Goal: Information Seeking & Learning: Learn about a topic

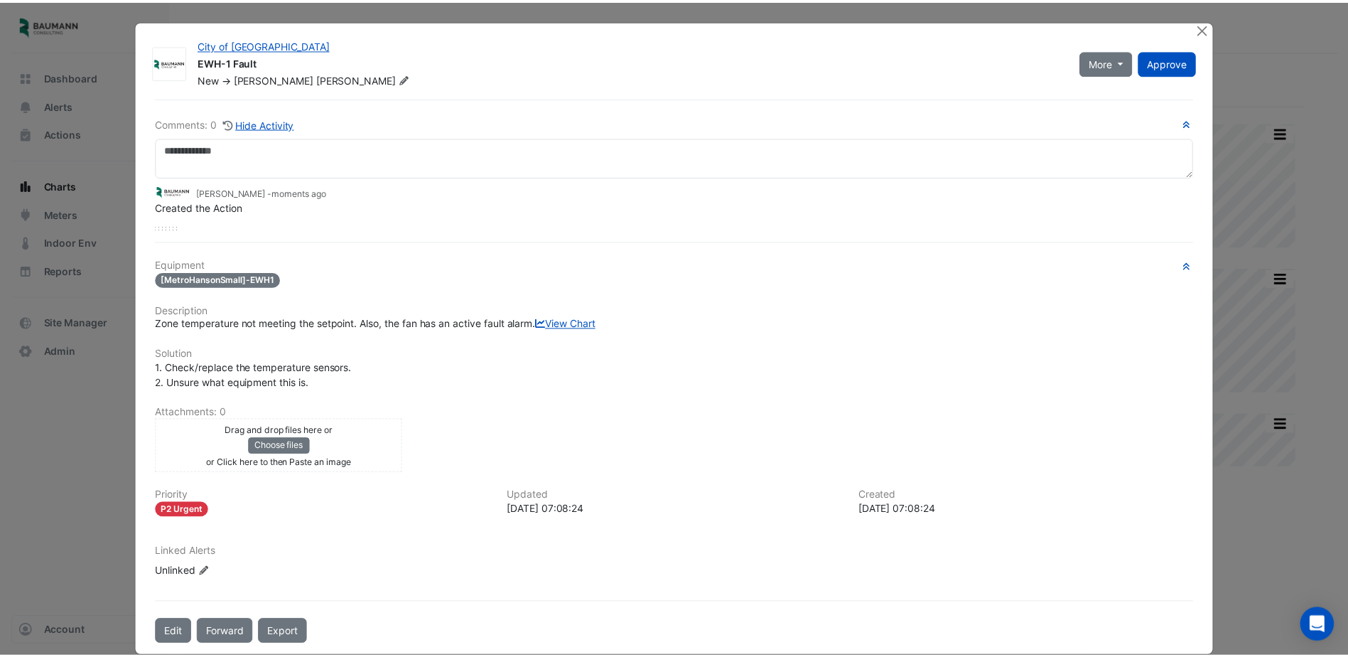
scroll to position [0, 7]
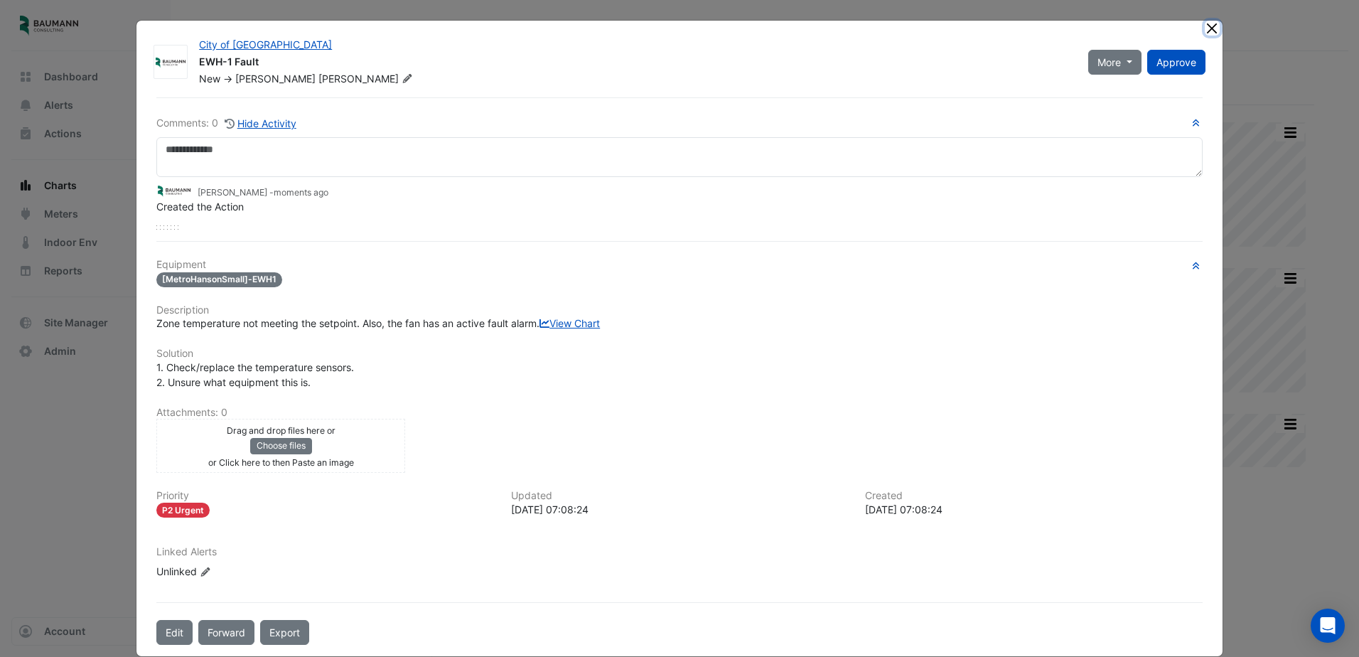
click at [1209, 28] on button "Close" at bounding box center [1212, 28] width 15 height 15
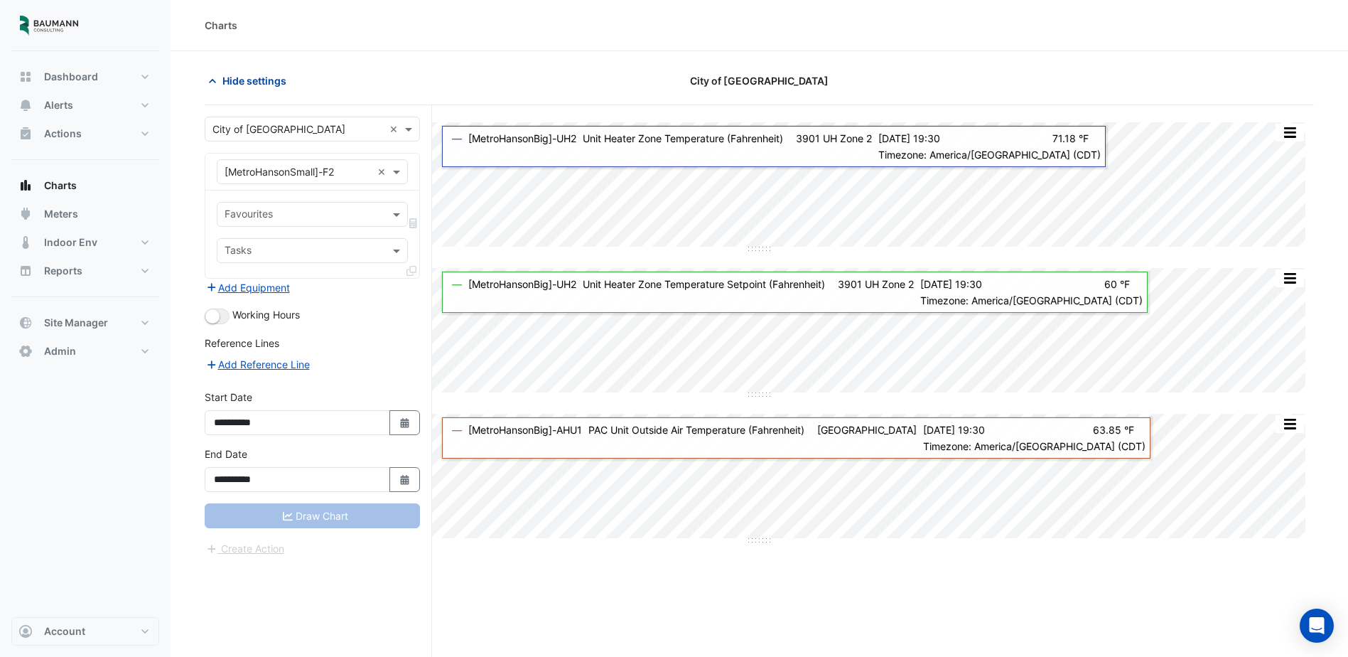
click at [252, 77] on span "Hide settings" at bounding box center [254, 80] width 64 height 15
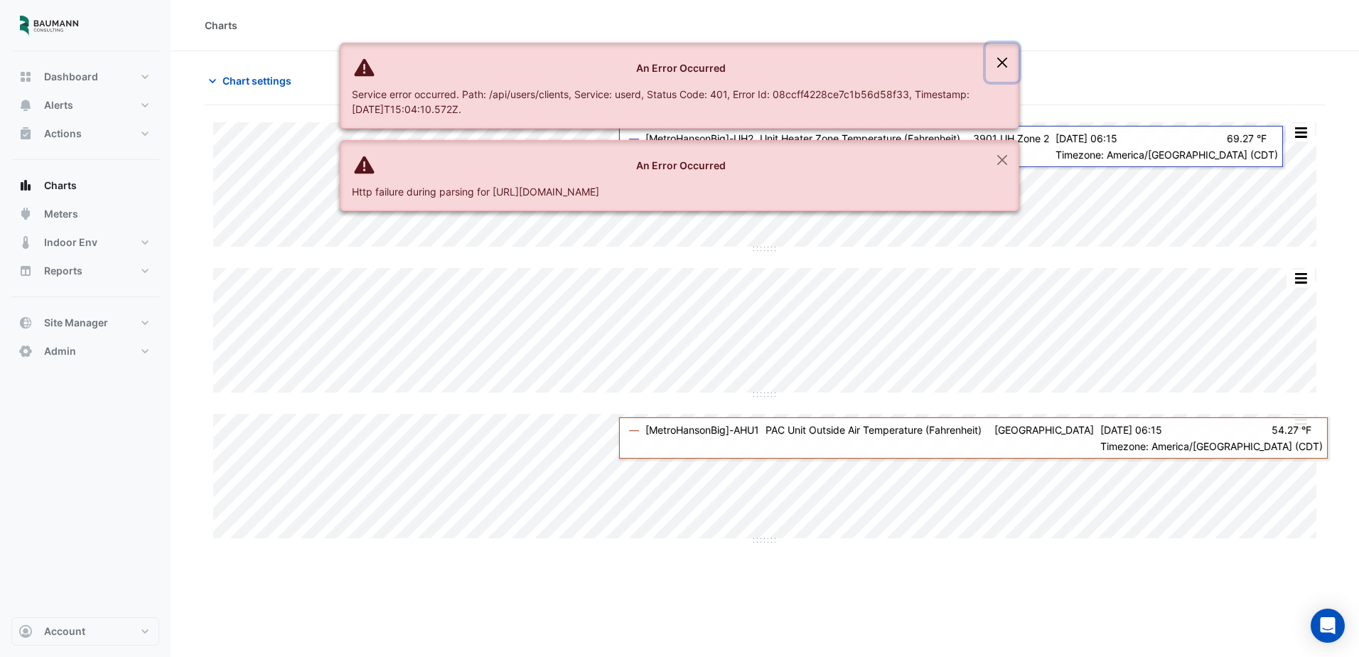
click at [1005, 63] on button "Close" at bounding box center [1002, 62] width 33 height 38
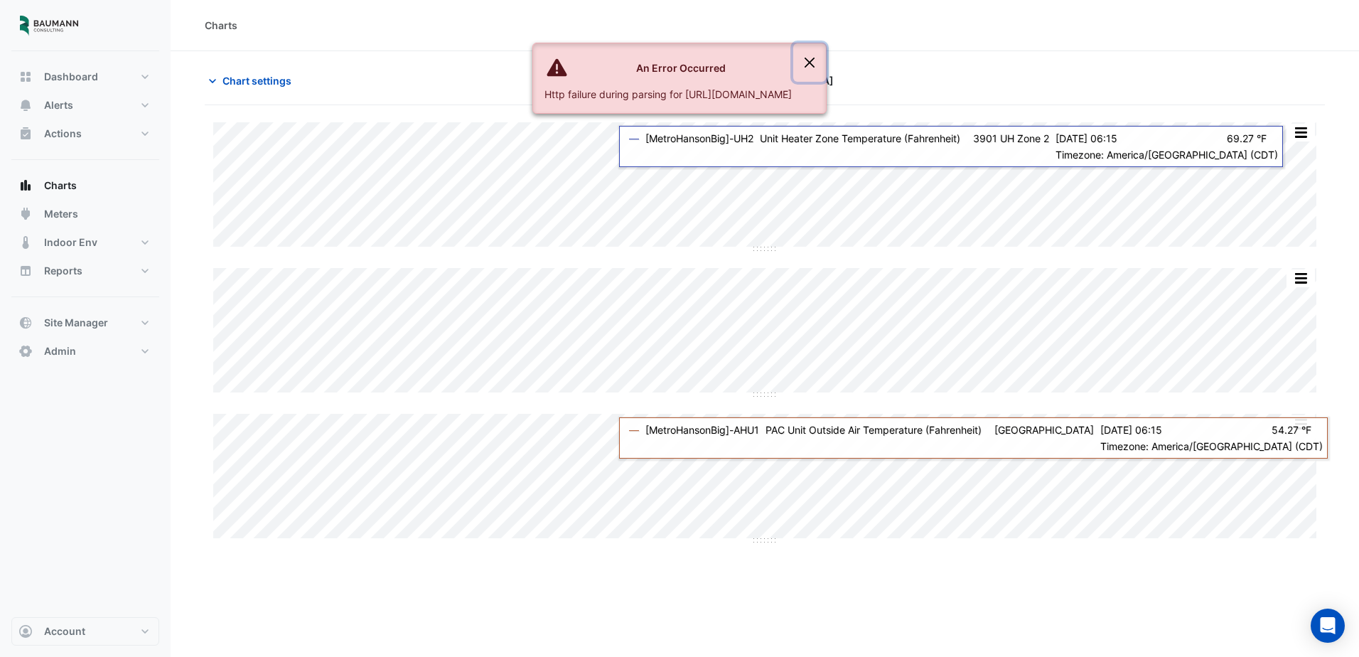
click at [826, 63] on button "Close" at bounding box center [809, 62] width 33 height 38
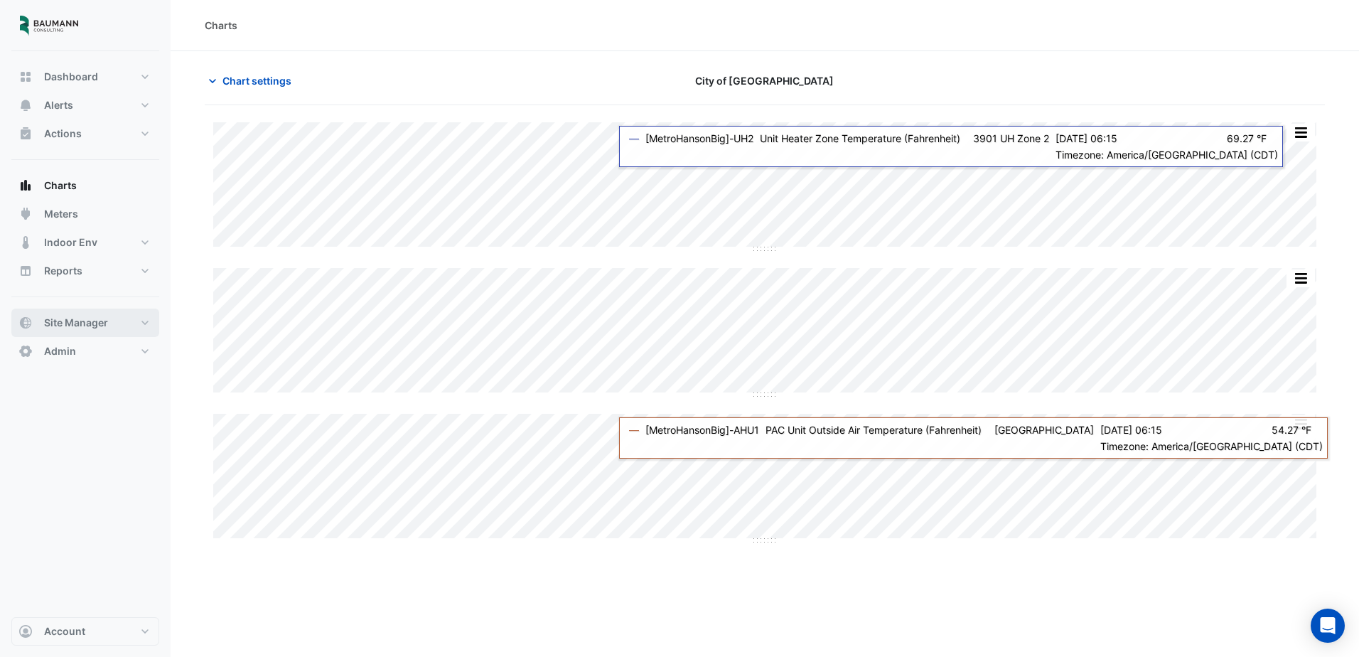
click at [89, 321] on span "Site Manager" at bounding box center [76, 323] width 64 height 14
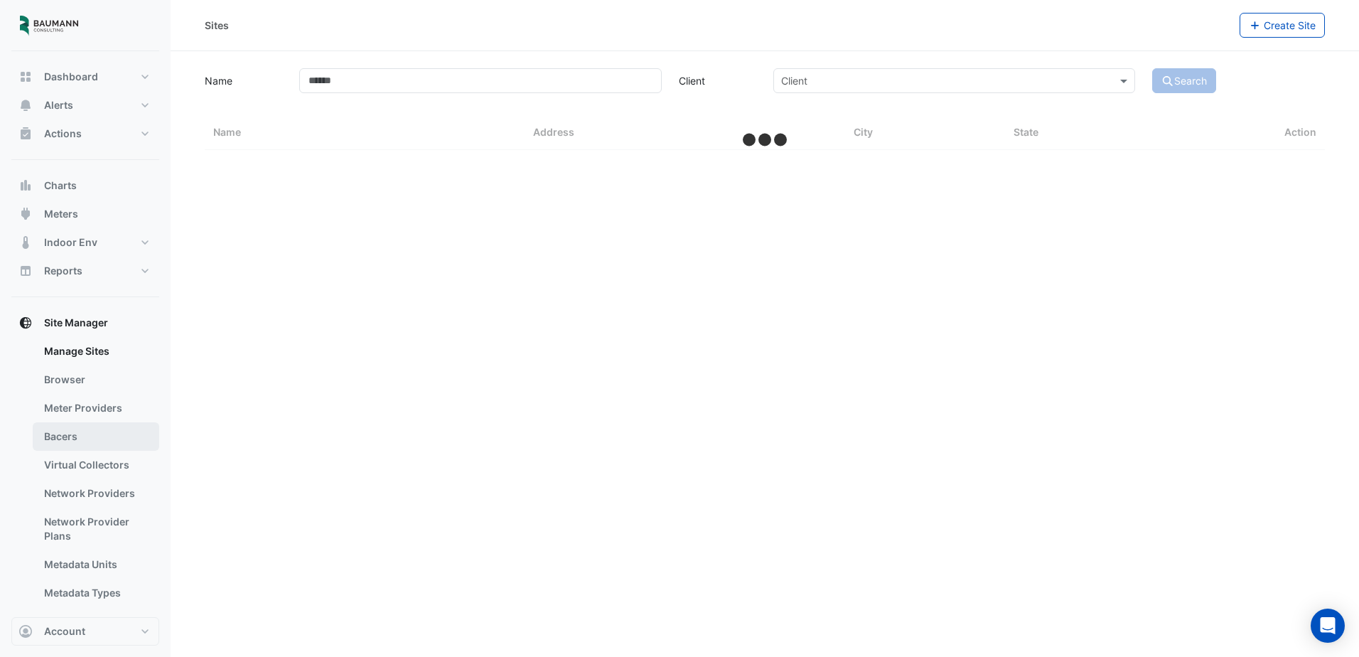
click at [87, 438] on link "Bacers" at bounding box center [96, 436] width 127 height 28
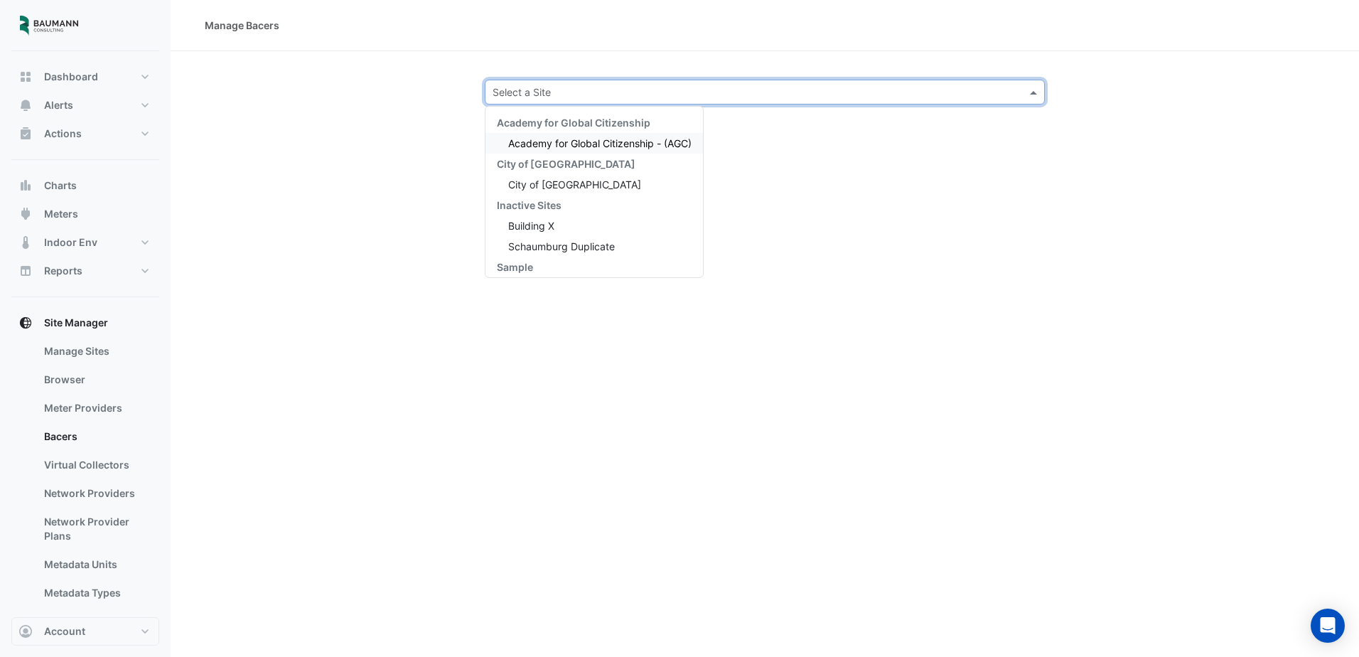
click at [596, 99] on div "Select a Site" at bounding box center [752, 92] width 535 height 15
click at [579, 184] on span "City of [GEOGRAPHIC_DATA]" at bounding box center [574, 184] width 133 height 12
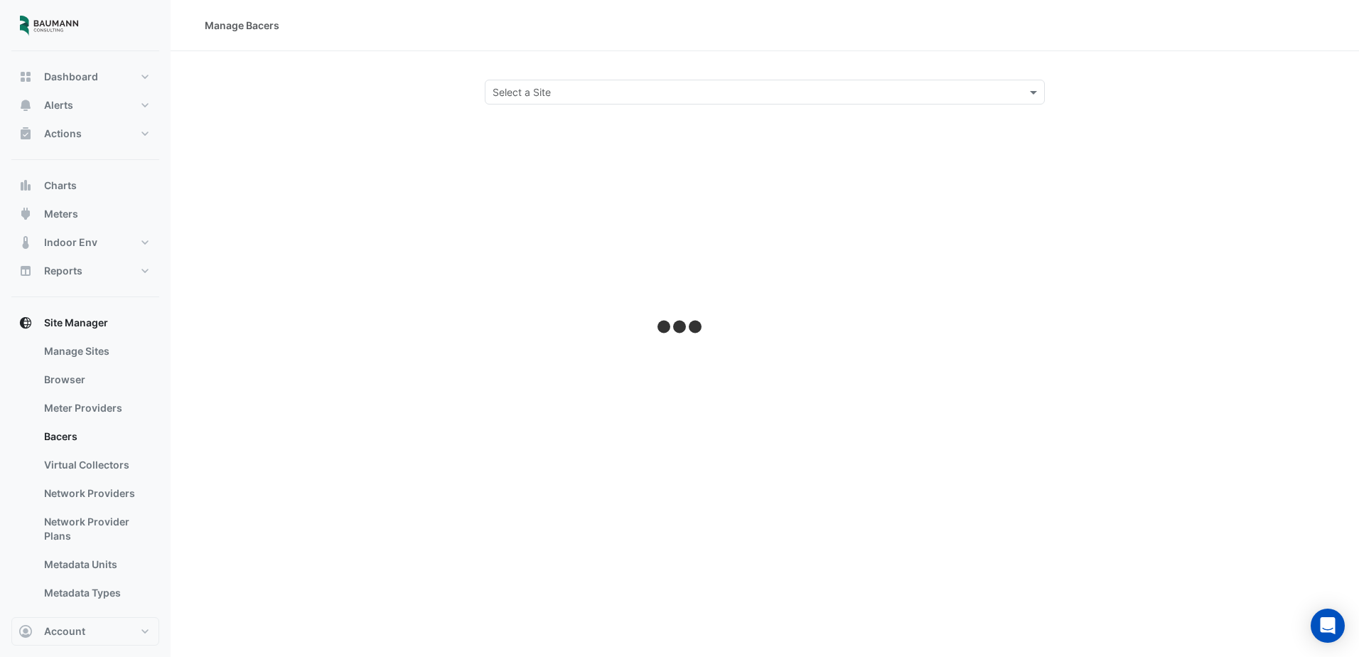
click at [942, 100] on div "Select a Site" at bounding box center [765, 92] width 560 height 25
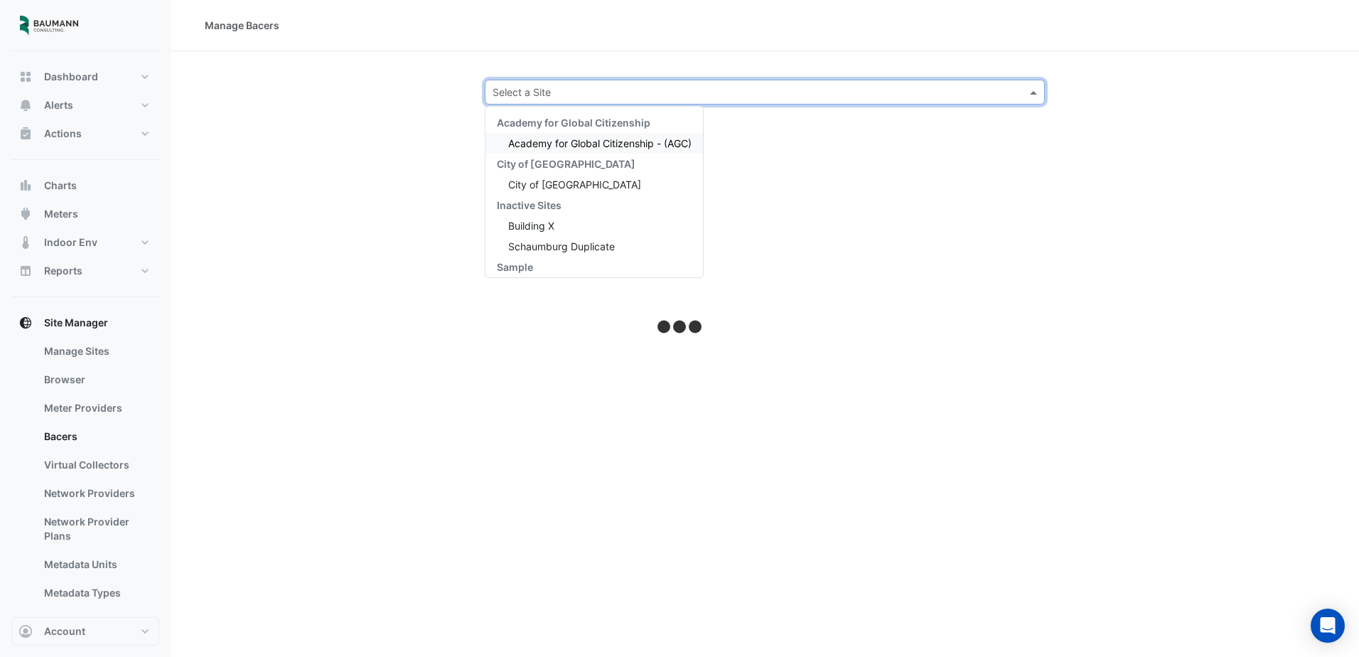
click at [952, 92] on input "text" at bounding box center [751, 92] width 516 height 15
click at [765, 103] on div "Select a Site" at bounding box center [765, 92] width 560 height 25
click at [1108, 84] on div "Select a Site Academy for Global Citizenship Academy for Global Citizenship - (…" at bounding box center [765, 92] width 1154 height 25
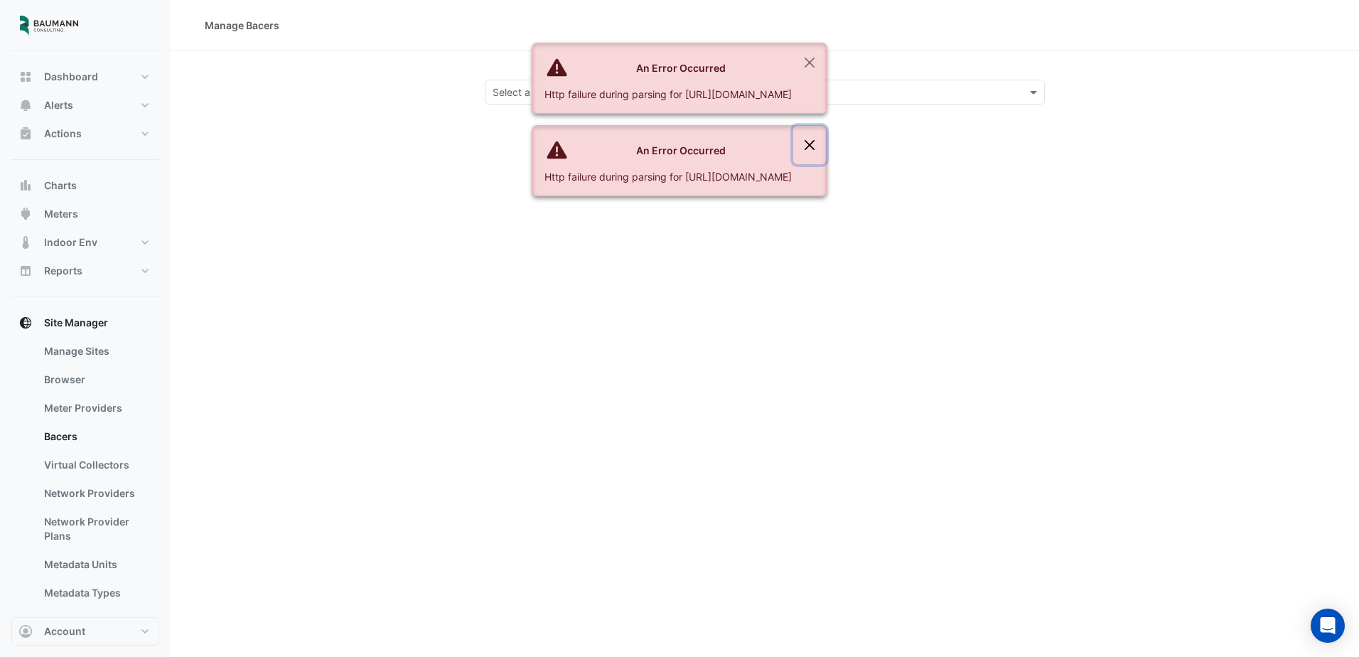
click at [826, 146] on button "Close" at bounding box center [809, 145] width 33 height 38
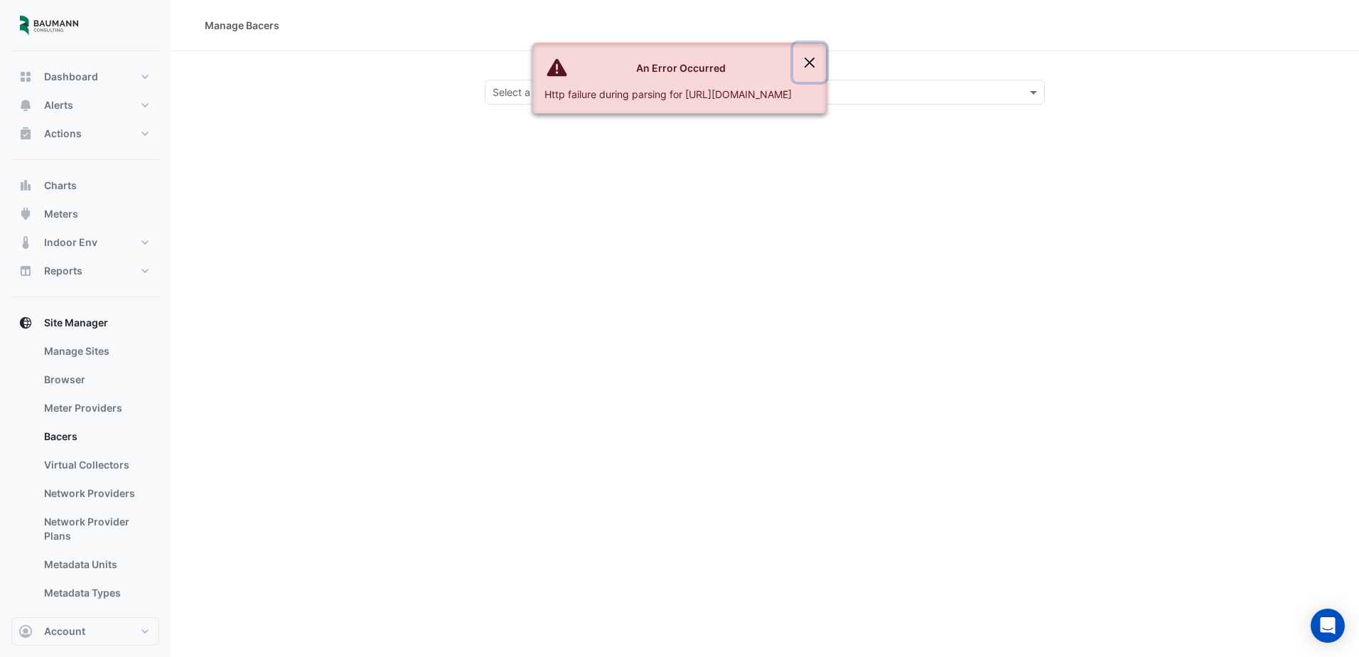
click at [826, 58] on button "Close" at bounding box center [809, 62] width 33 height 38
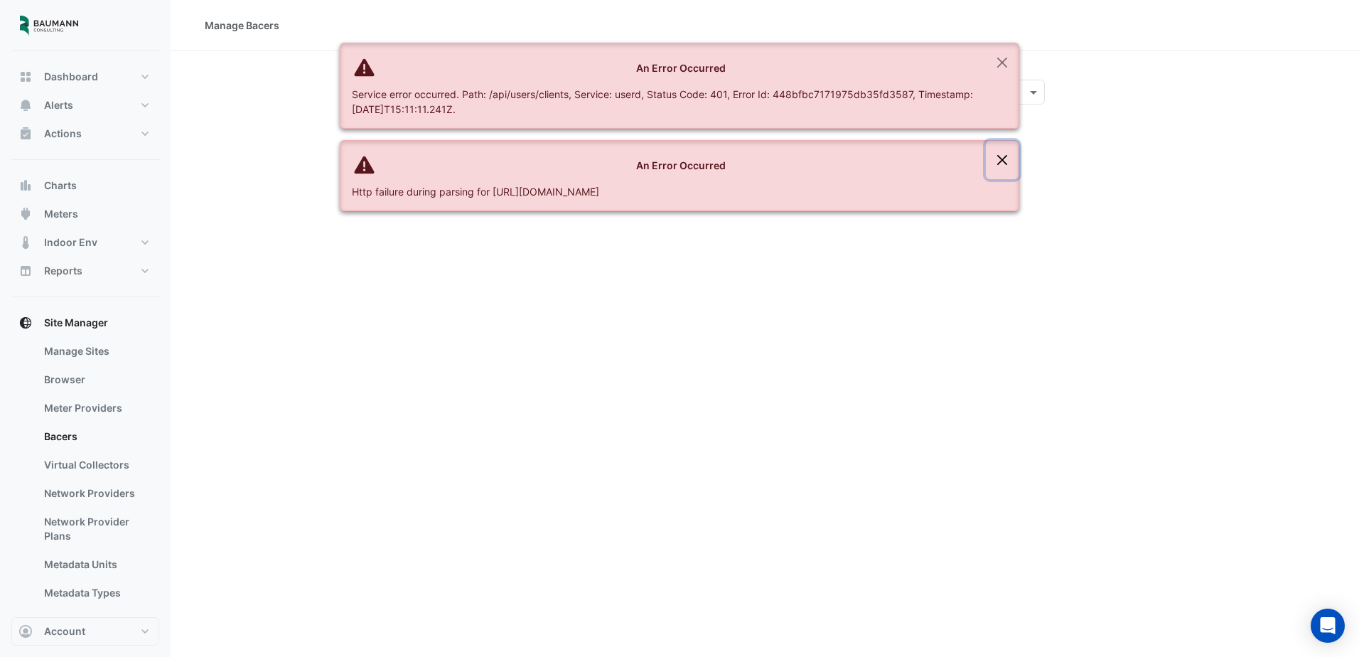
click at [1004, 161] on button "Close" at bounding box center [1002, 160] width 33 height 38
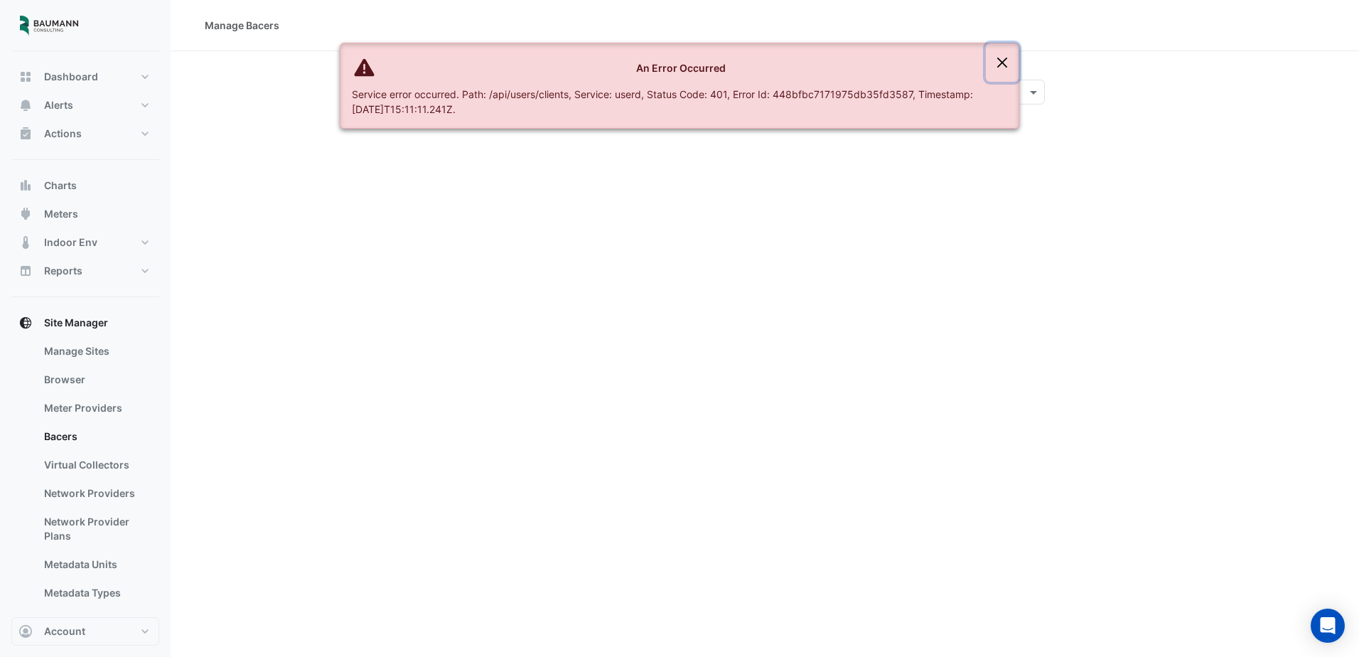
click at [999, 60] on button "Close" at bounding box center [1002, 62] width 33 height 38
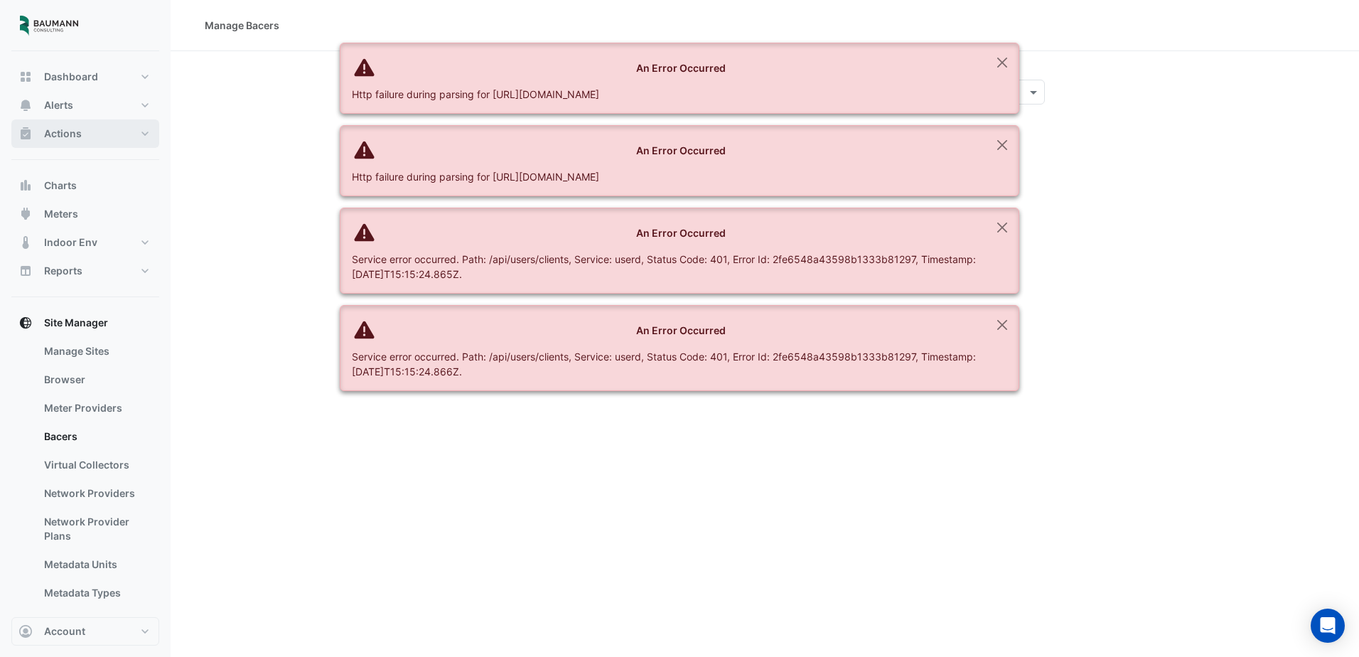
click at [87, 136] on button "Actions" at bounding box center [85, 133] width 148 height 28
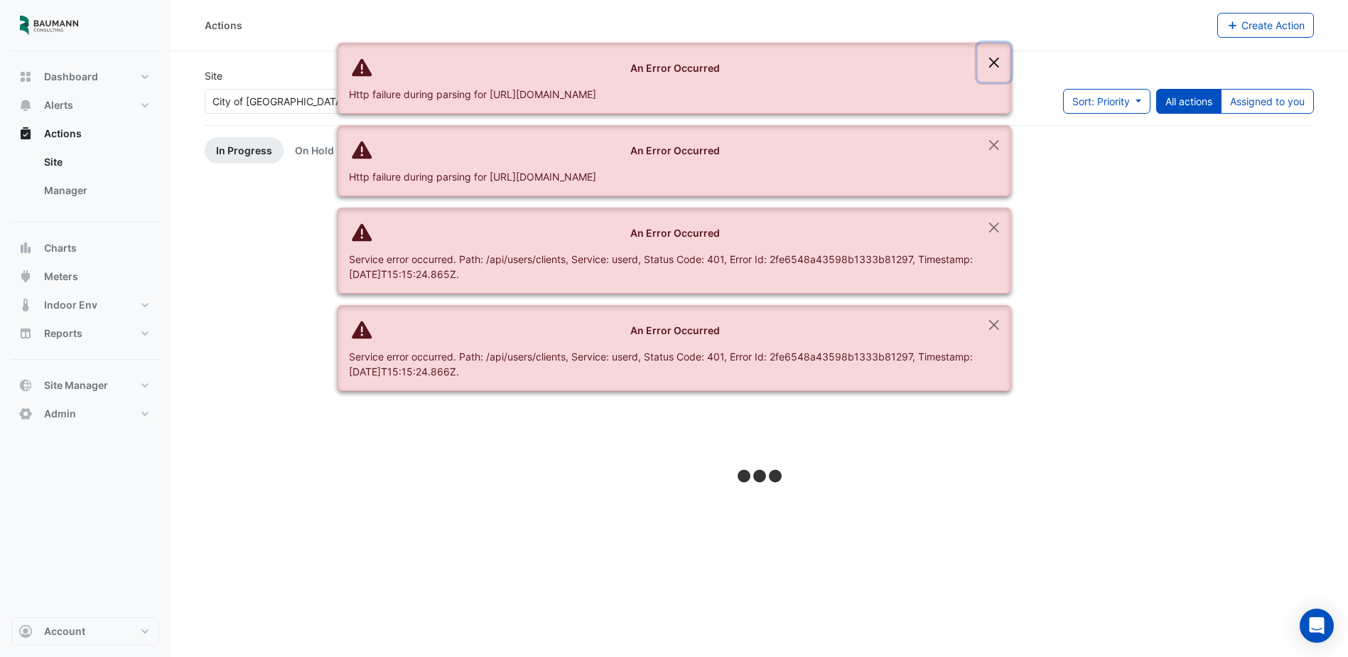
click at [999, 60] on button "Close" at bounding box center [994, 62] width 33 height 38
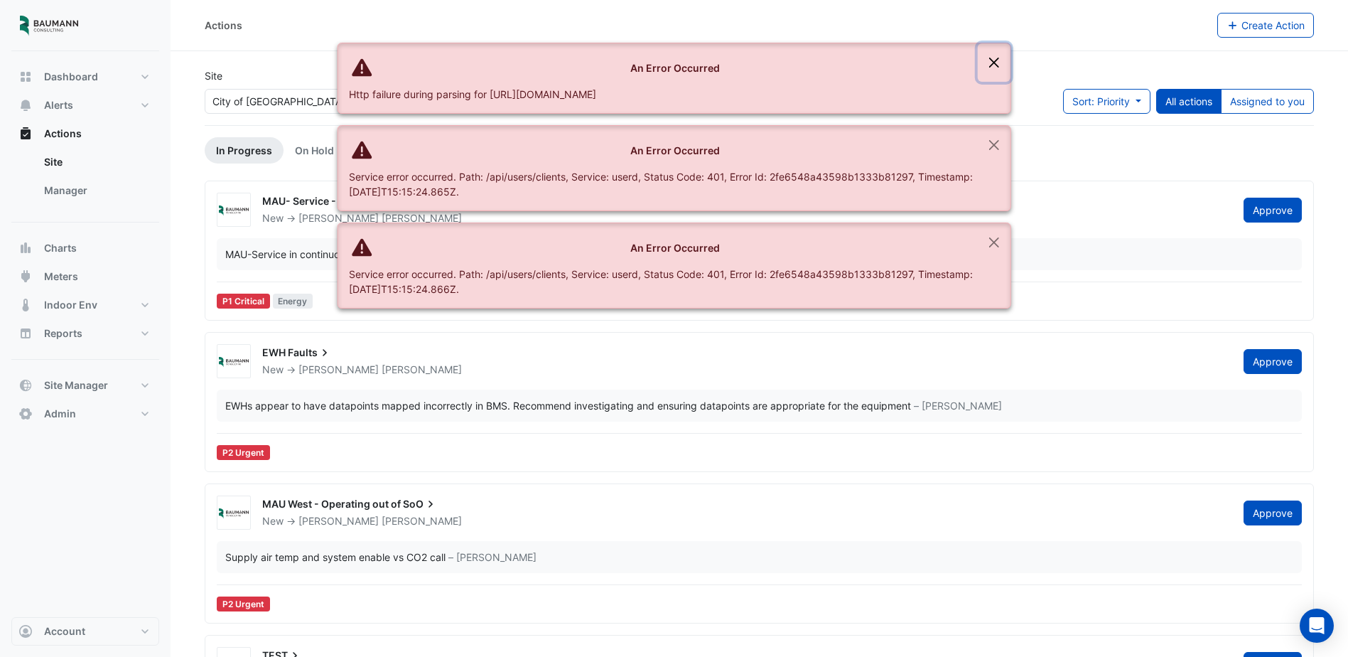
click at [990, 57] on button "Close" at bounding box center [994, 62] width 33 height 38
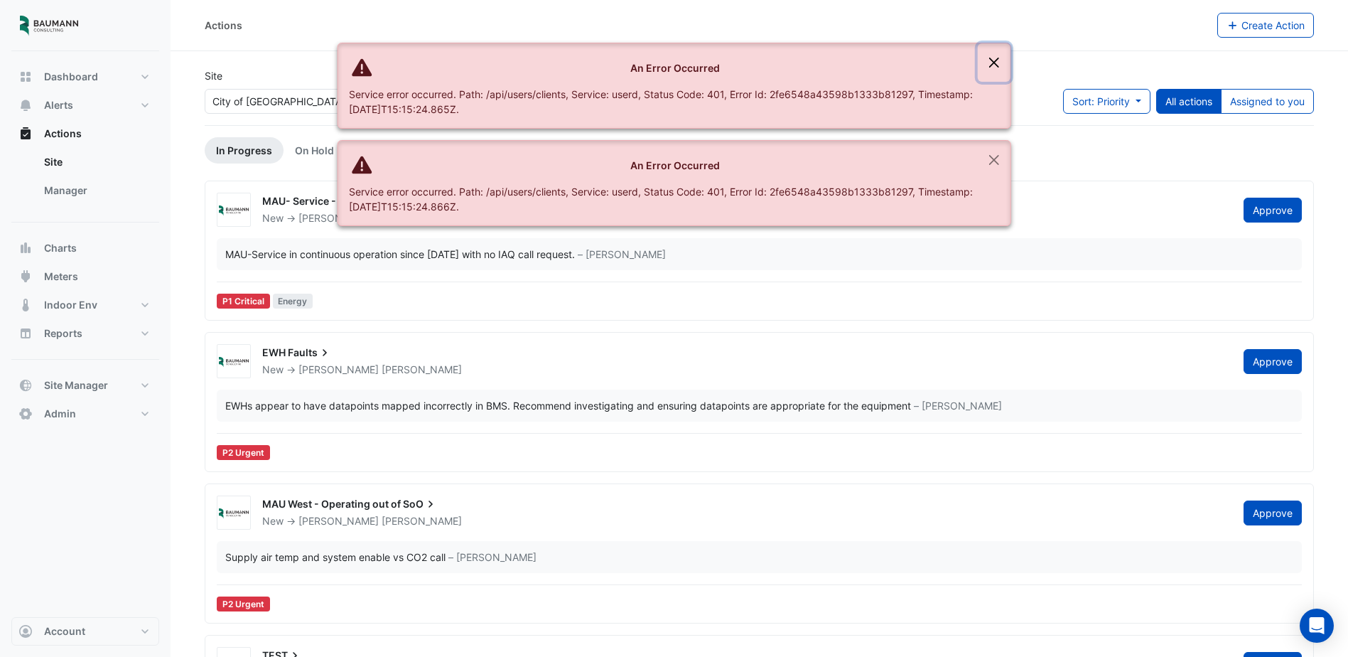
click at [992, 66] on button "Close" at bounding box center [994, 62] width 33 height 38
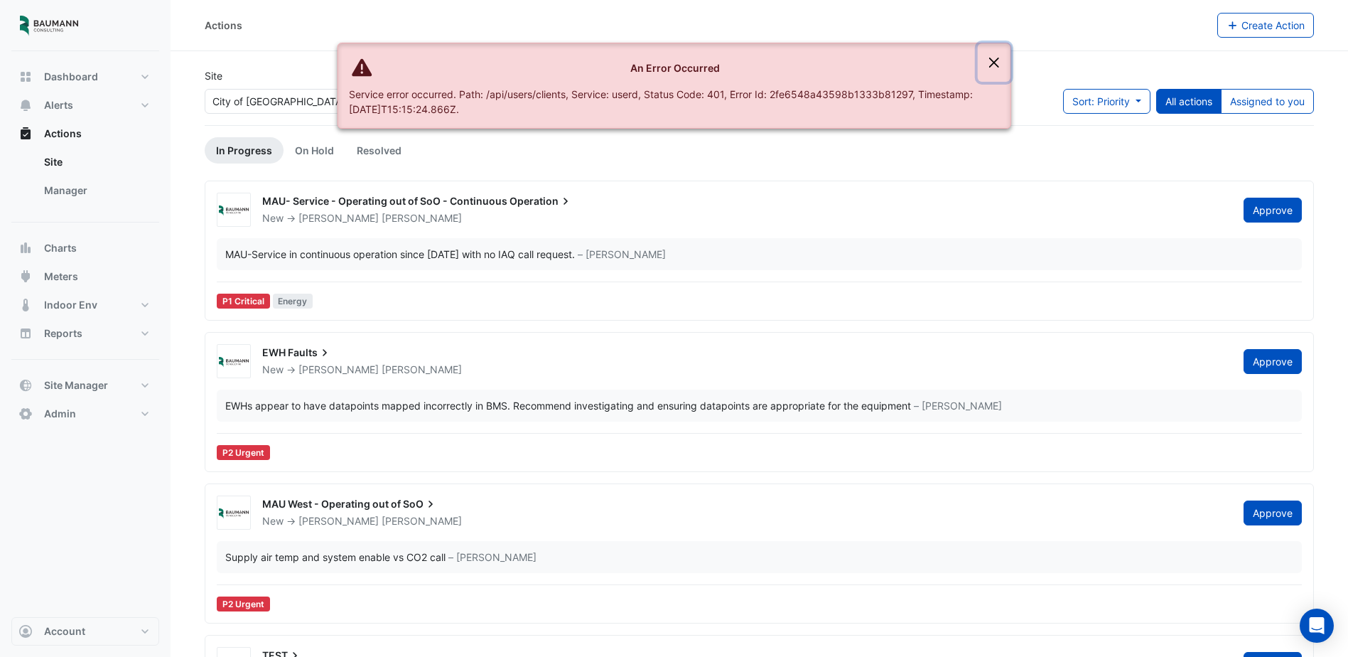
click at [992, 66] on button "Close" at bounding box center [994, 62] width 33 height 38
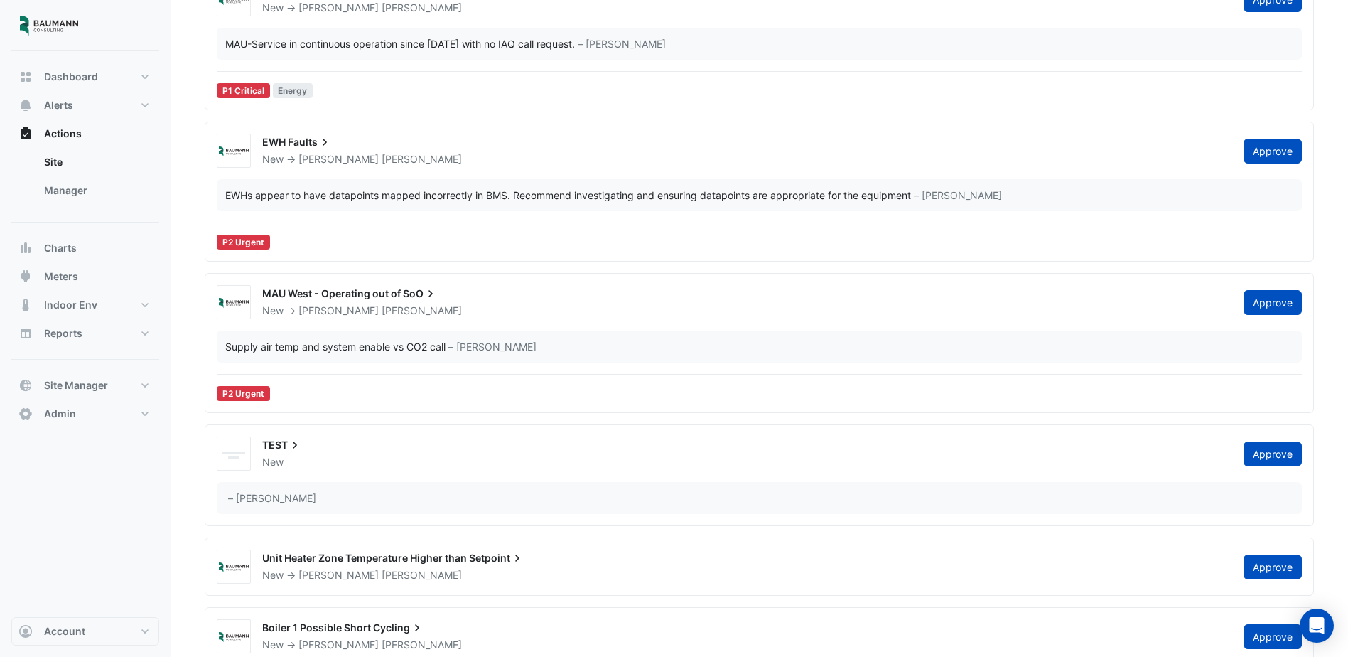
scroll to position [142, 0]
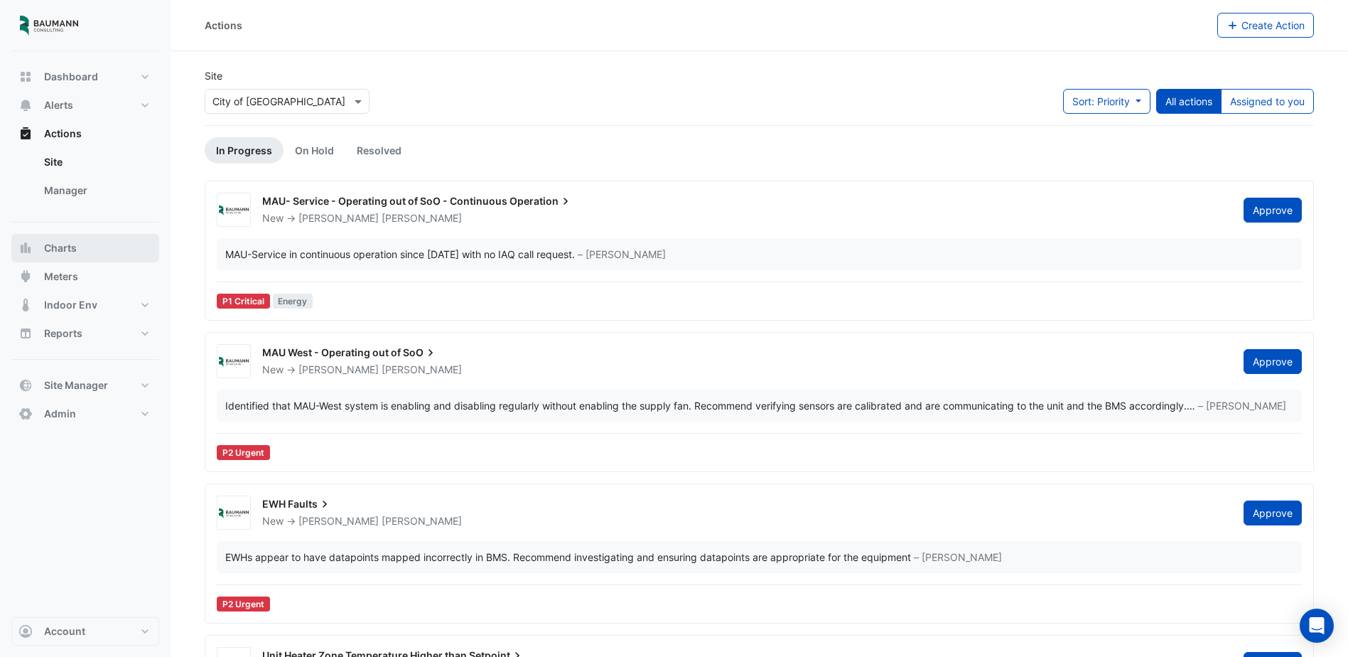
click at [95, 245] on button "Charts" at bounding box center [85, 248] width 148 height 28
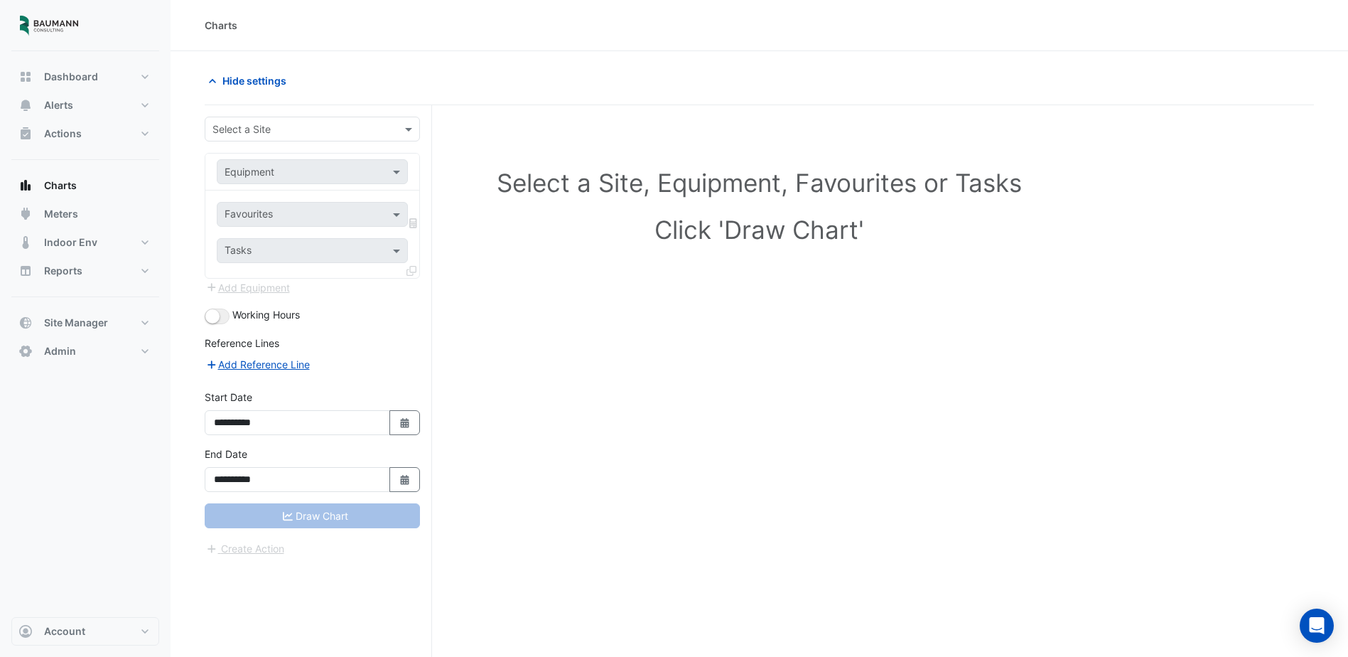
click at [310, 130] on input "text" at bounding box center [298, 129] width 171 height 15
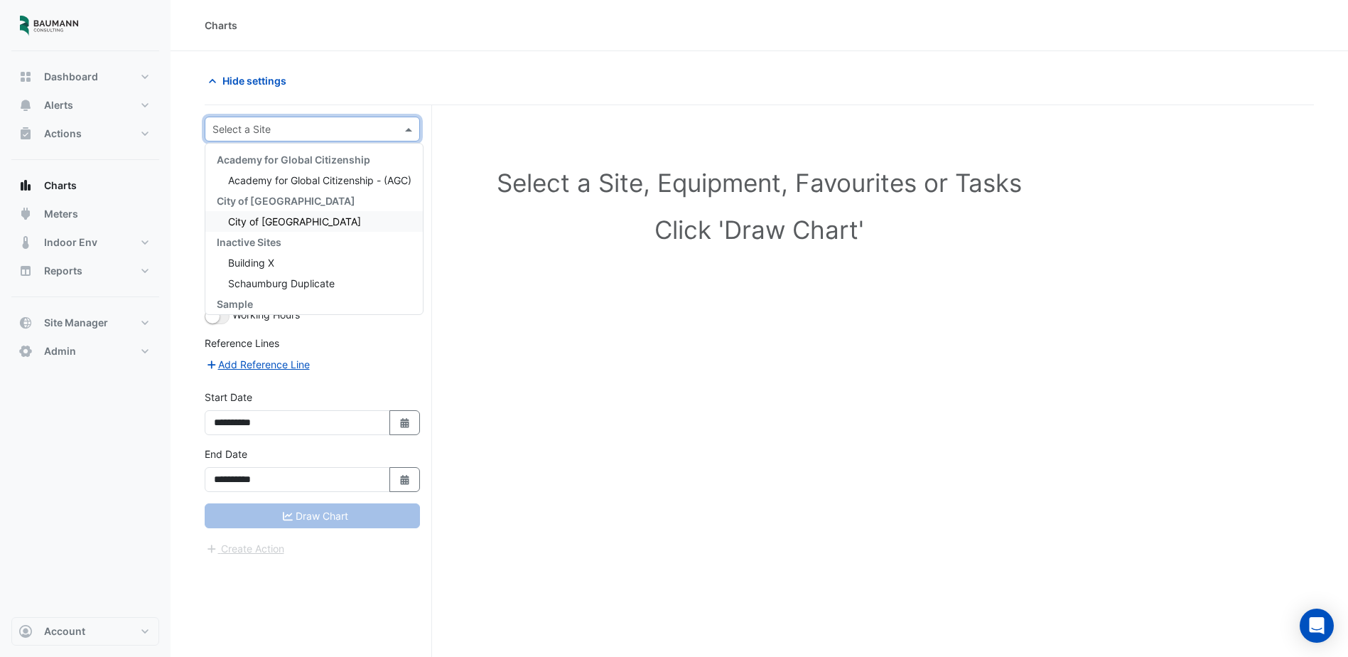
click at [284, 227] on div "City of [GEOGRAPHIC_DATA]" at bounding box center [314, 221] width 218 height 21
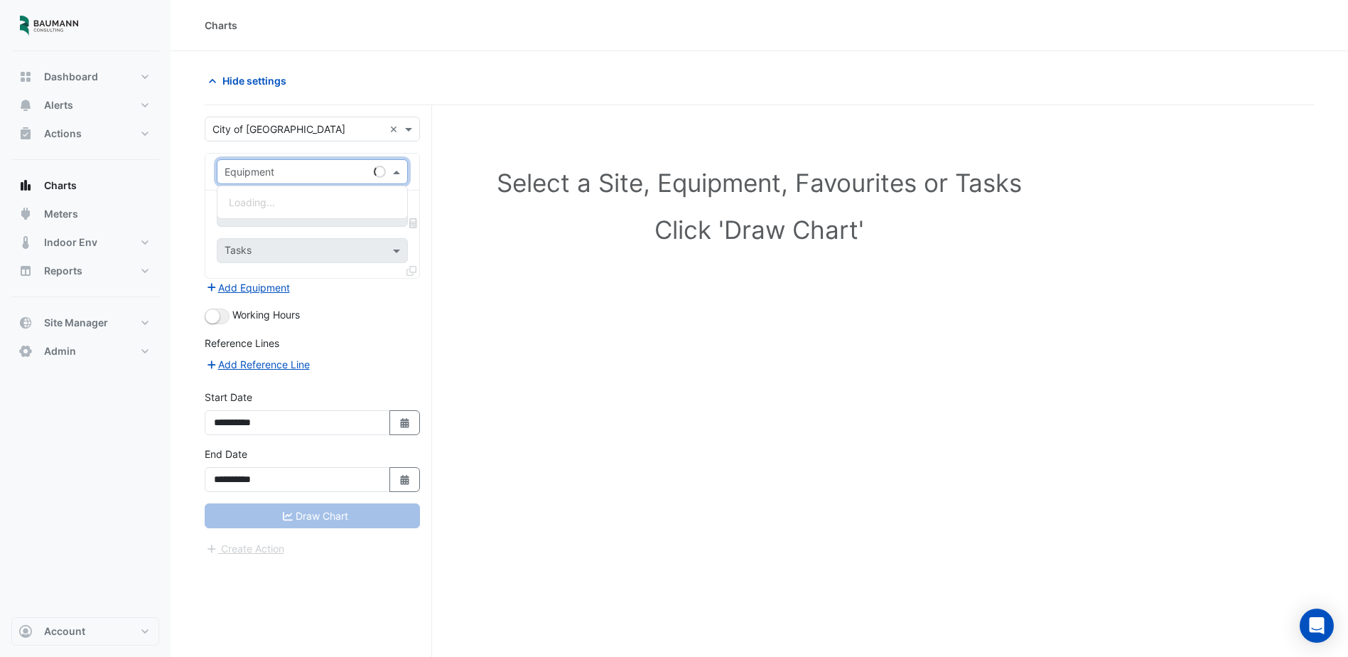
click at [291, 175] on input "text" at bounding box center [298, 172] width 147 height 15
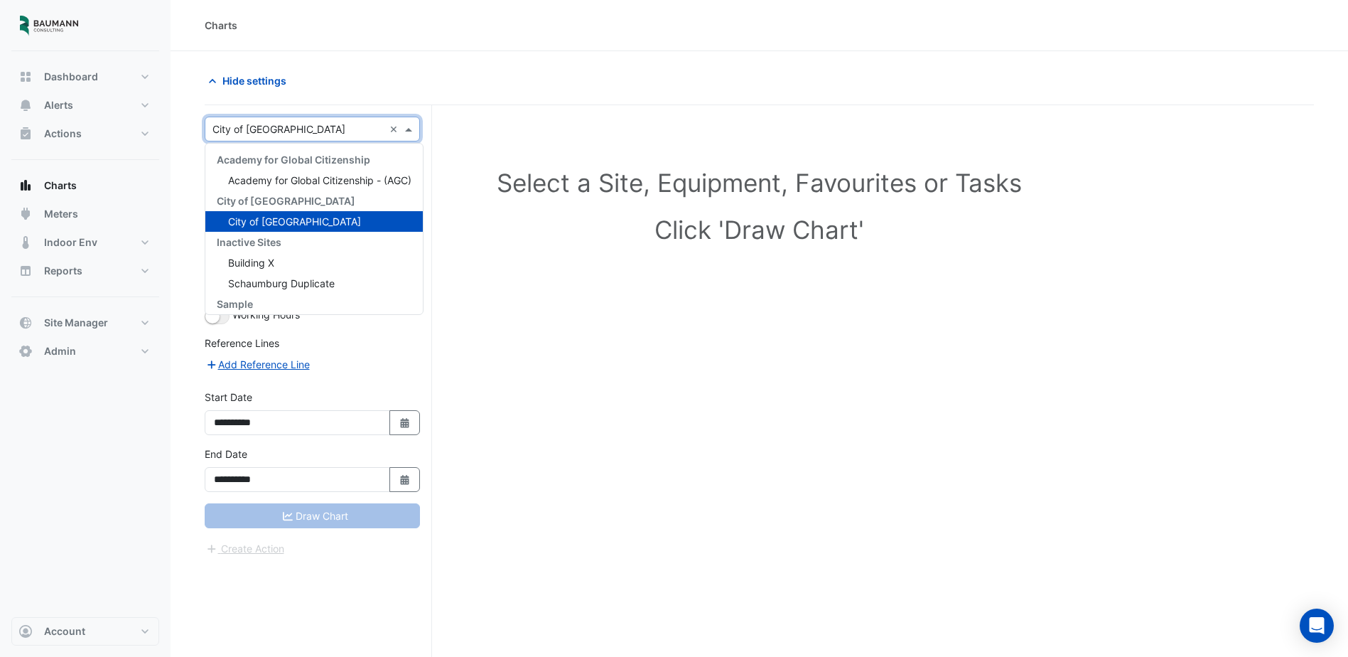
click at [348, 132] on input "text" at bounding box center [298, 129] width 171 height 15
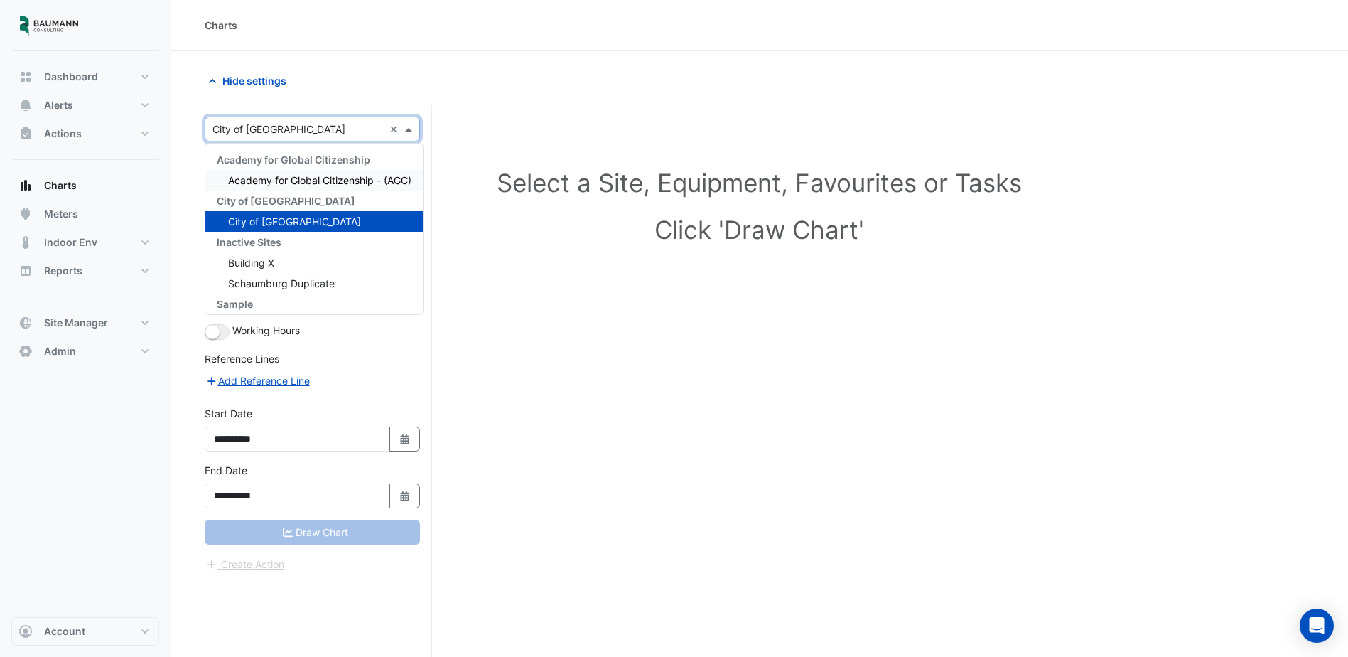
click at [351, 132] on input "text" at bounding box center [298, 129] width 171 height 15
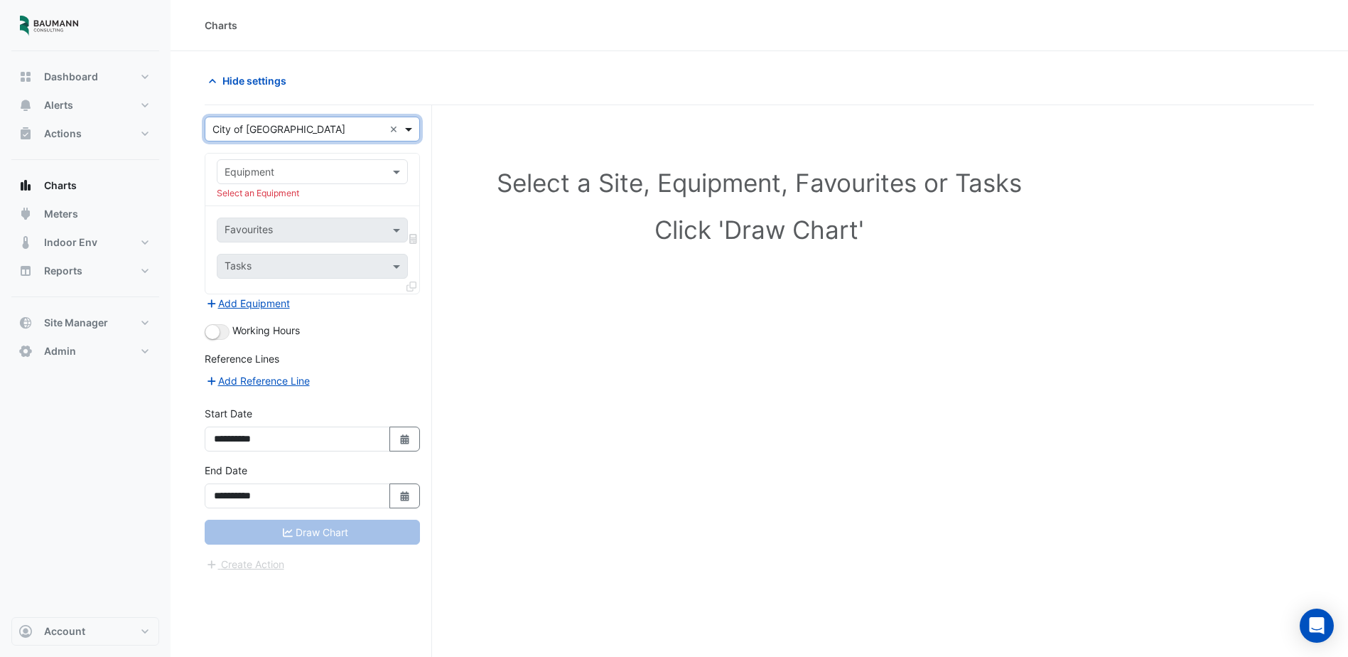
click at [413, 124] on span at bounding box center [411, 129] width 18 height 15
click at [81, 78] on span "Dashboard" at bounding box center [71, 77] width 54 height 14
select select "***"
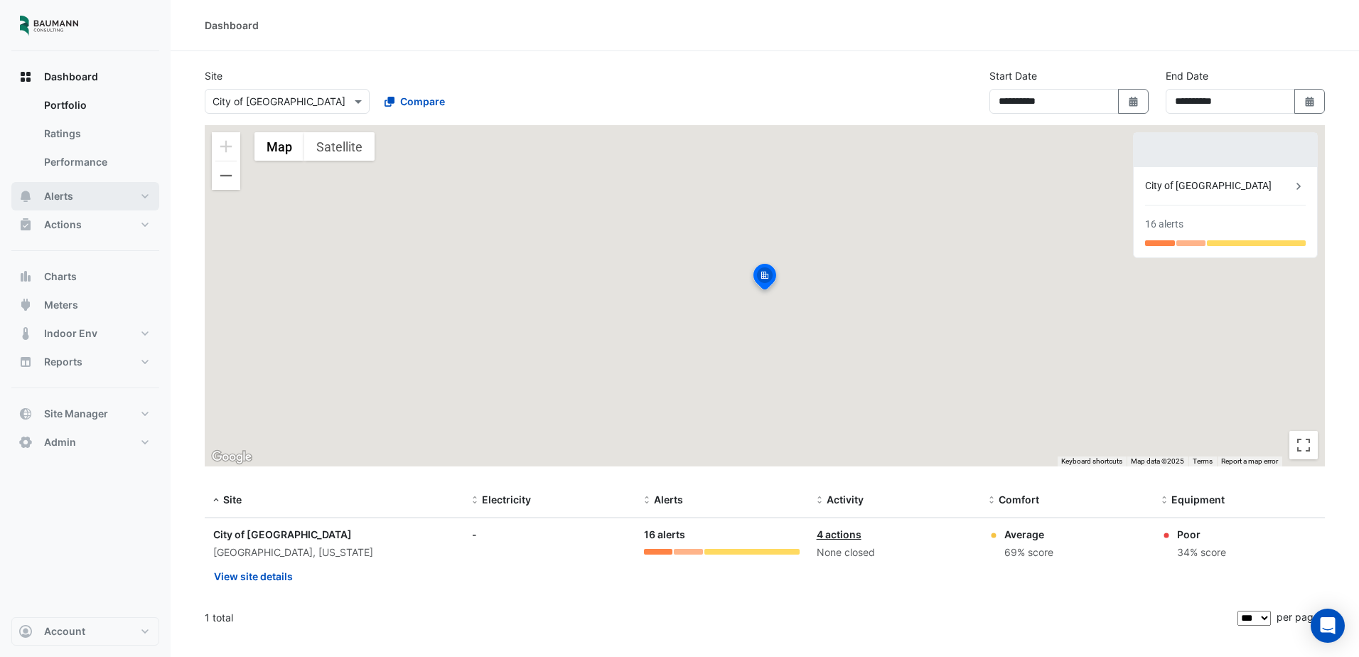
click at [63, 187] on button "Alerts" at bounding box center [85, 196] width 148 height 28
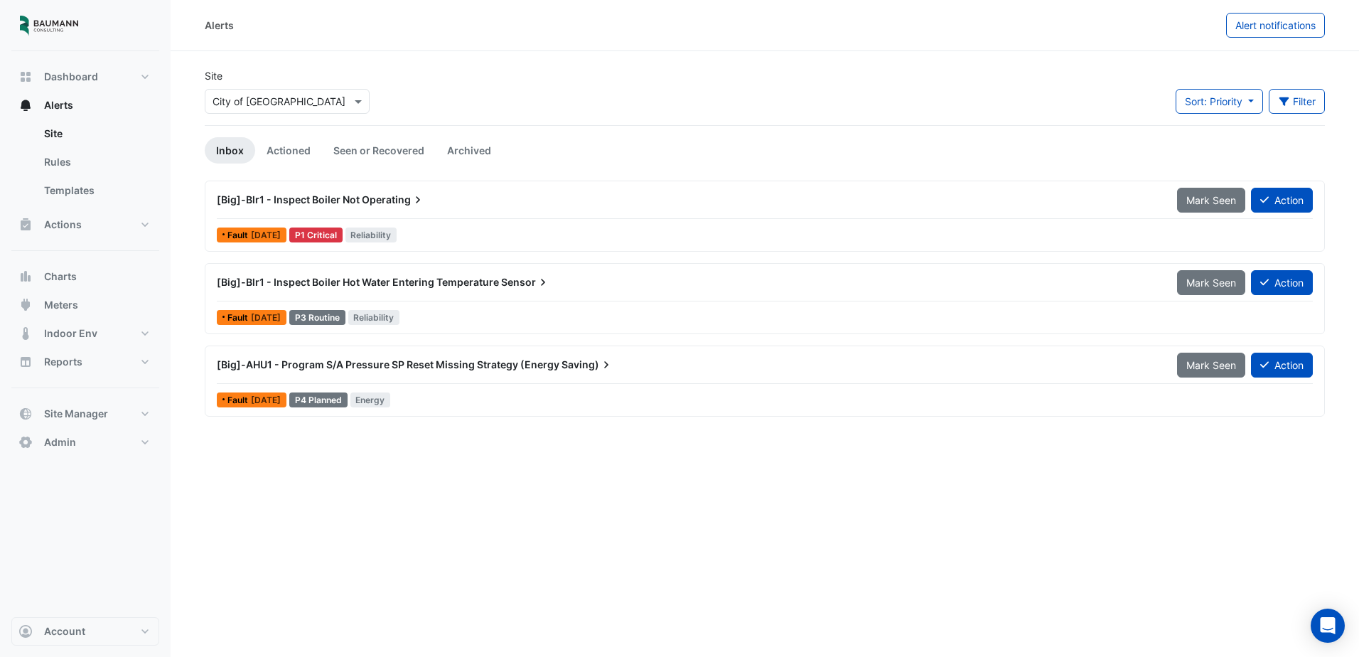
click at [663, 211] on div "[Big]-Blr1 - Inspect Boiler Not Operating" at bounding box center [688, 200] width 960 height 26
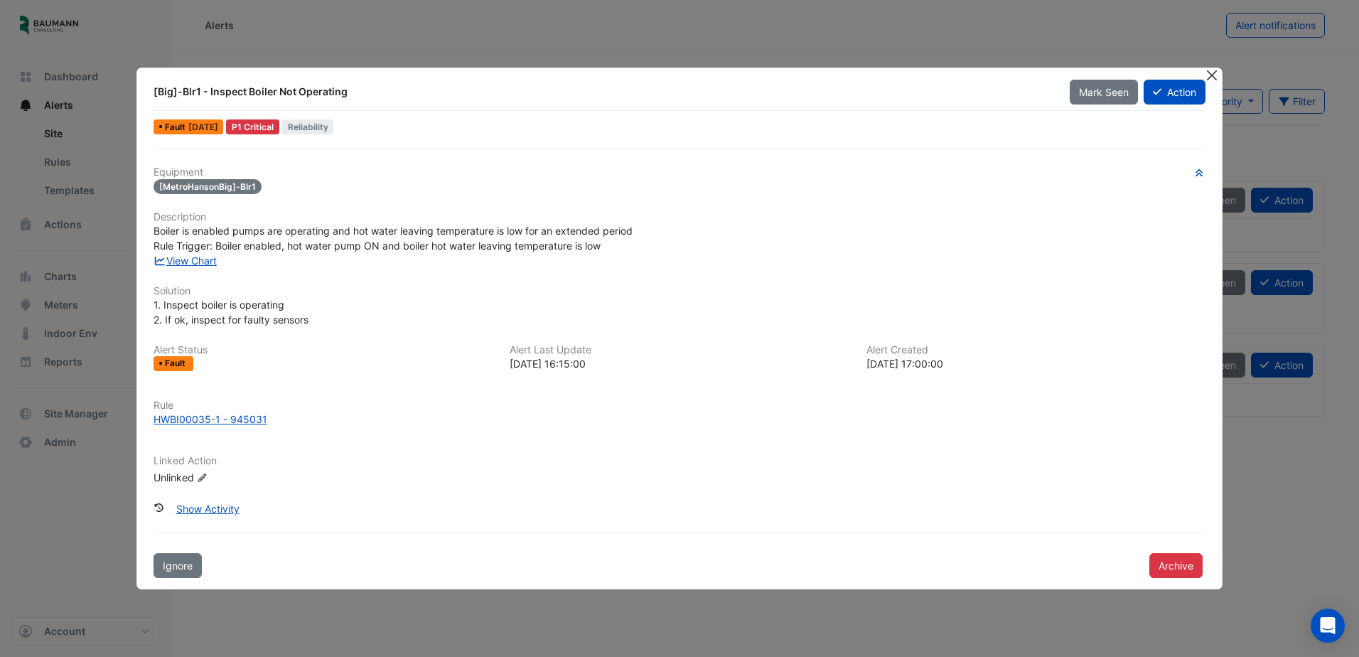
click at [1215, 73] on button "Close" at bounding box center [1212, 75] width 15 height 15
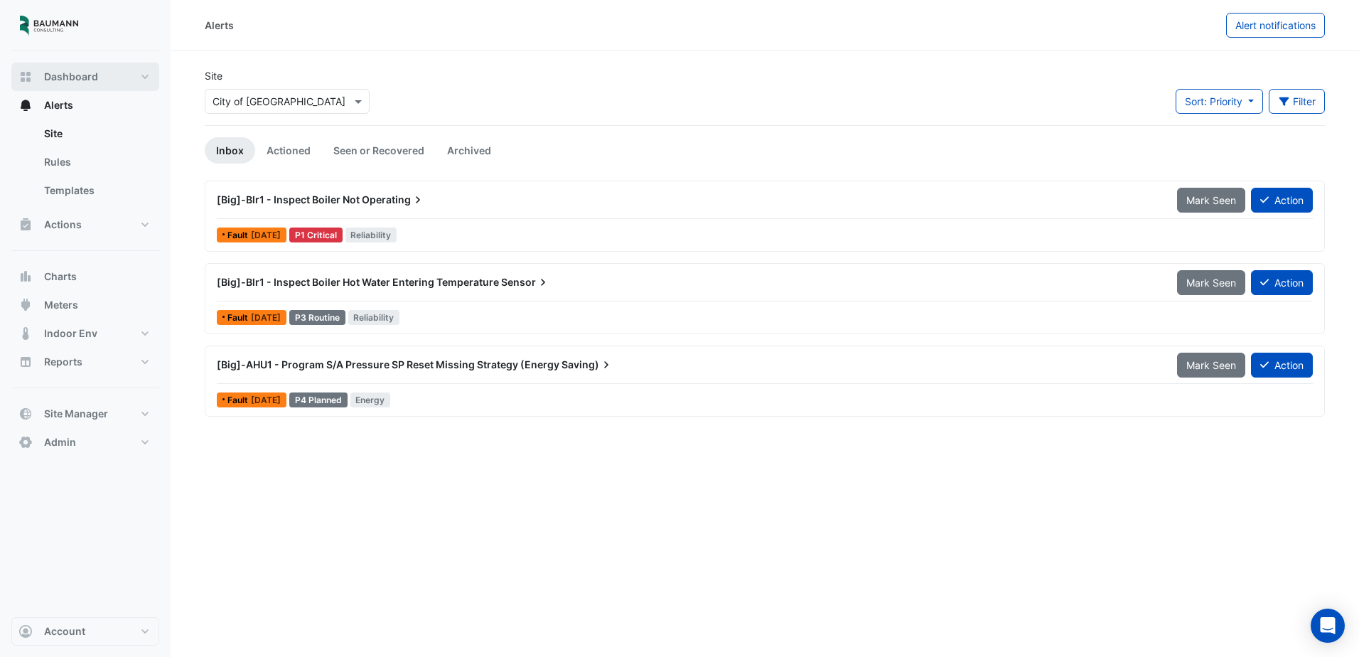
click at [88, 74] on span "Dashboard" at bounding box center [71, 77] width 54 height 14
select select "***"
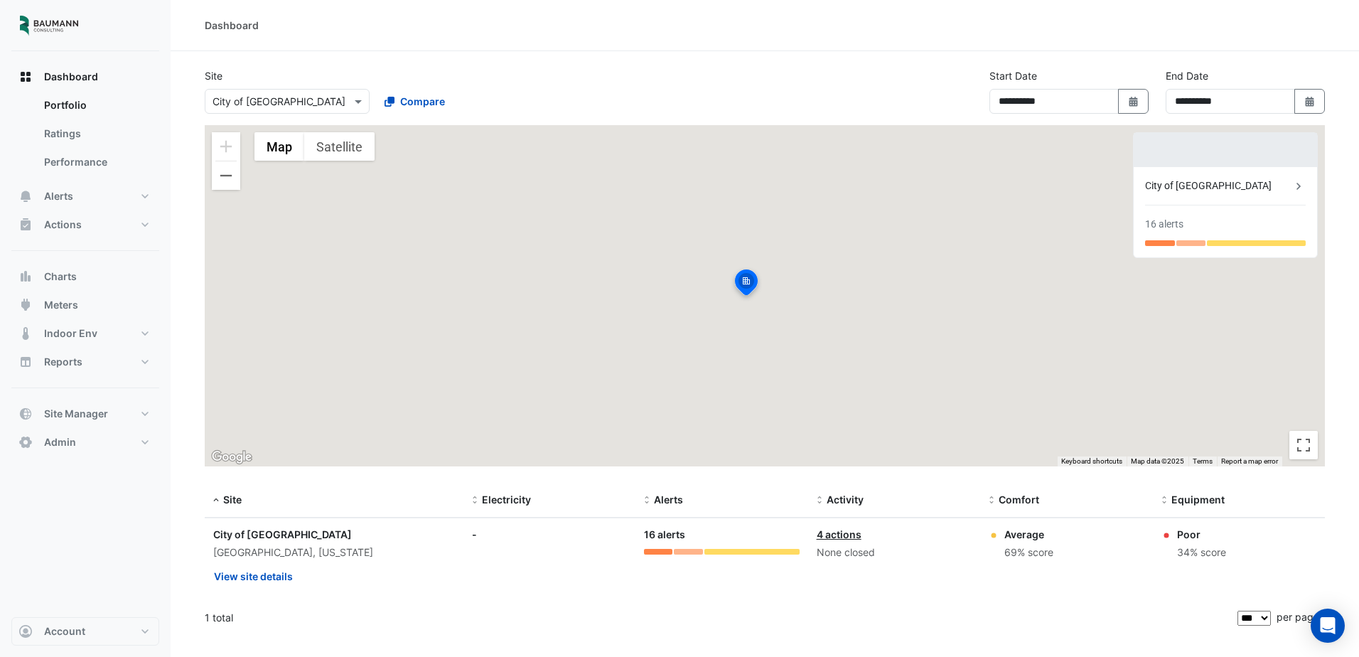
drag, startPoint x: 649, startPoint y: 247, endPoint x: 627, endPoint y: 251, distance: 22.3
click at [627, 251] on div "To activate drag with keyboard, press Alt + Enter. Once in keyboard drag state,…" at bounding box center [765, 295] width 1120 height 341
click at [102, 274] on button "Charts" at bounding box center [85, 276] width 148 height 28
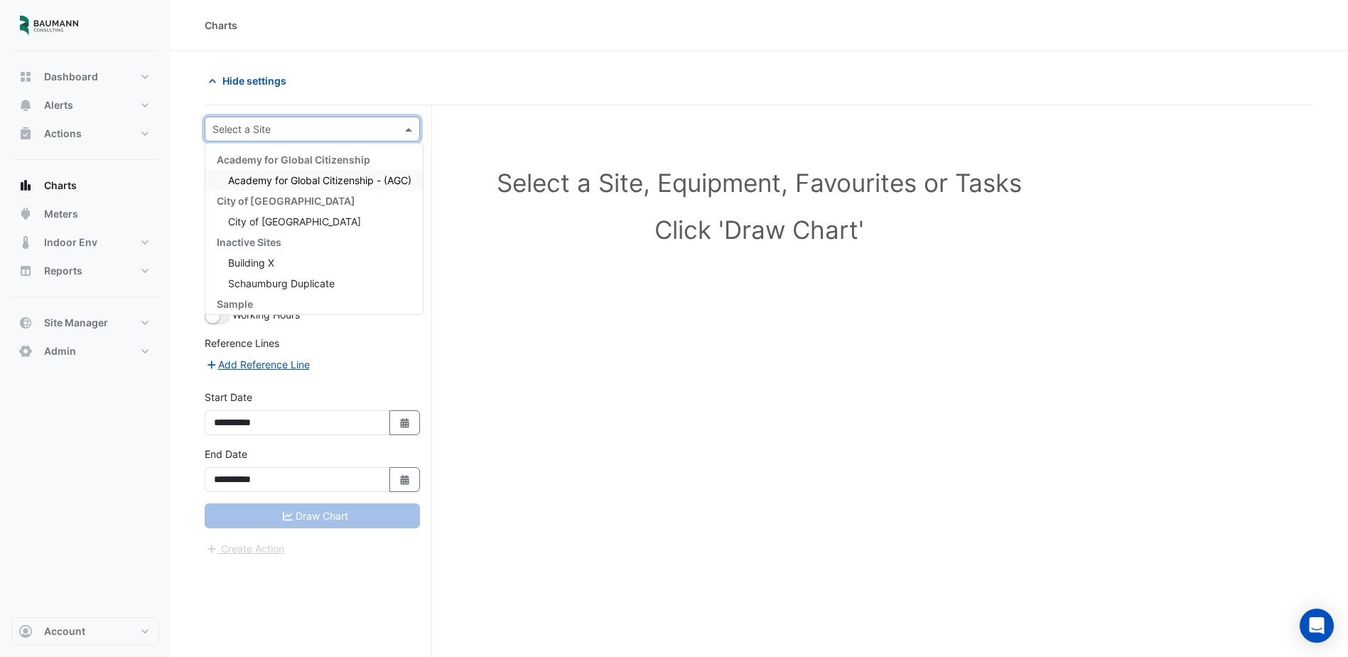
click at [339, 129] on input "text" at bounding box center [298, 129] width 171 height 15
click at [305, 218] on div "City of [GEOGRAPHIC_DATA]" at bounding box center [314, 221] width 218 height 21
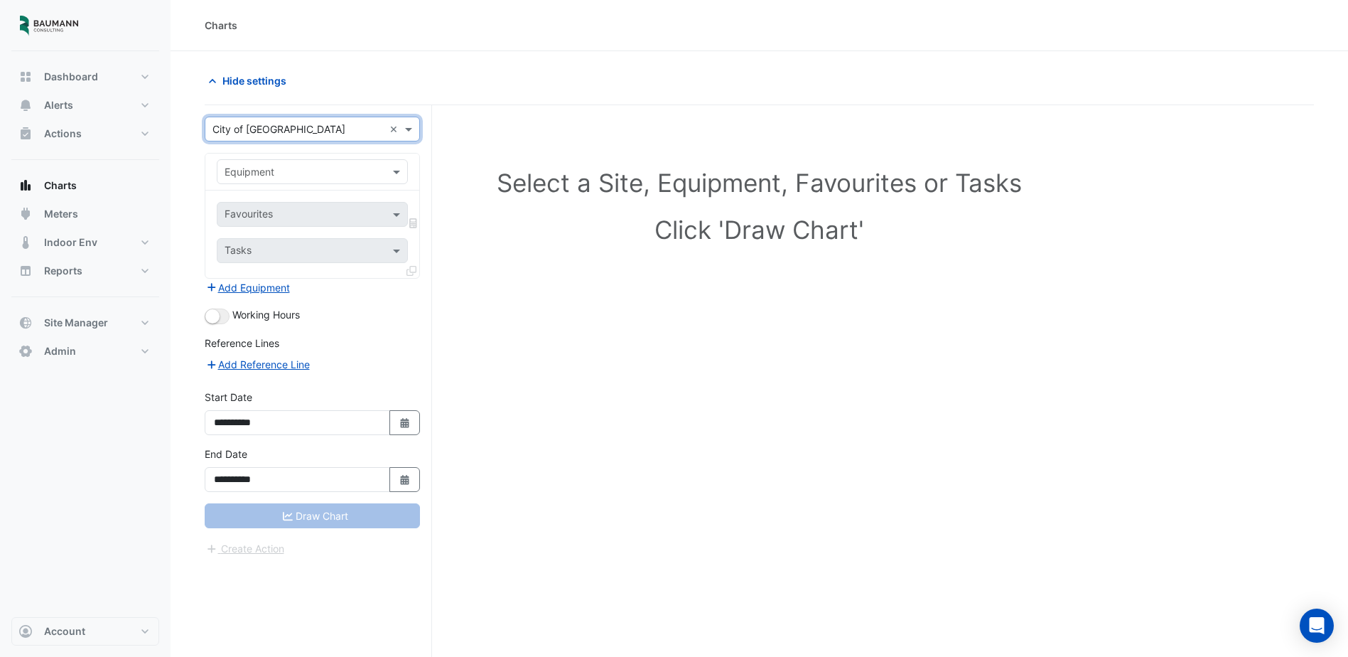
click at [340, 170] on input "text" at bounding box center [298, 172] width 147 height 15
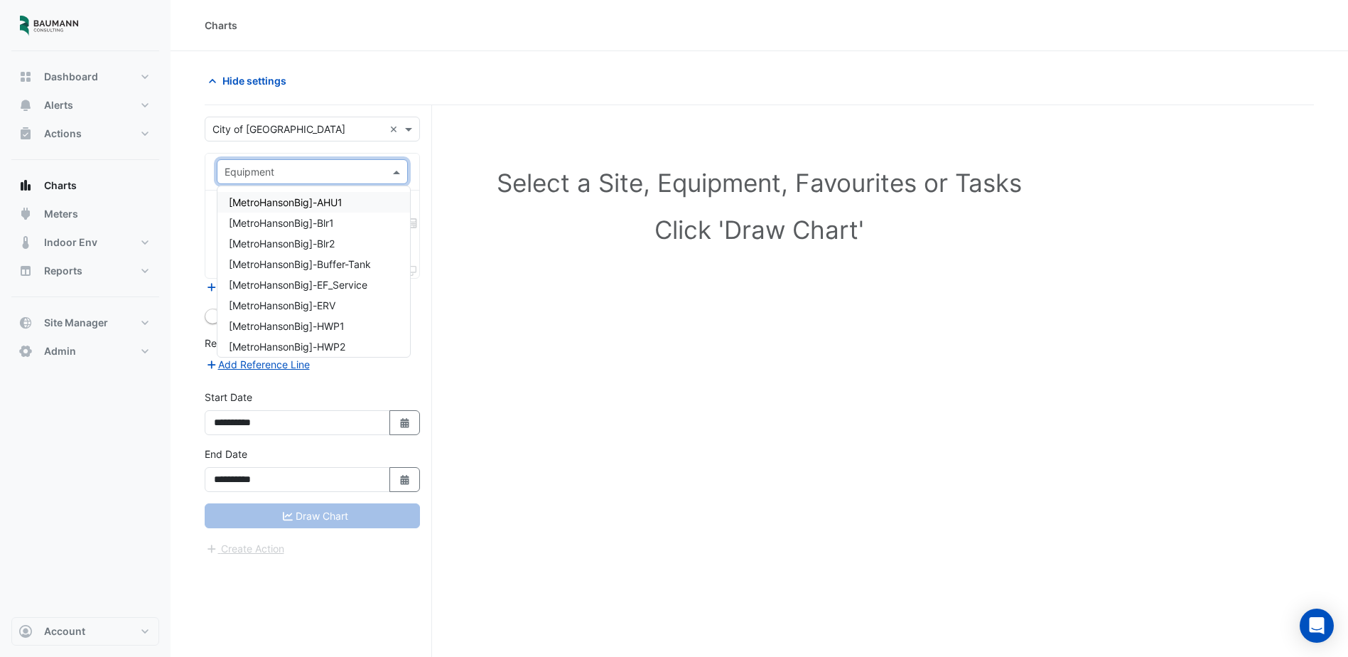
click at [355, 199] on div "[MetroHansonBig]-AHU1" at bounding box center [314, 202] width 193 height 21
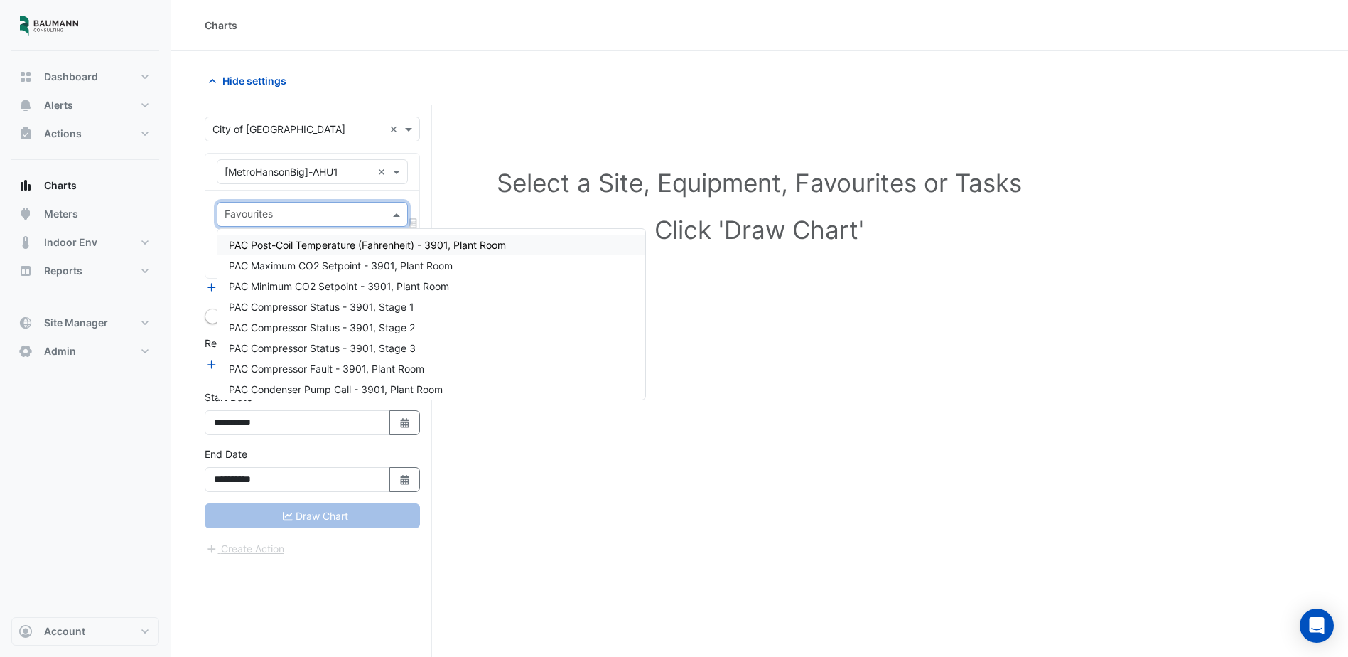
click at [345, 217] on input "text" at bounding box center [304, 215] width 159 height 15
click at [365, 209] on input "text" at bounding box center [304, 215] width 159 height 15
click at [370, 209] on input "text" at bounding box center [304, 215] width 159 height 15
click at [393, 215] on span at bounding box center [399, 214] width 18 height 15
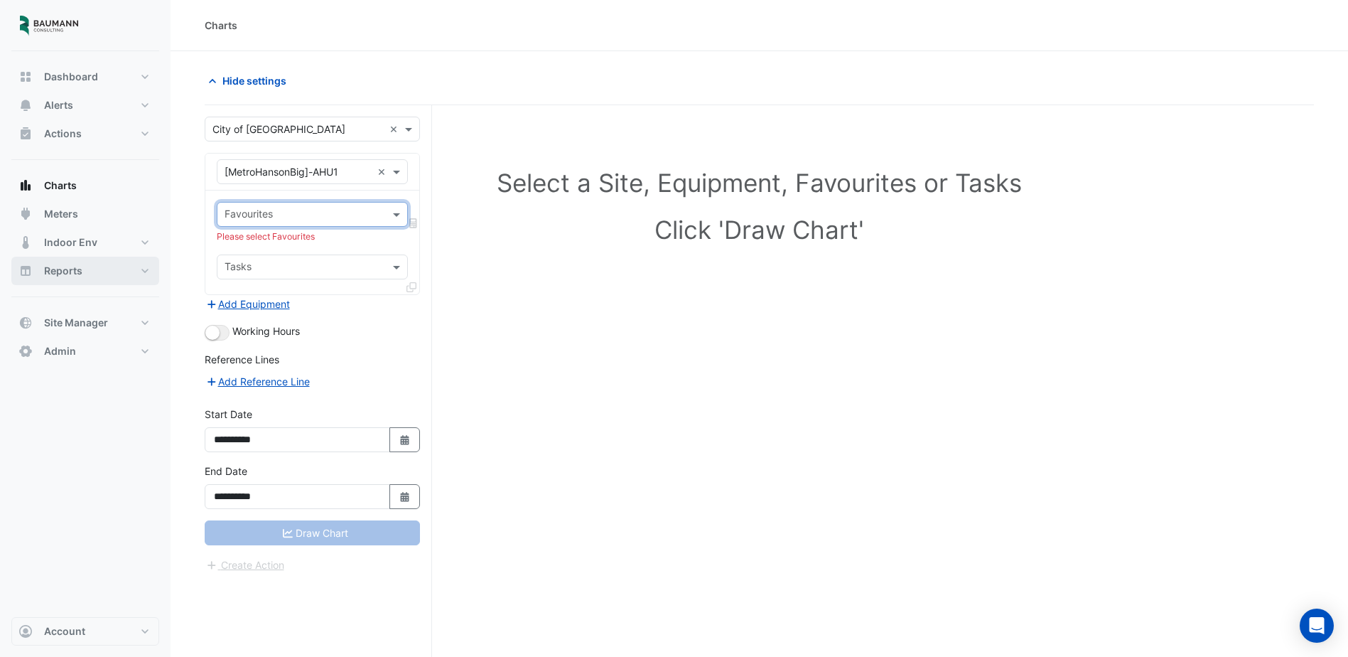
click at [132, 274] on button "Reports" at bounding box center [85, 271] width 148 height 28
select select "***"
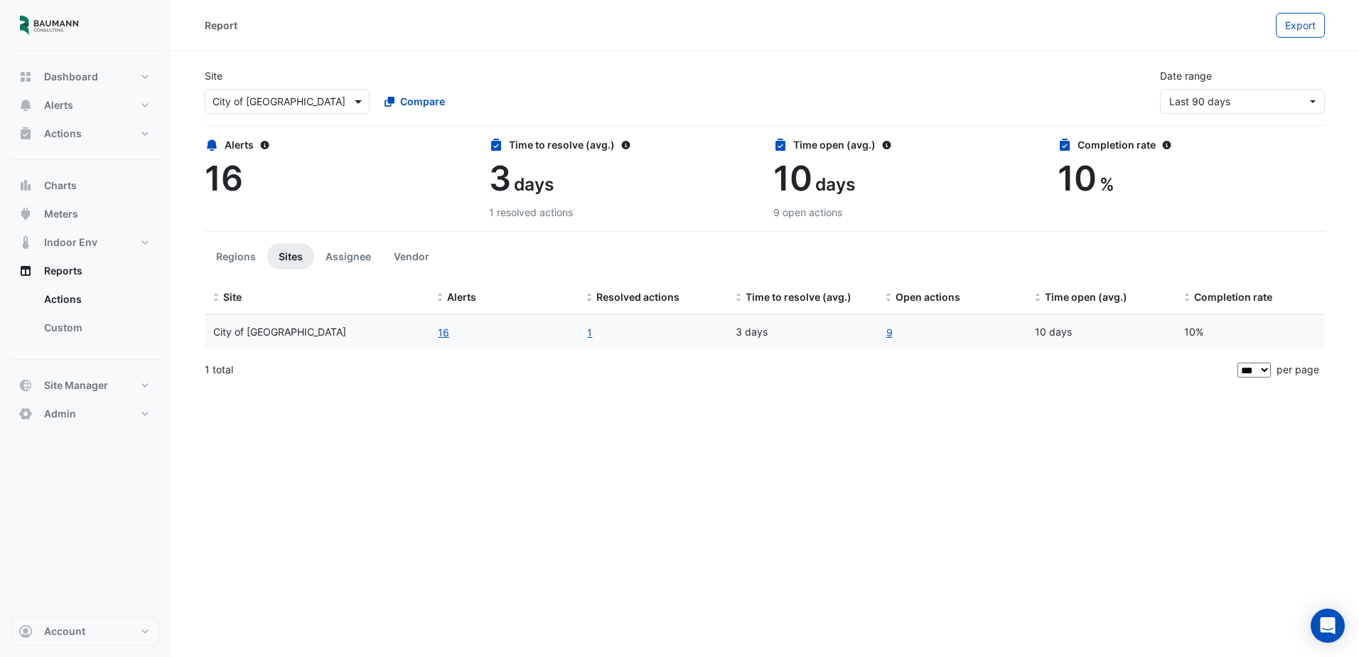
click at [358, 104] on span at bounding box center [360, 101] width 18 height 15
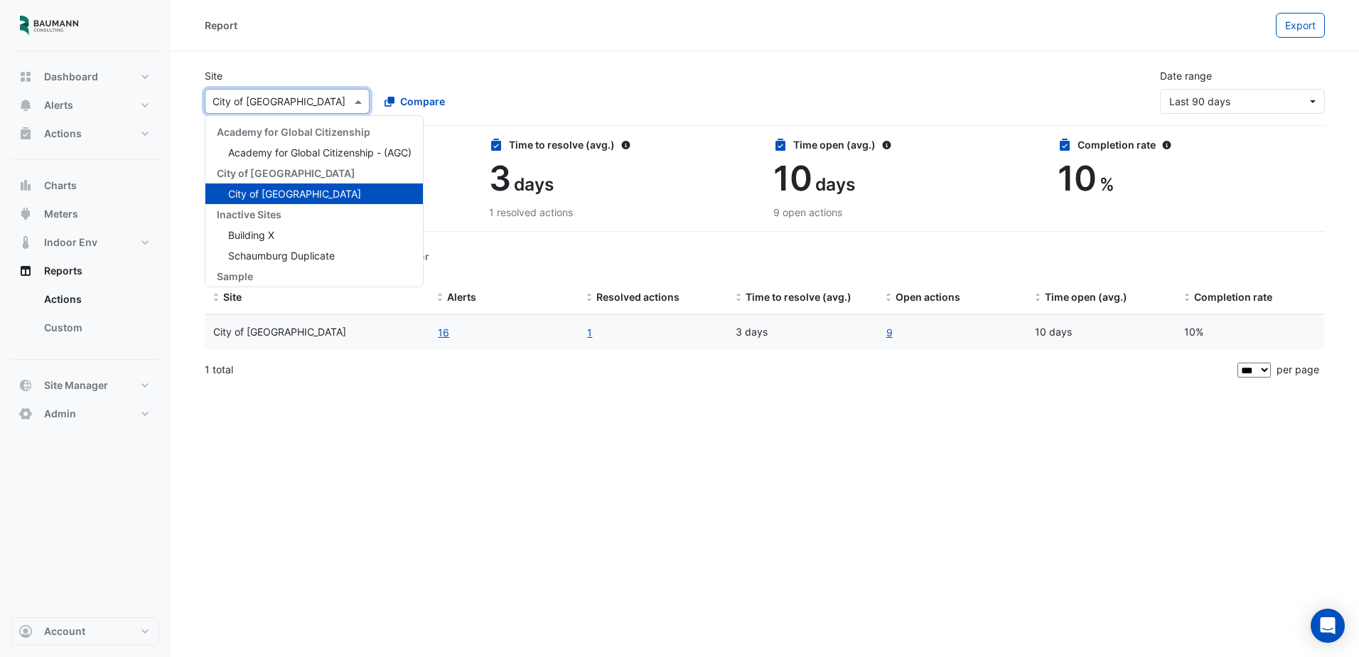
click at [358, 103] on span at bounding box center [360, 101] width 18 height 15
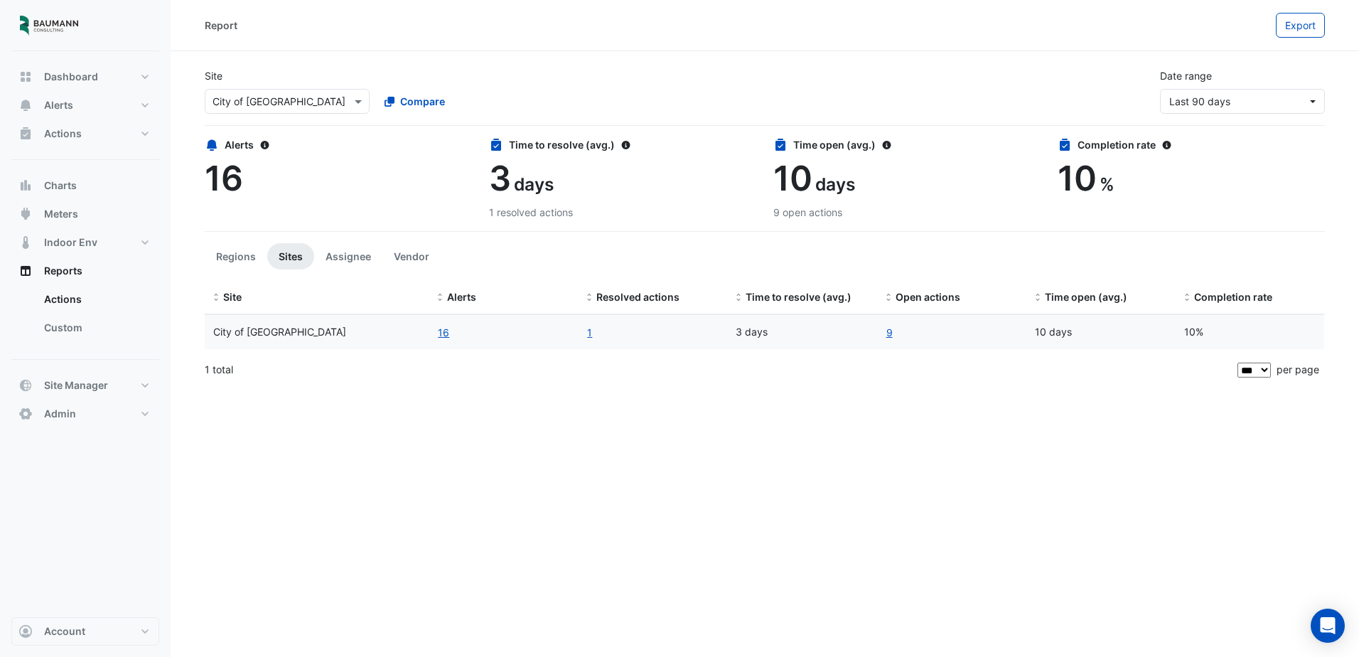
click at [688, 442] on div "Report Export Site Select a Site × City of Madison Compare Date range Last 90 d…" at bounding box center [765, 328] width 1188 height 657
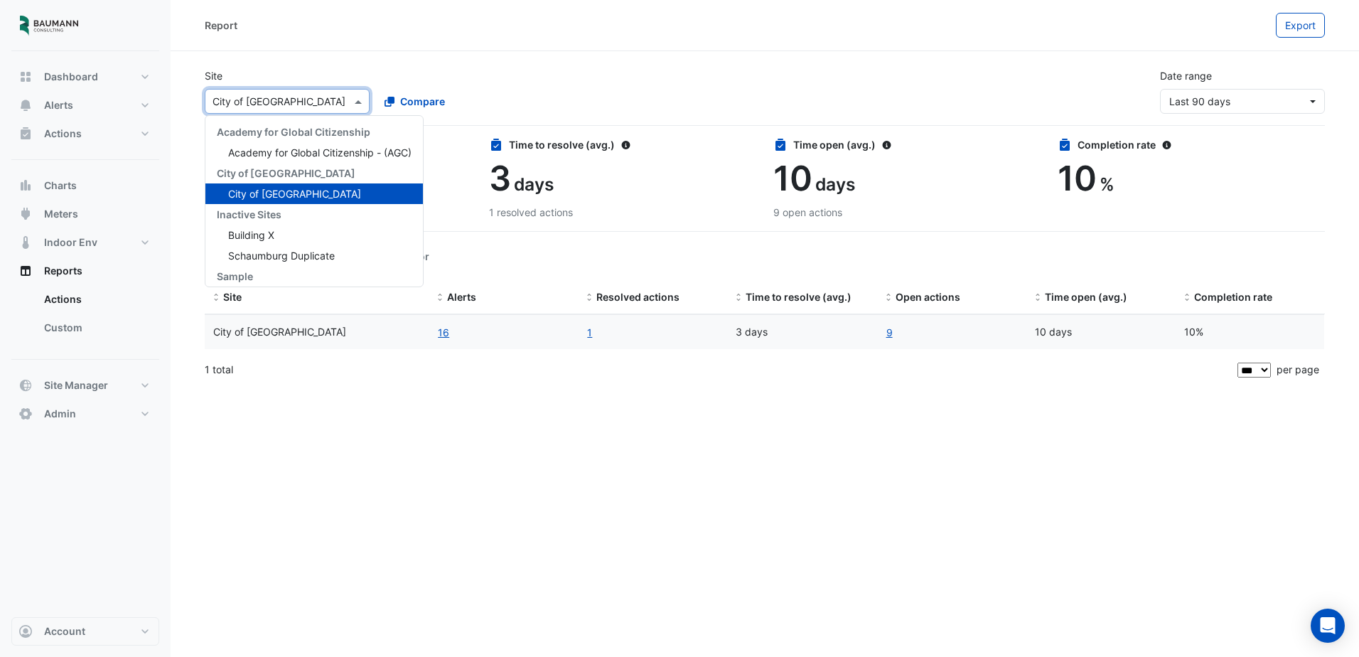
click at [359, 109] on div "Select a Site × City of Madison" at bounding box center [287, 101] width 165 height 25
click at [419, 99] on span "Compare" at bounding box center [422, 101] width 45 height 15
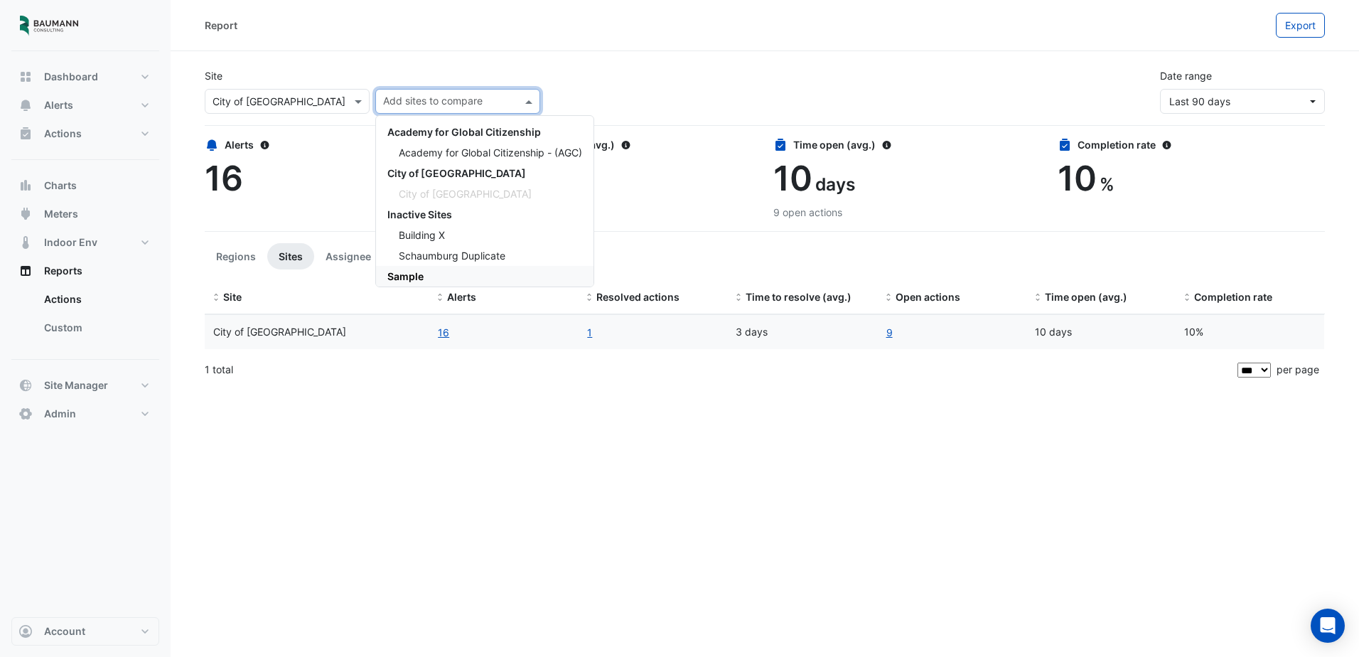
click at [594, 431] on div "Report Export Site Select a Site × City of Madison Add sites to compare Academy…" at bounding box center [765, 328] width 1188 height 657
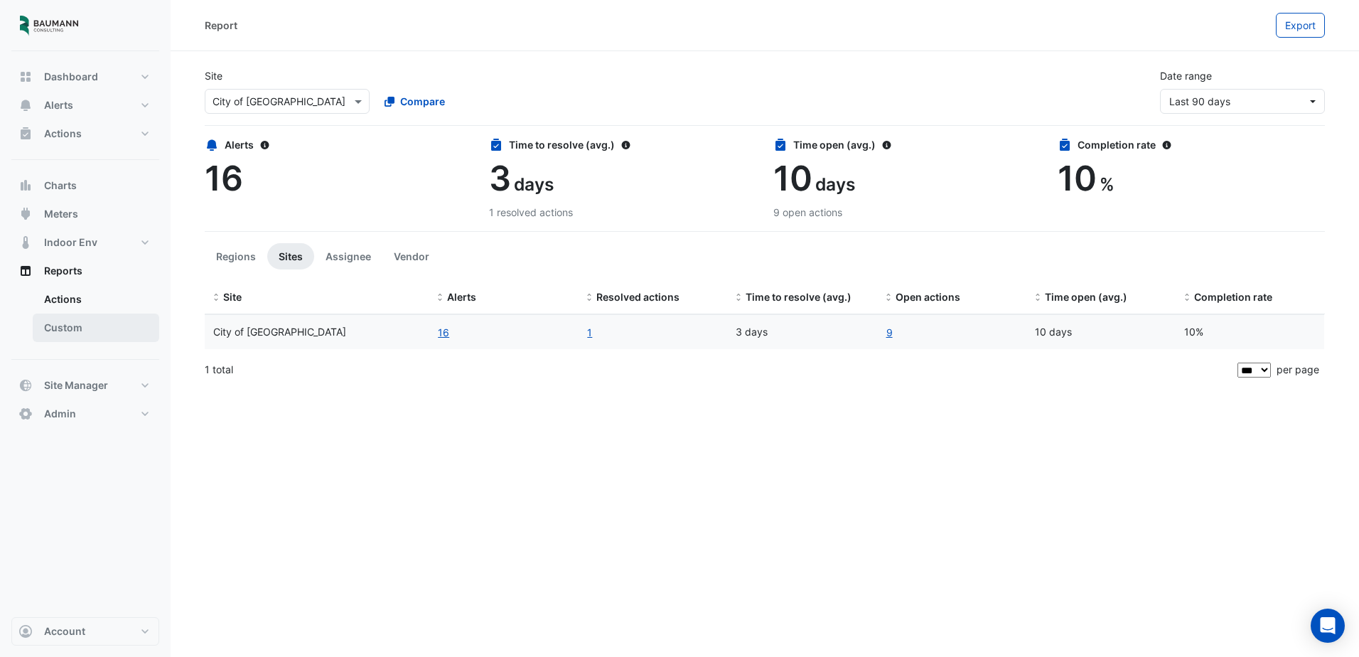
click at [96, 318] on link "Custom" at bounding box center [96, 327] width 127 height 28
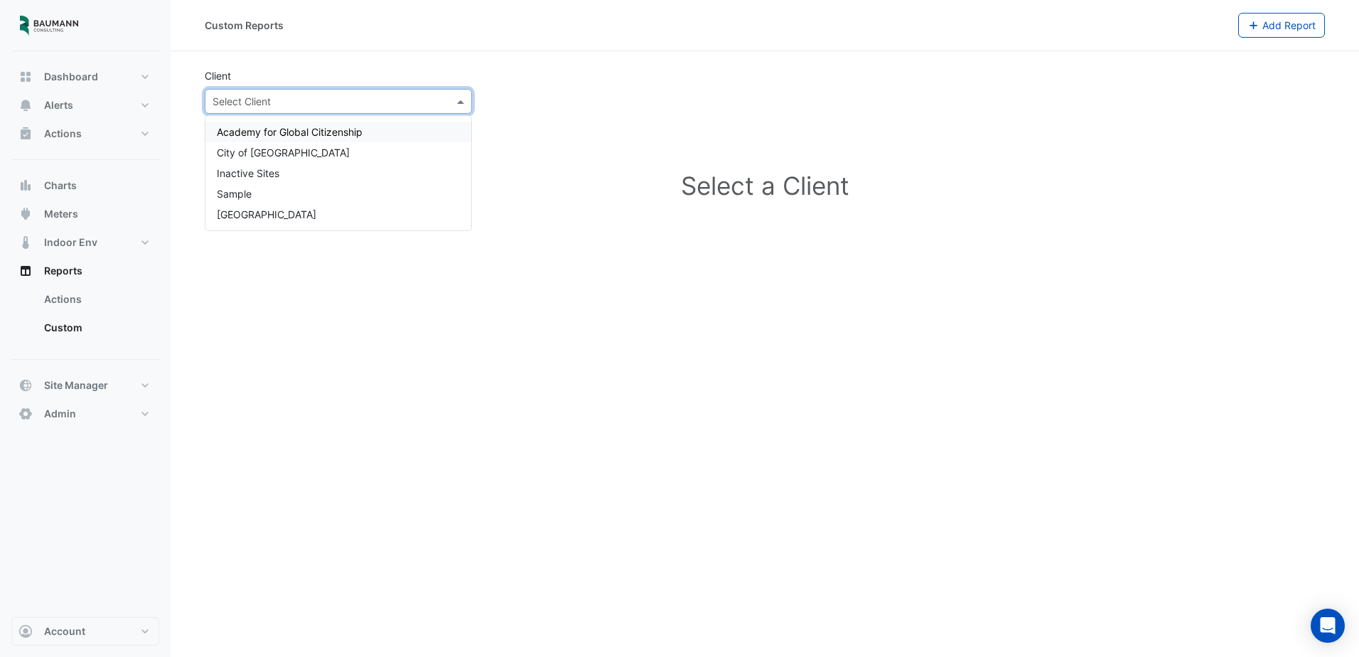
click at [402, 95] on input "text" at bounding box center [324, 102] width 223 height 15
click at [329, 154] on div "City of [GEOGRAPHIC_DATA]" at bounding box center [338, 152] width 266 height 21
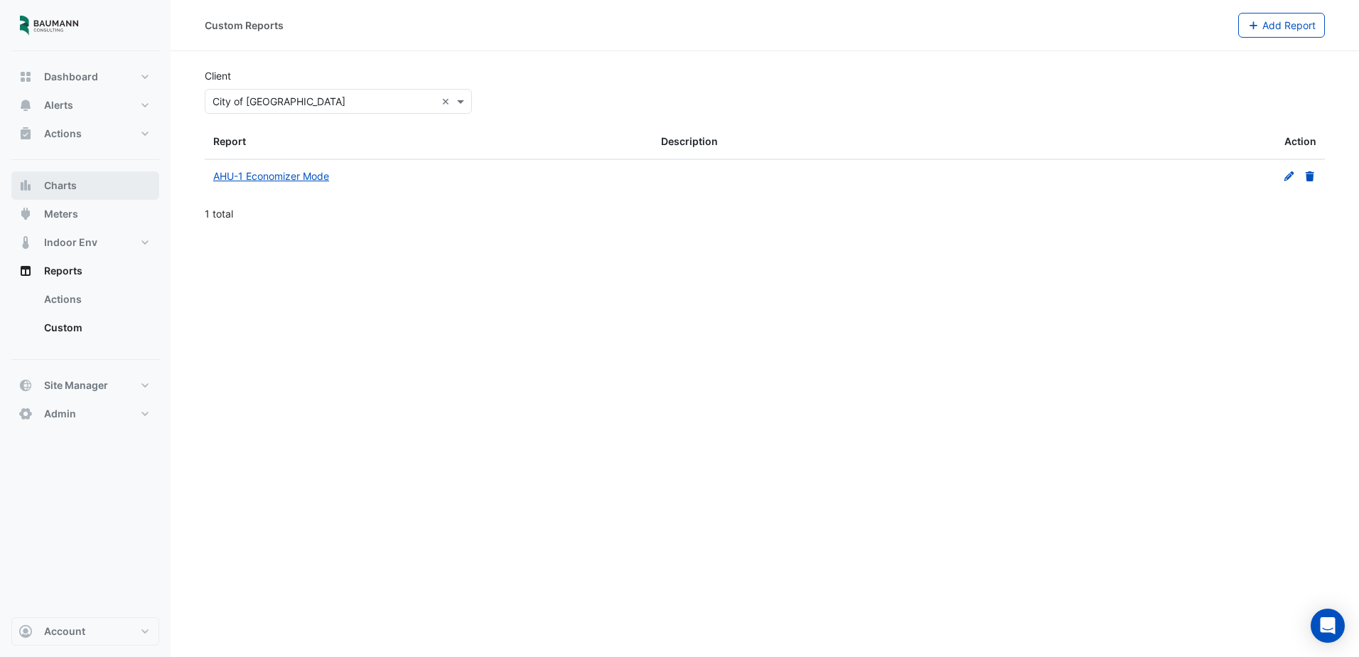
click at [83, 186] on button "Charts" at bounding box center [85, 185] width 148 height 28
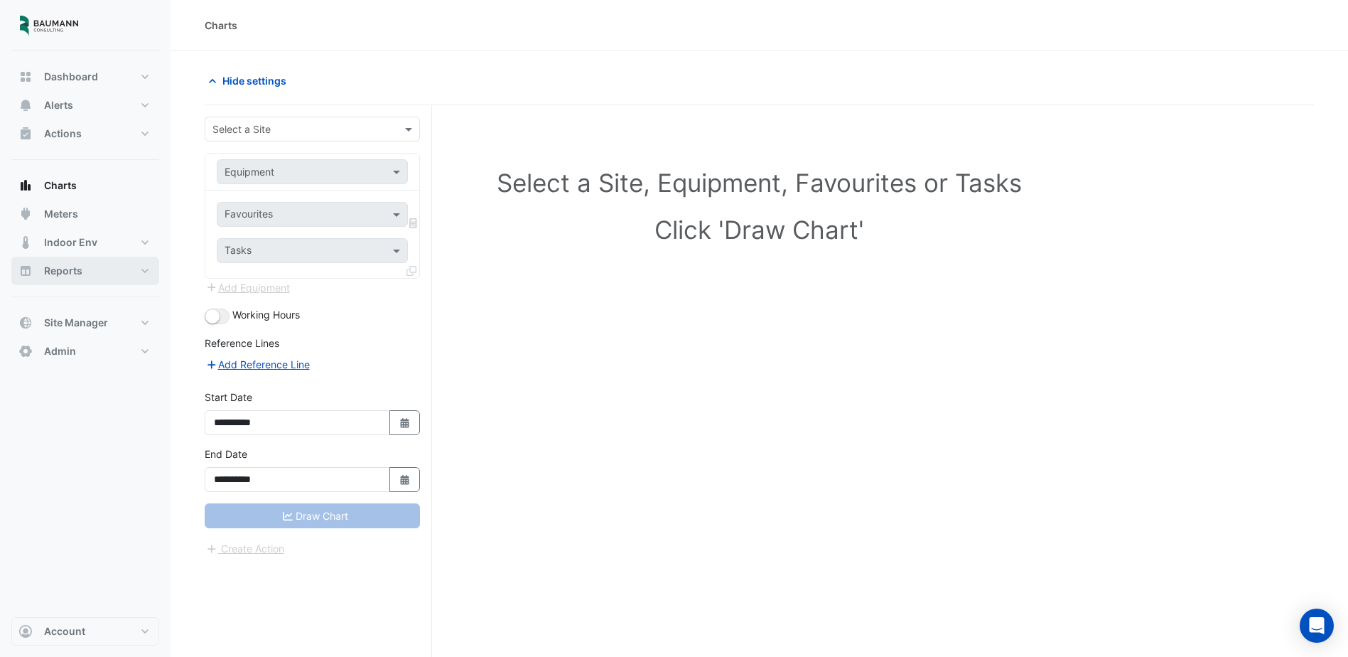
click at [104, 278] on button "Reports" at bounding box center [85, 271] width 148 height 28
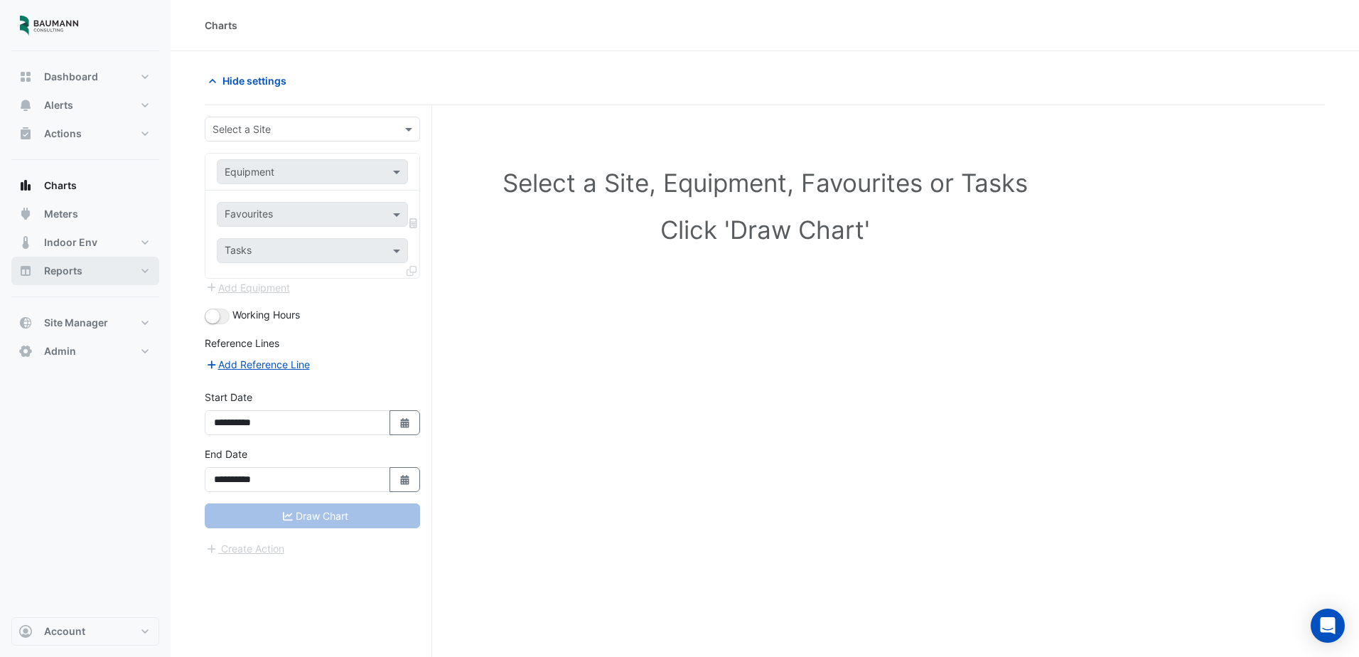
select select "***"
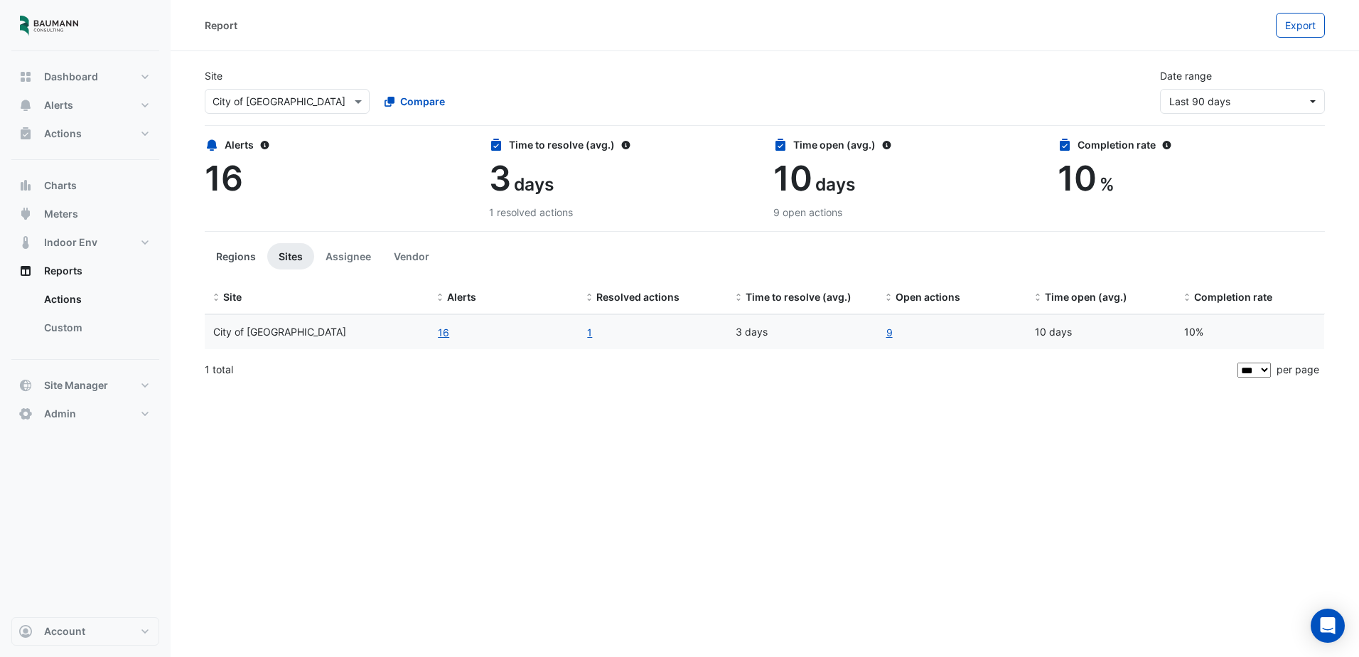
click at [241, 254] on button "Regions" at bounding box center [236, 256] width 63 height 26
click at [274, 252] on button "Sites" at bounding box center [290, 256] width 47 height 26
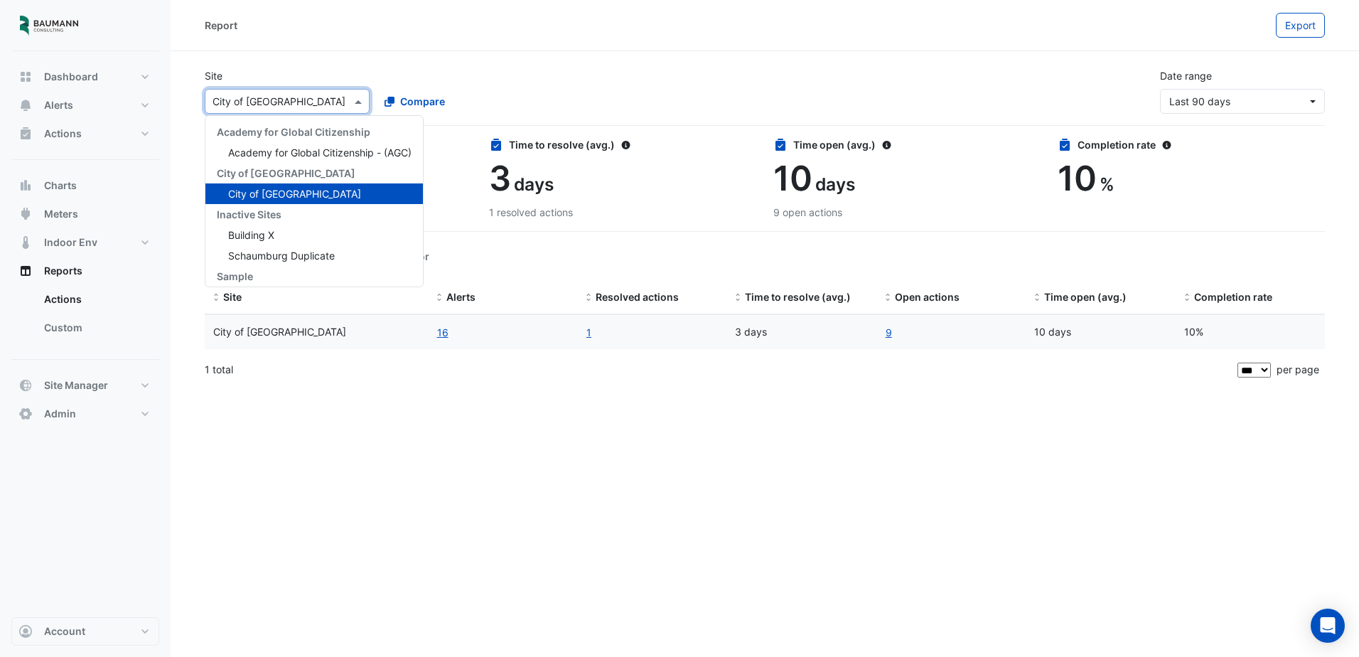
click at [316, 109] on div "Select a Site × City of Madison" at bounding box center [287, 101] width 165 height 25
click at [321, 107] on input "text" at bounding box center [273, 102] width 121 height 15
click at [542, 70] on div "Site Select a Site × City of Madison Academy for Global Citizenship Academy for…" at bounding box center [372, 90] width 353 height 45
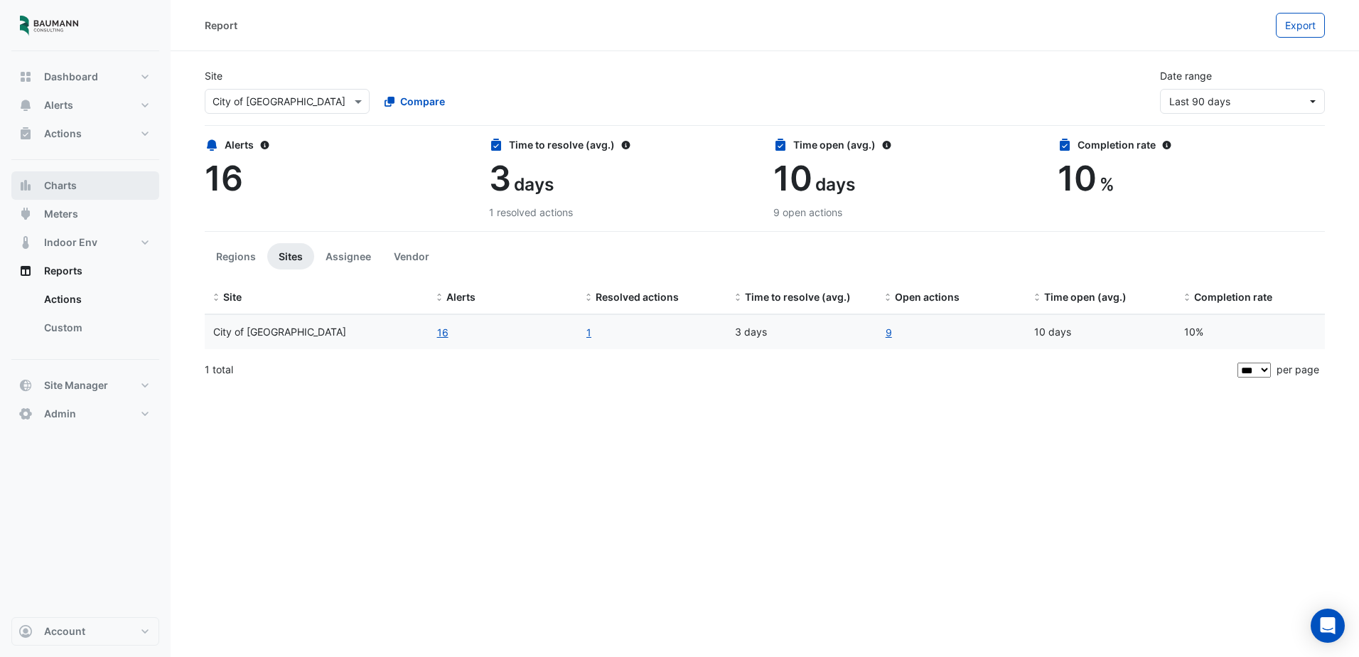
click at [92, 186] on button "Charts" at bounding box center [85, 185] width 148 height 28
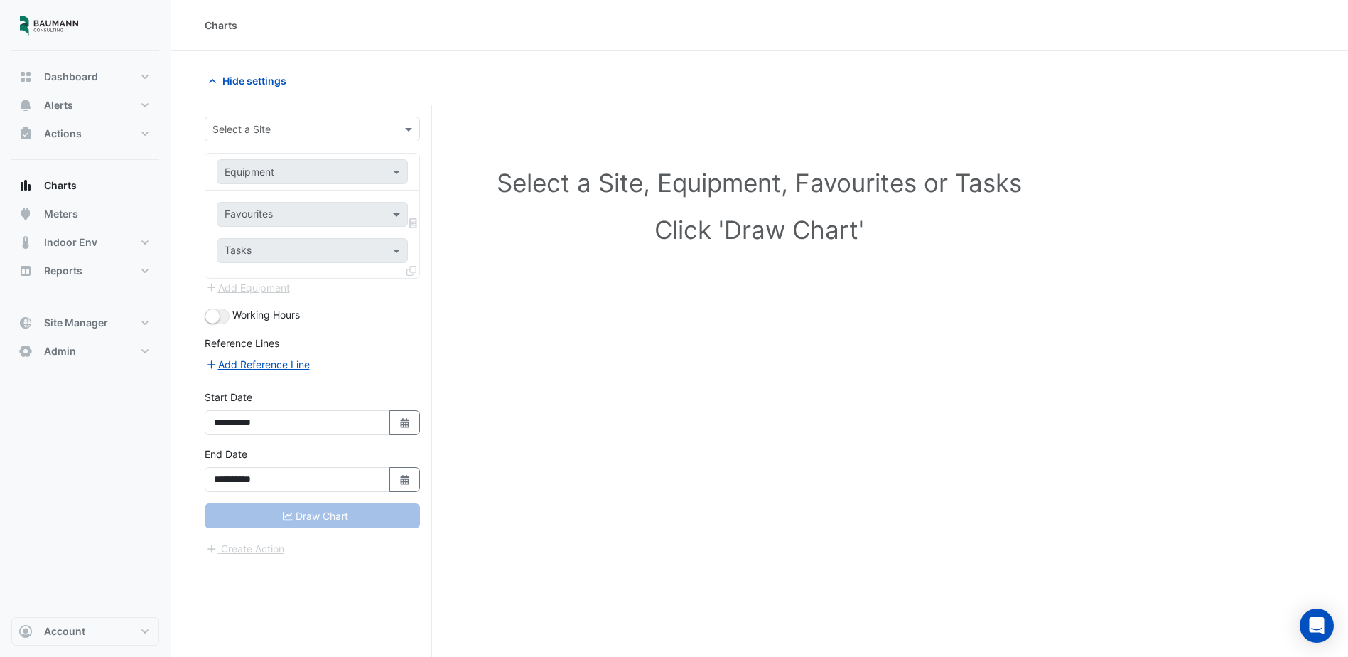
click at [318, 134] on input "text" at bounding box center [298, 129] width 171 height 15
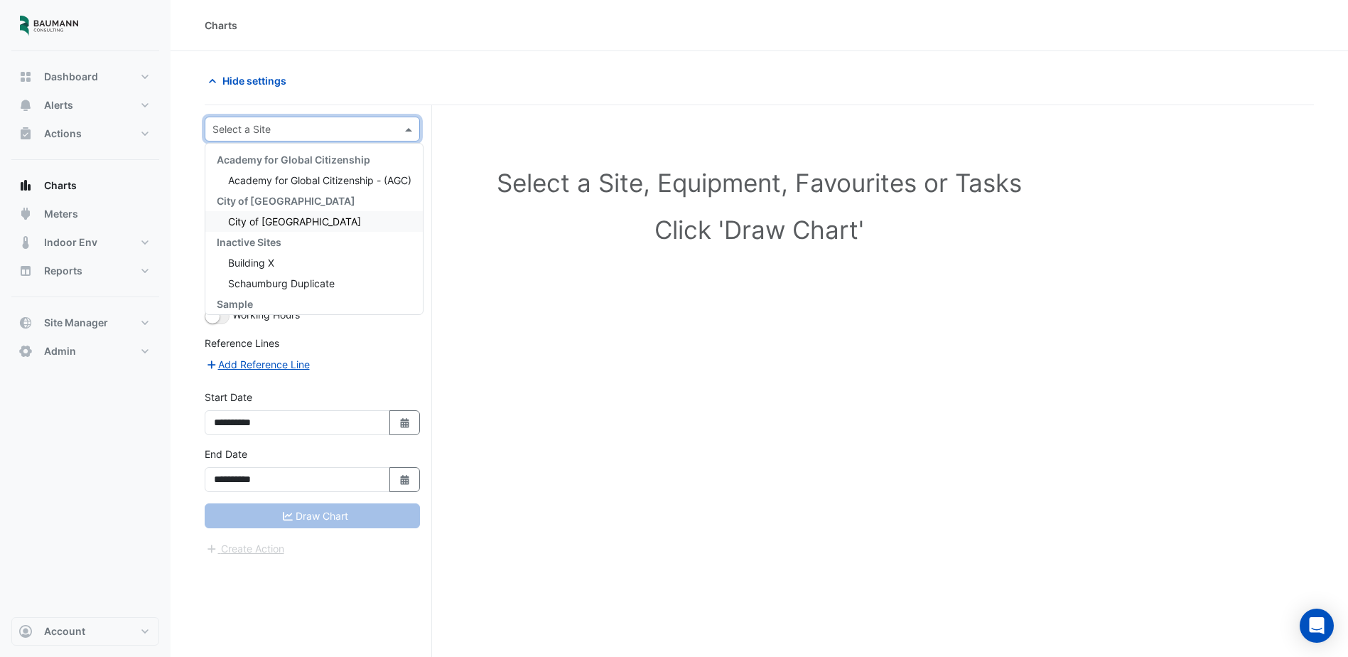
click at [316, 225] on div "City of [GEOGRAPHIC_DATA]" at bounding box center [314, 221] width 218 height 21
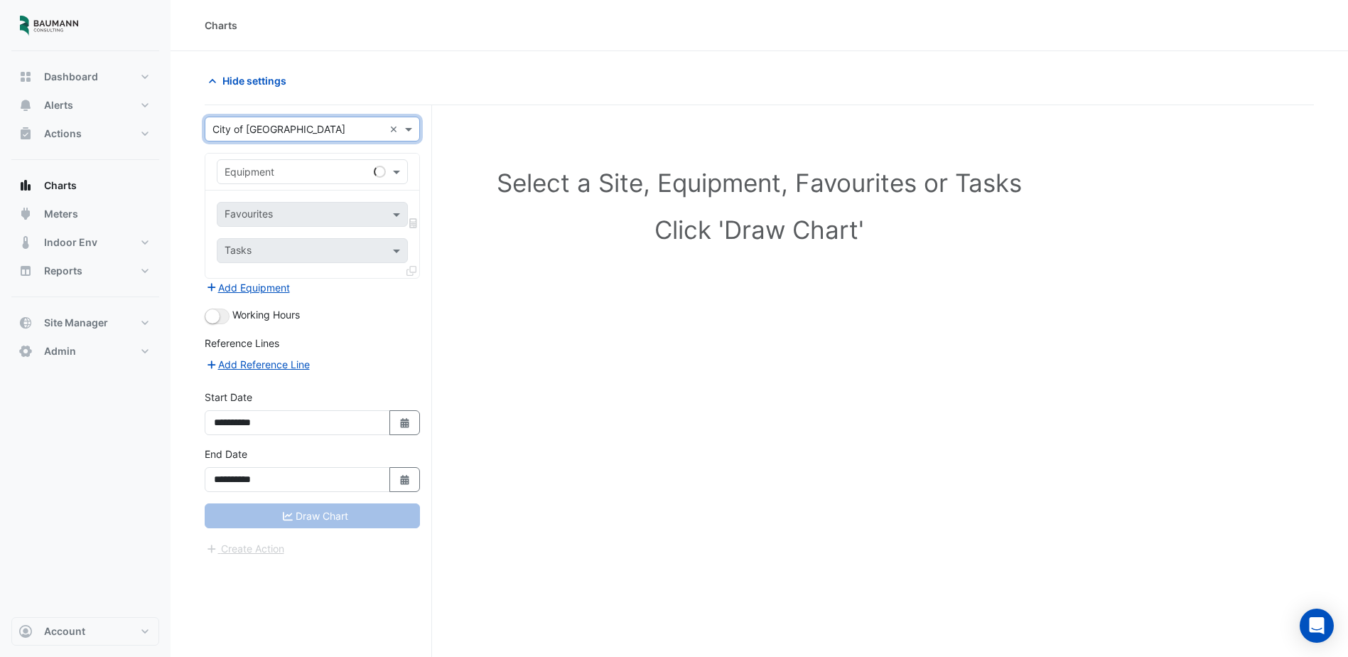
click at [297, 171] on input "text" at bounding box center [298, 172] width 147 height 15
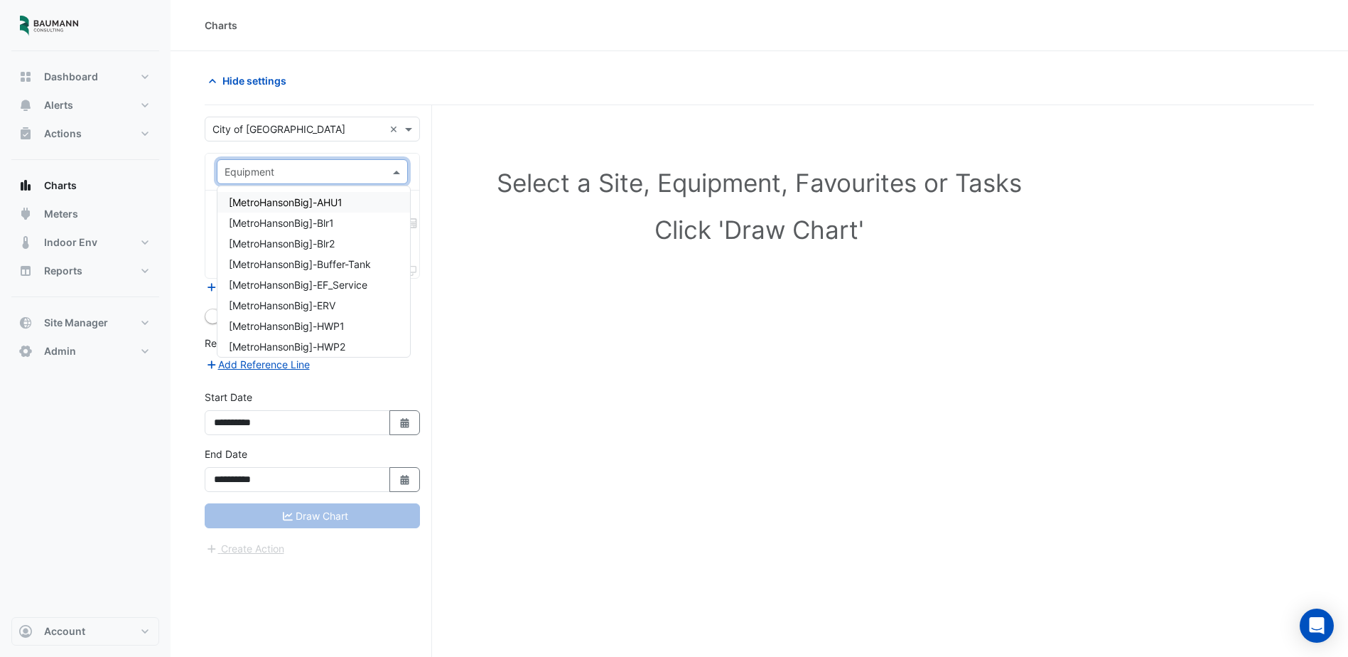
click at [306, 203] on span "[MetroHansonBig]-AHU1" at bounding box center [286, 202] width 114 height 12
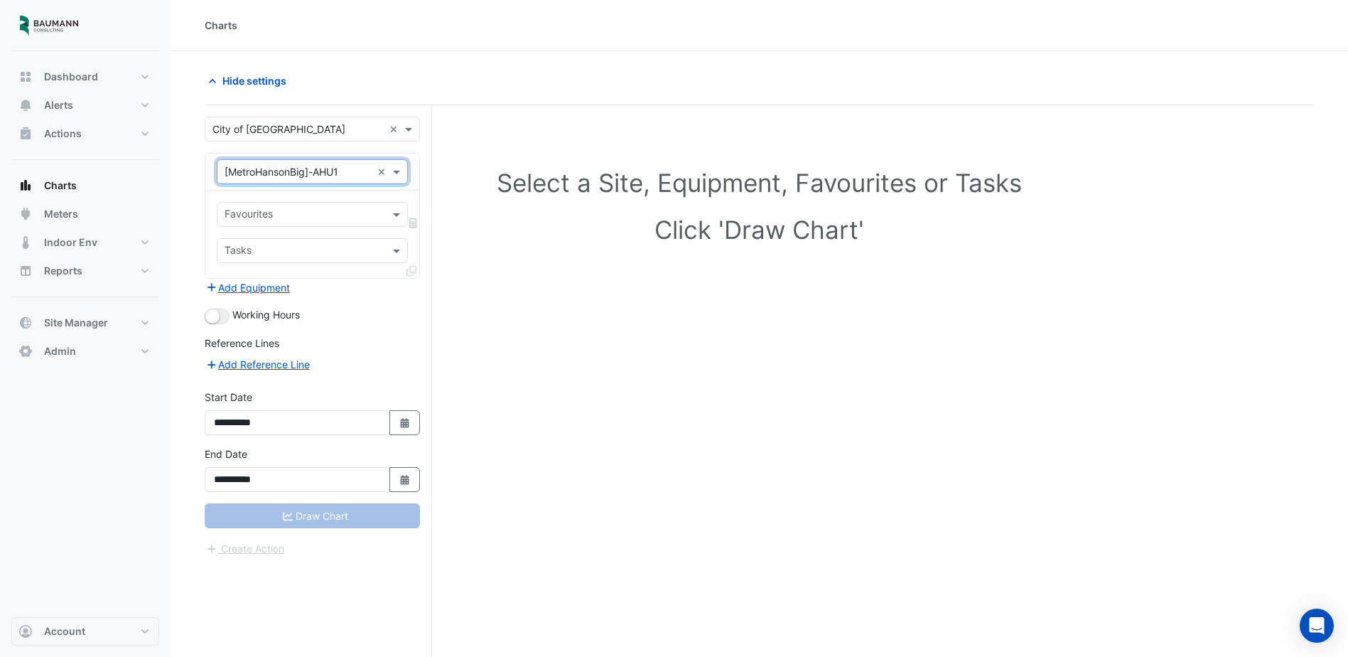
click at [336, 213] on input "text" at bounding box center [304, 215] width 159 height 15
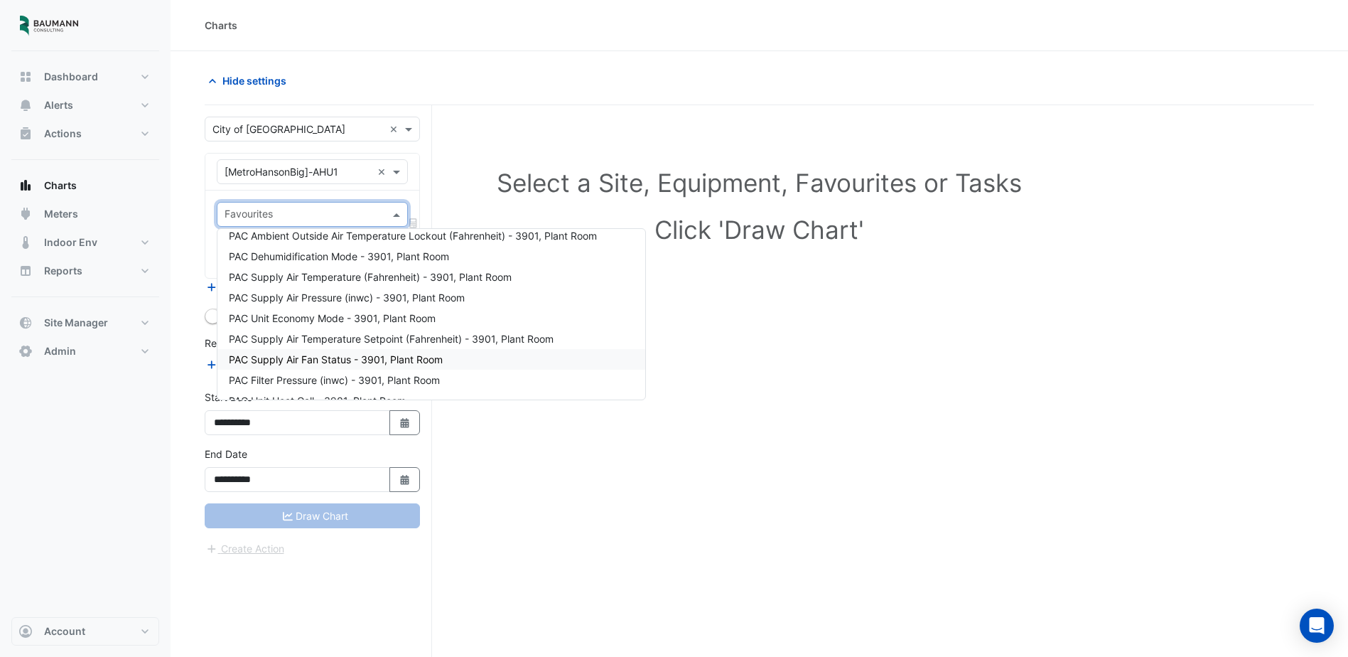
scroll to position [142, 0]
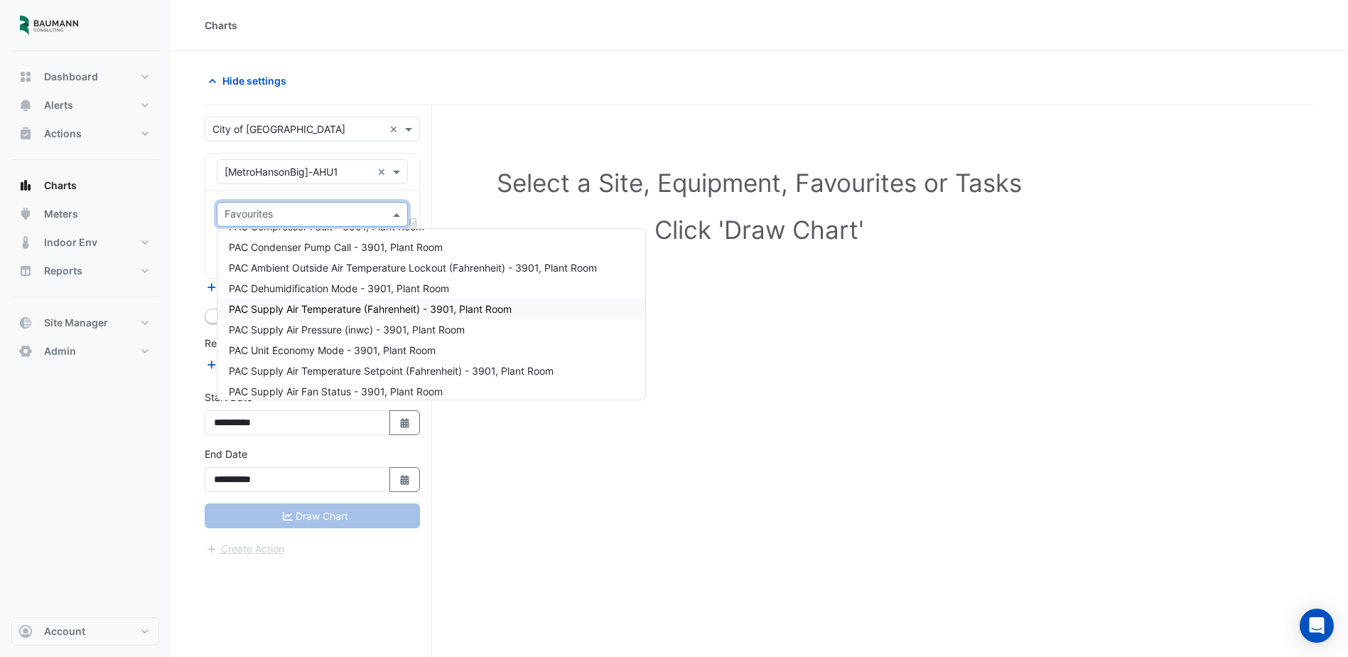
click at [377, 305] on span "PAC Supply Air Temperature (Fahrenheit) - 3901, Plant Room" at bounding box center [370, 309] width 283 height 12
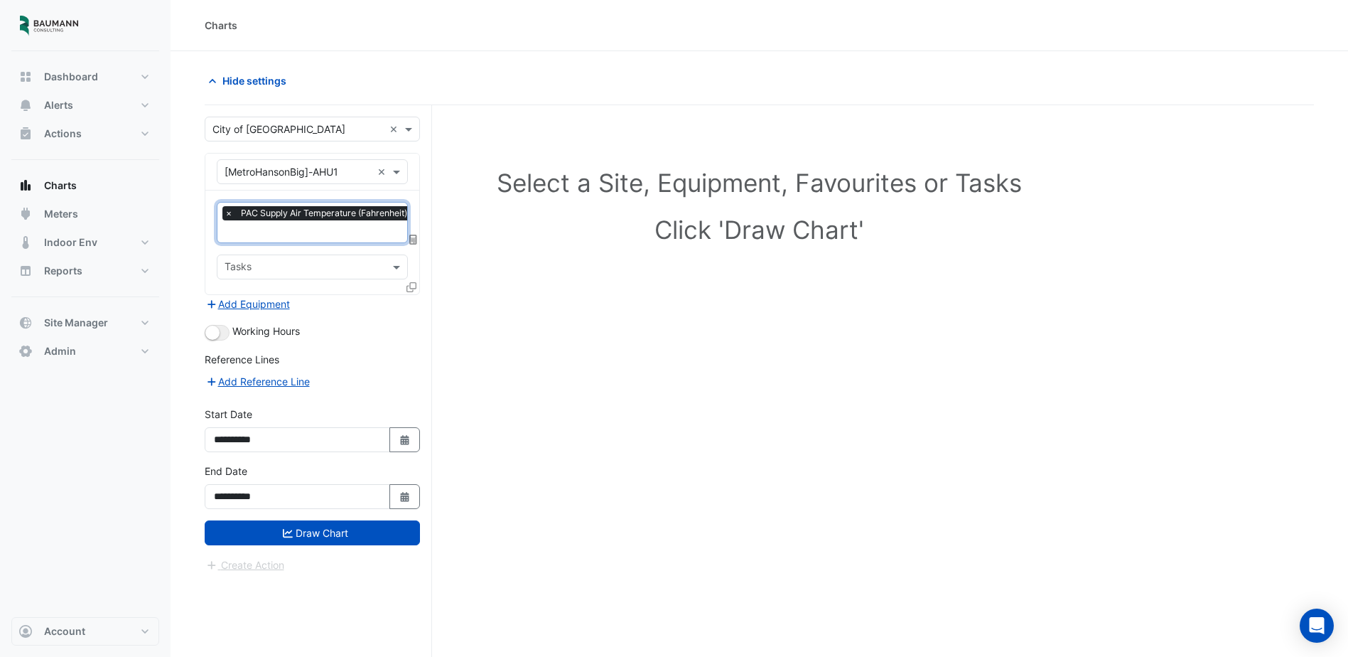
click at [336, 228] on input "text" at bounding box center [359, 232] width 269 height 15
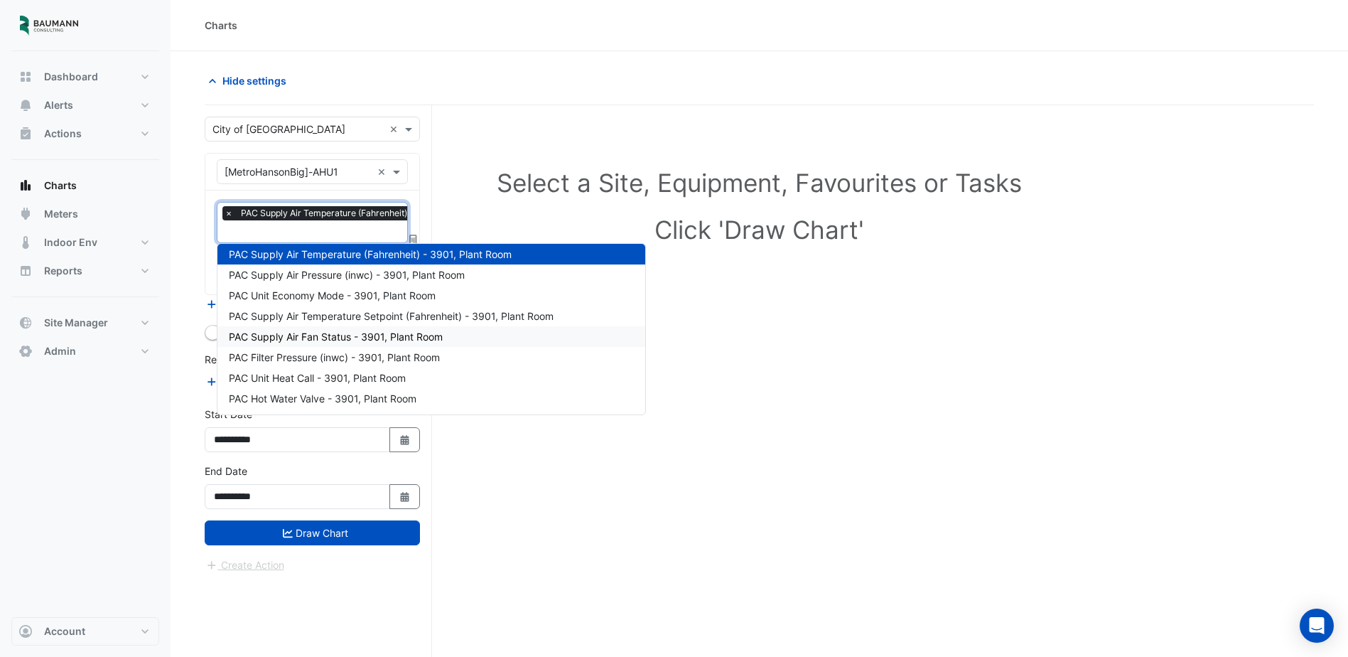
scroll to position [354, 0]
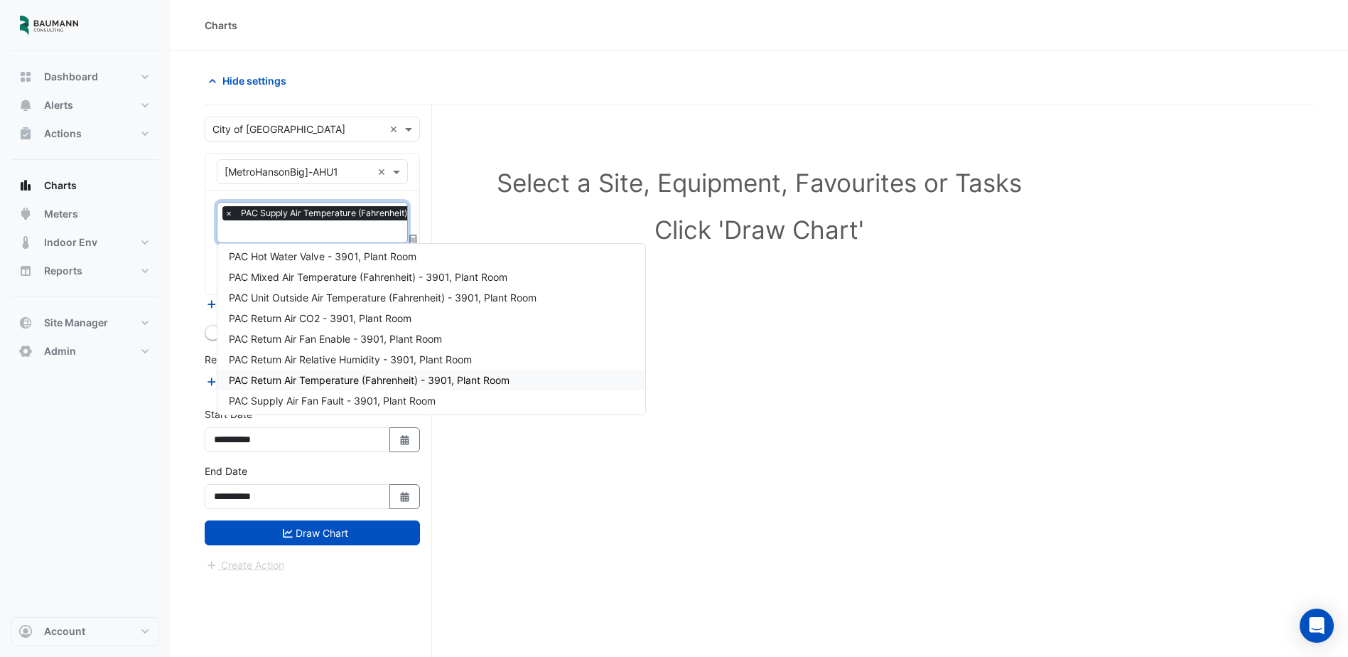
click at [312, 588] on div "**********" at bounding box center [318, 408] width 227 height 606
click at [342, 232] on input "text" at bounding box center [359, 232] width 269 height 15
click at [395, 299] on span "PAC Unit Outside Air Temperature (Fahrenheit) - 3901, Plant Room" at bounding box center [383, 297] width 308 height 12
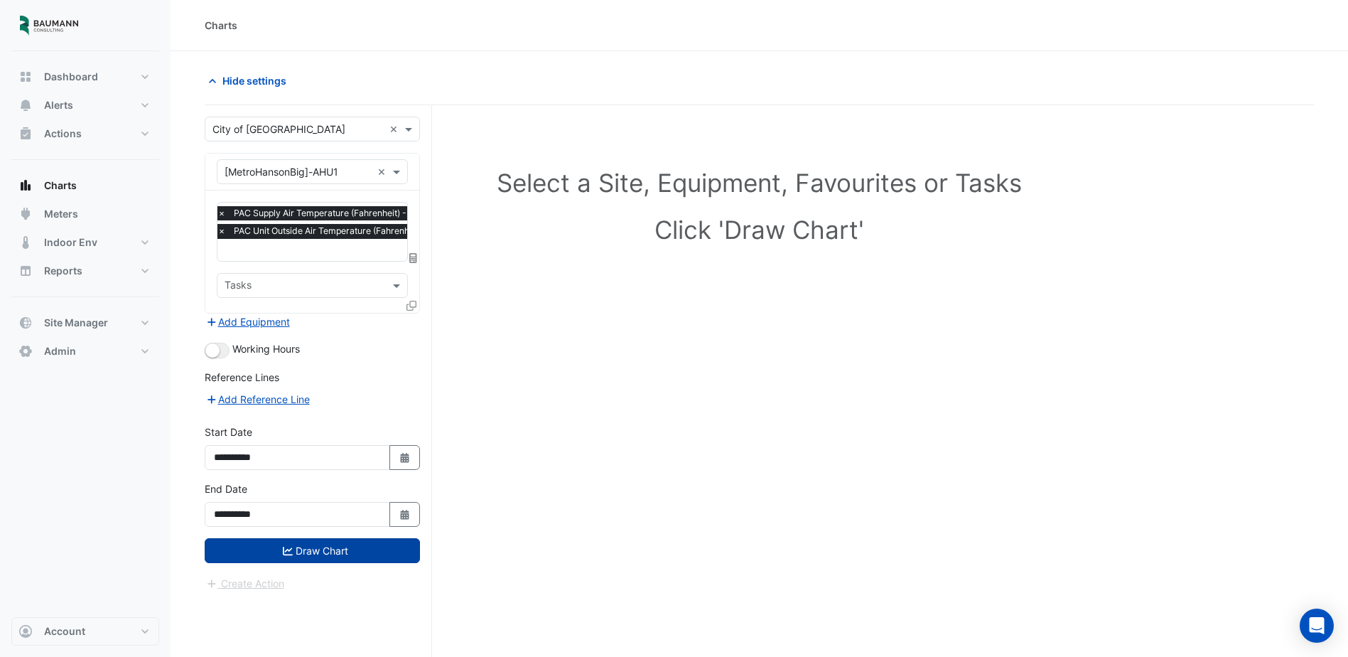
click at [321, 544] on button "Draw Chart" at bounding box center [312, 550] width 215 height 25
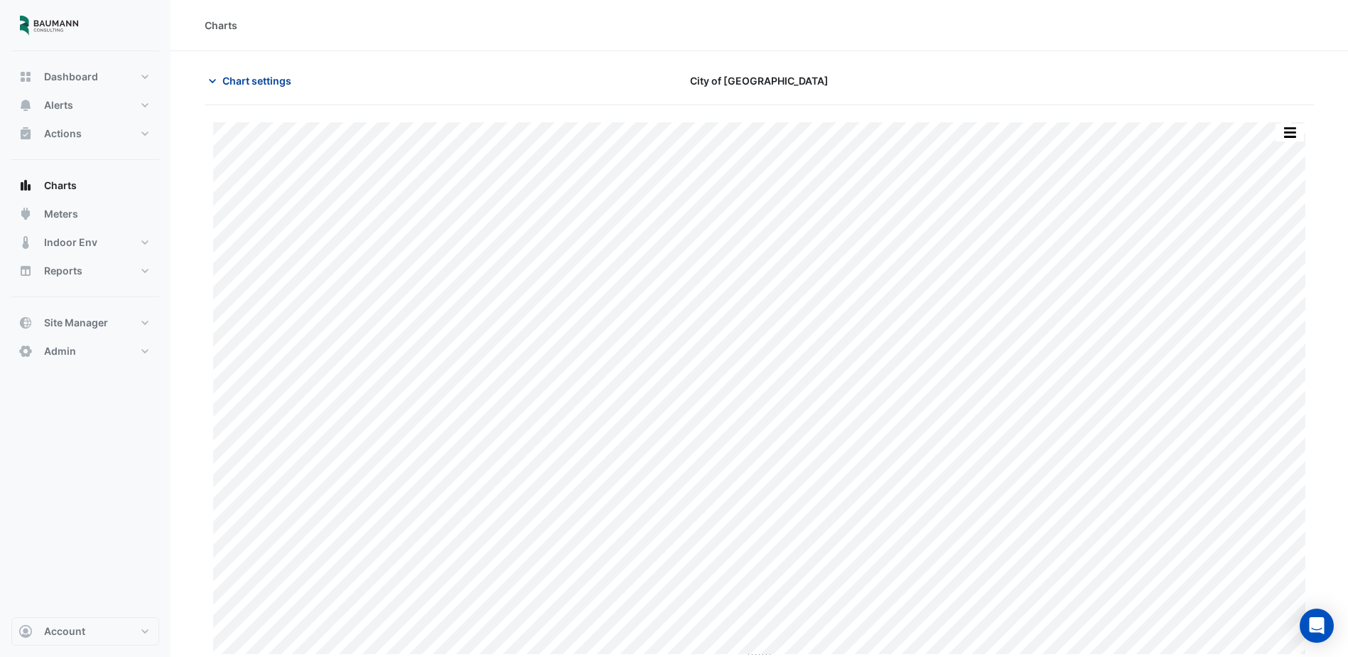
click at [286, 82] on span "Chart settings" at bounding box center [256, 80] width 69 height 15
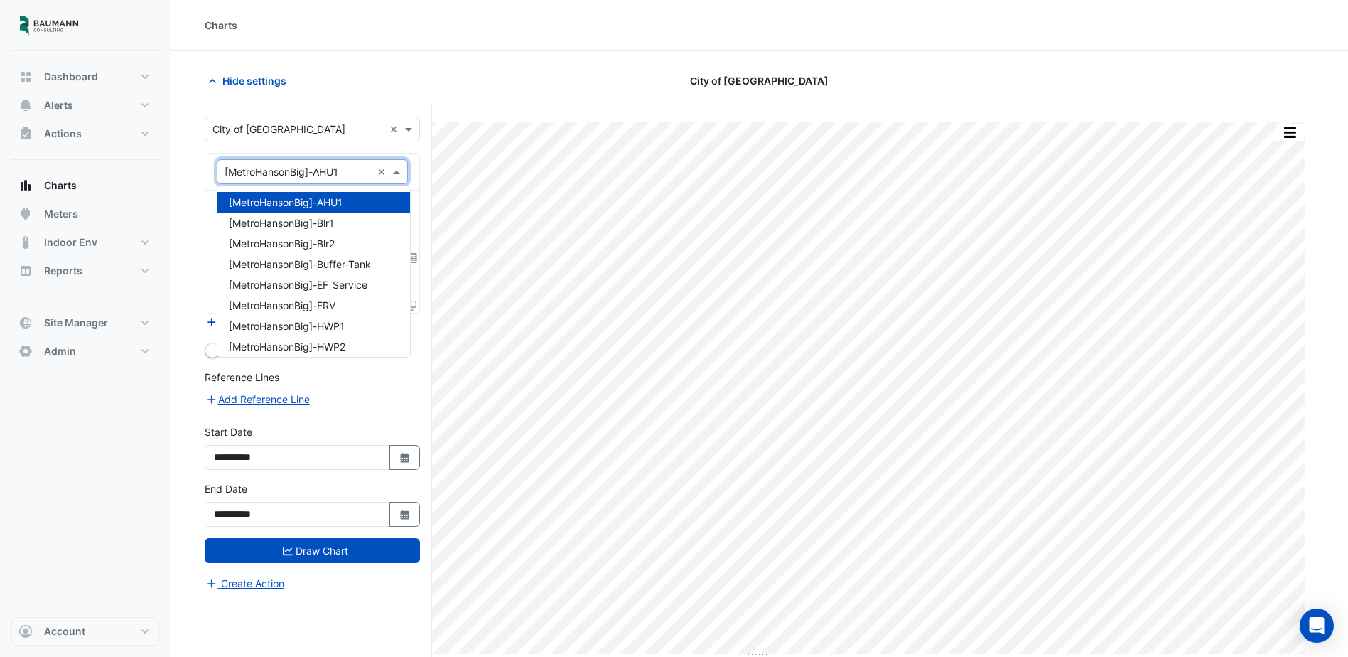
click at [350, 175] on input "text" at bounding box center [298, 172] width 147 height 15
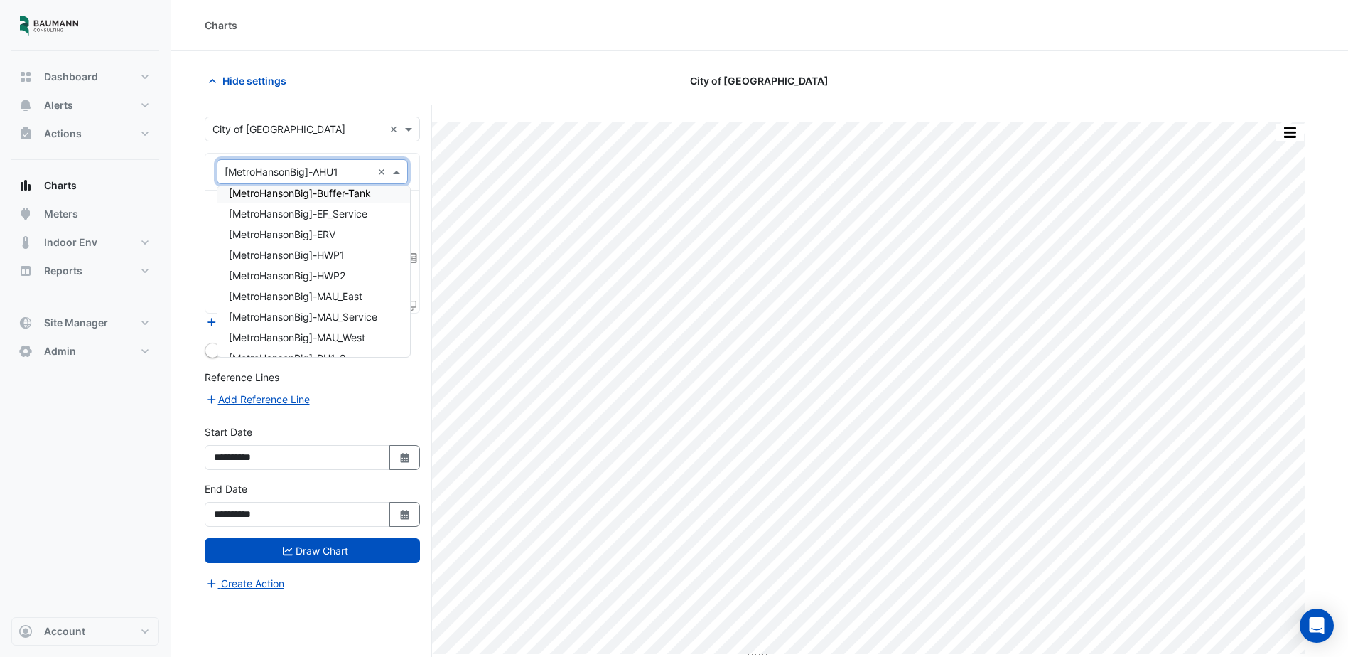
click at [367, 175] on input "text" at bounding box center [298, 172] width 147 height 15
click at [357, 172] on input "text" at bounding box center [298, 172] width 147 height 15
click at [458, 100] on div "Hide settings City of Madison" at bounding box center [760, 86] width 1110 height 37
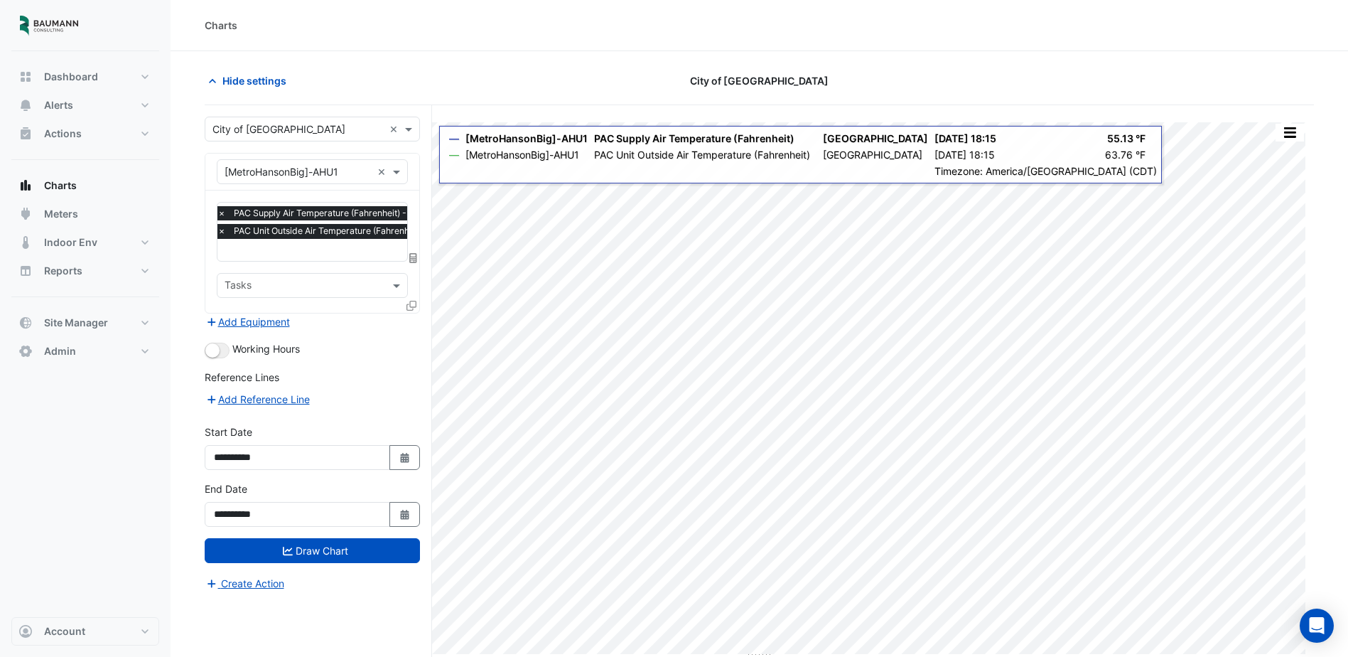
scroll to position [0, 0]
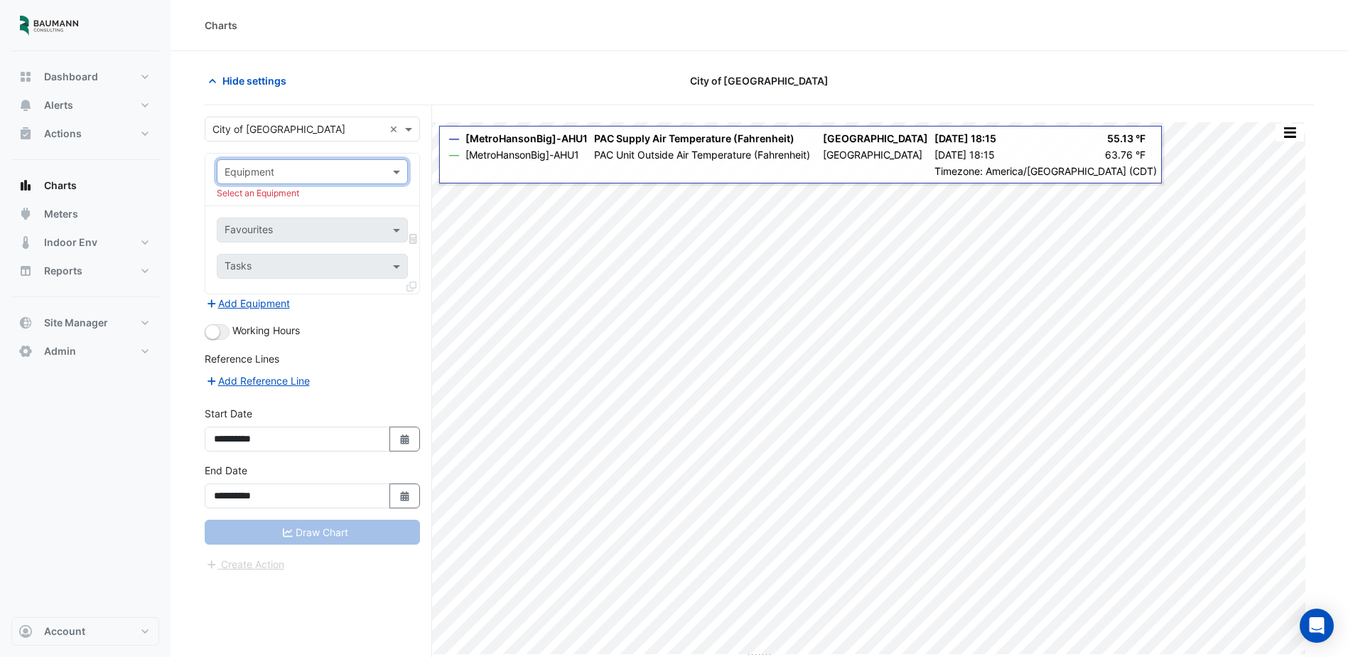
click at [371, 171] on input "text" at bounding box center [298, 172] width 147 height 15
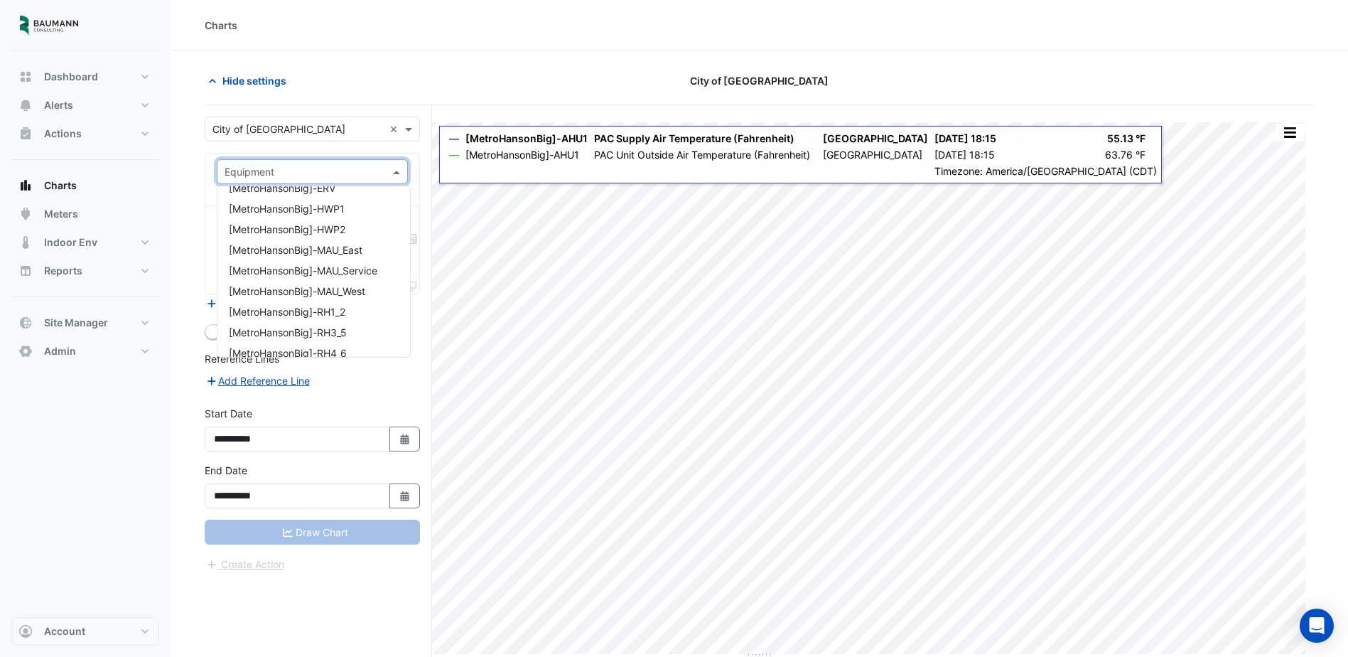
scroll to position [142, 0]
click at [371, 245] on span "[MetroHansonBig]-MAU_Service" at bounding box center [303, 246] width 149 height 12
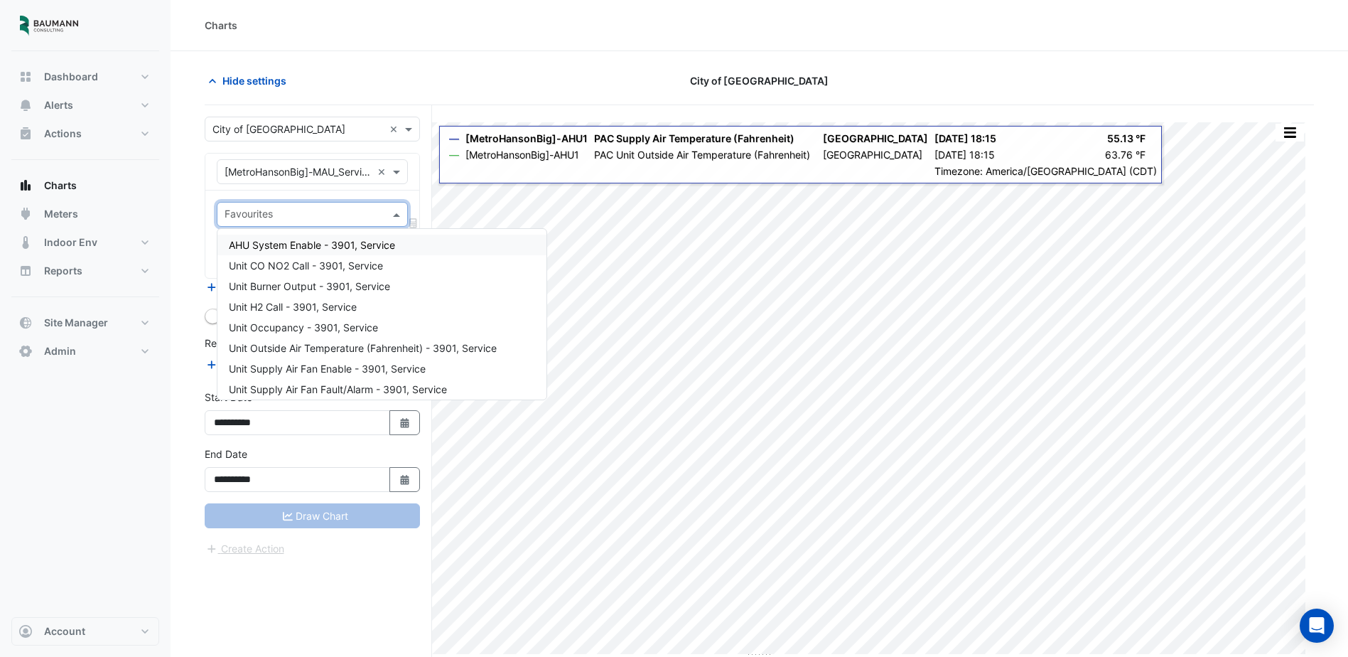
click at [350, 215] on input "text" at bounding box center [304, 215] width 159 height 15
click at [343, 176] on input "text" at bounding box center [298, 172] width 147 height 15
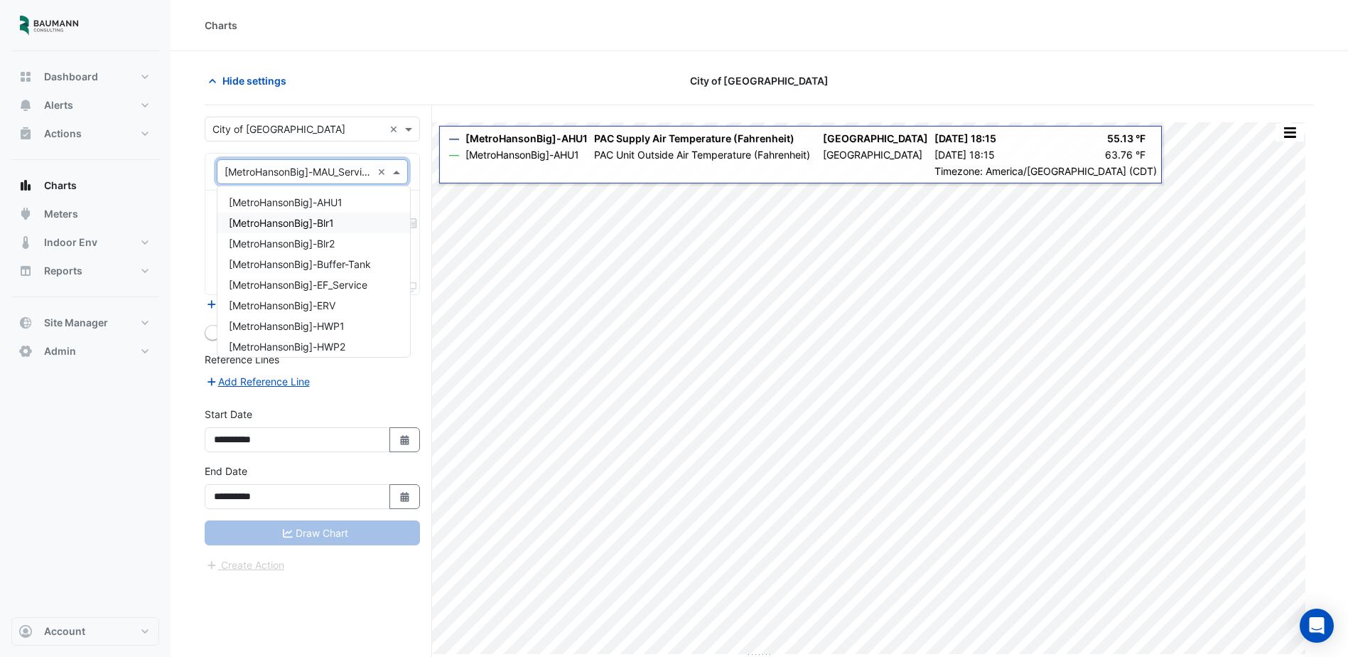
click at [347, 226] on div "[MetroHansonBig]-Blr1" at bounding box center [314, 223] width 193 height 21
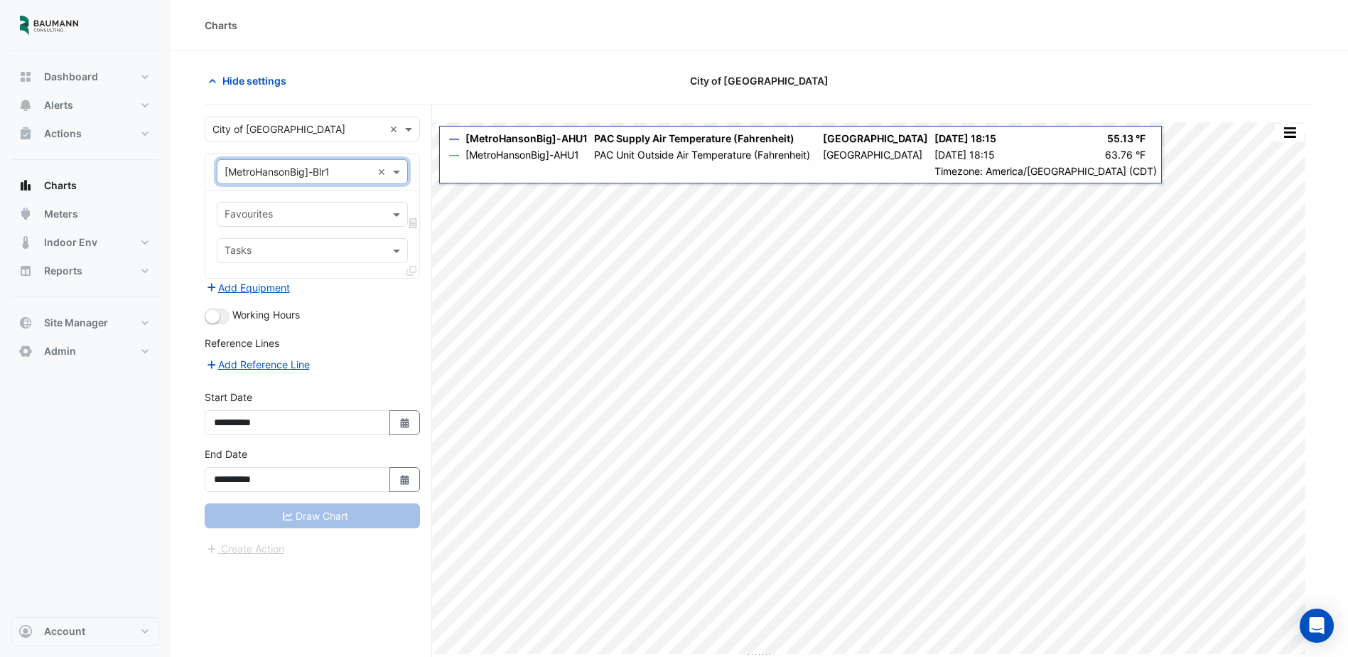
click at [338, 221] on input "text" at bounding box center [304, 215] width 159 height 15
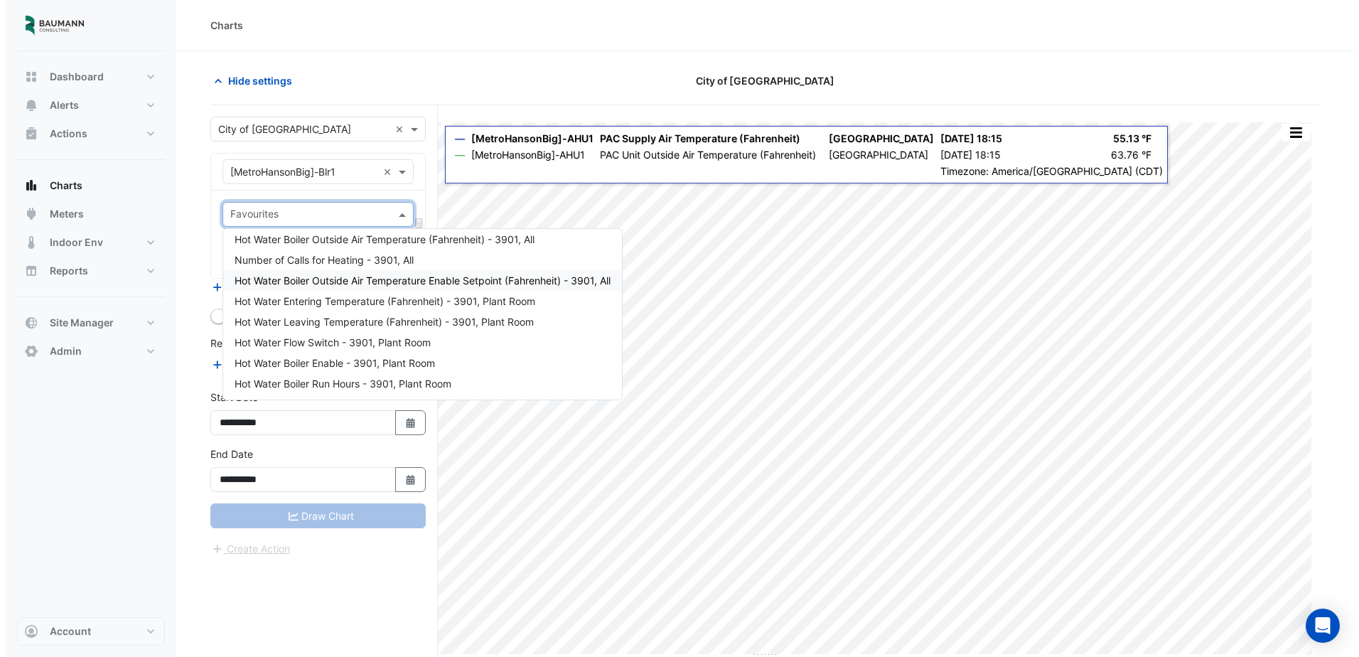
scroll to position [58, 0]
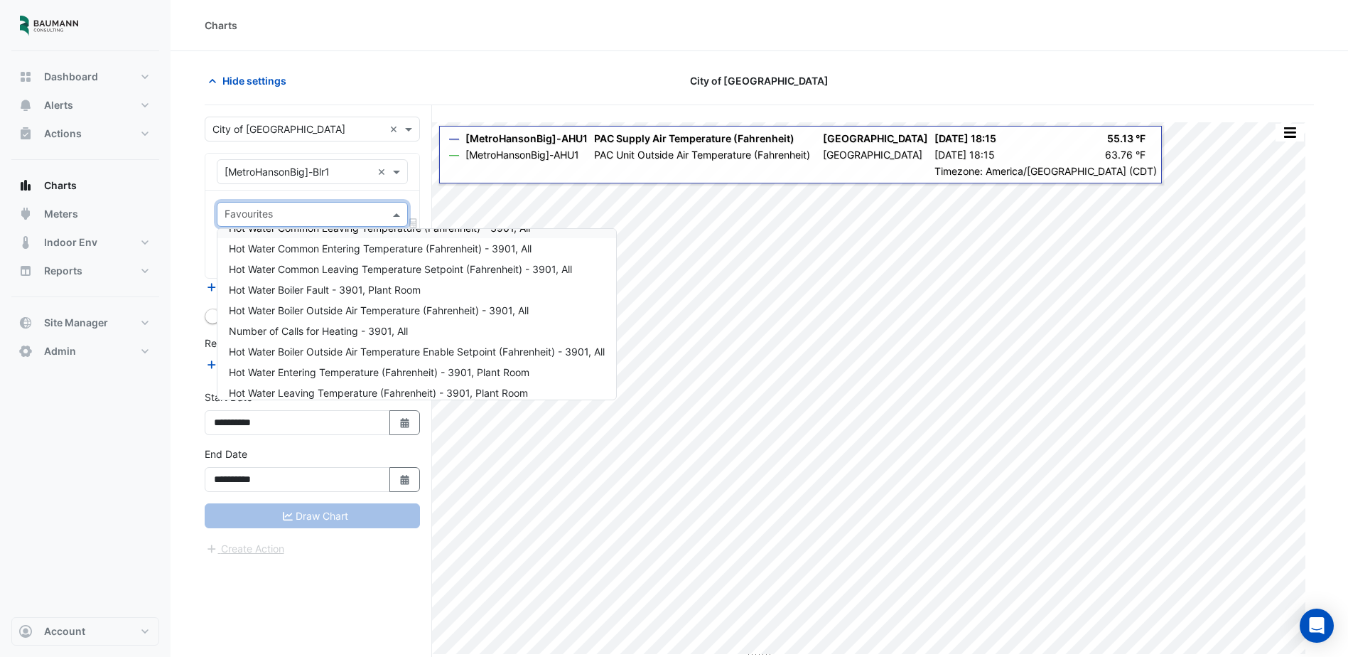
click at [346, 222] on div at bounding box center [302, 216] width 161 height 18
click at [399, 212] on span at bounding box center [399, 214] width 18 height 15
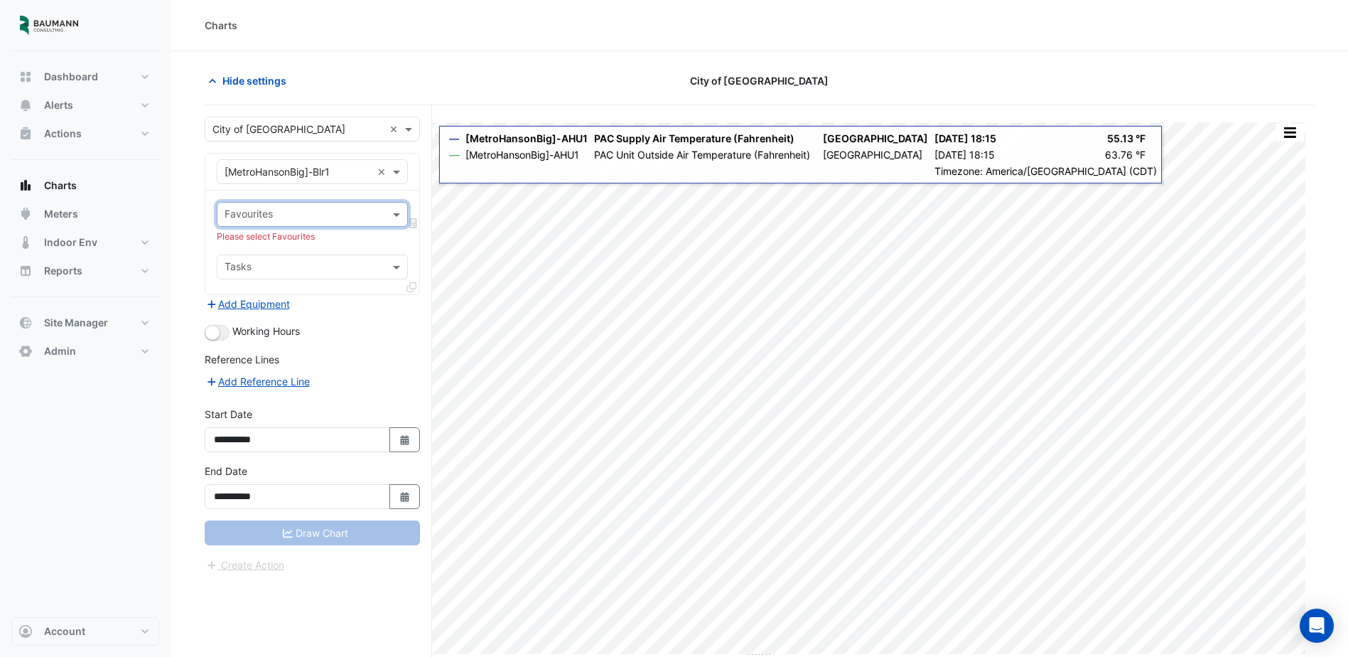
click at [372, 220] on input "text" at bounding box center [304, 215] width 159 height 15
click at [395, 219] on span at bounding box center [399, 214] width 18 height 15
click at [391, 219] on span at bounding box center [399, 214] width 18 height 15
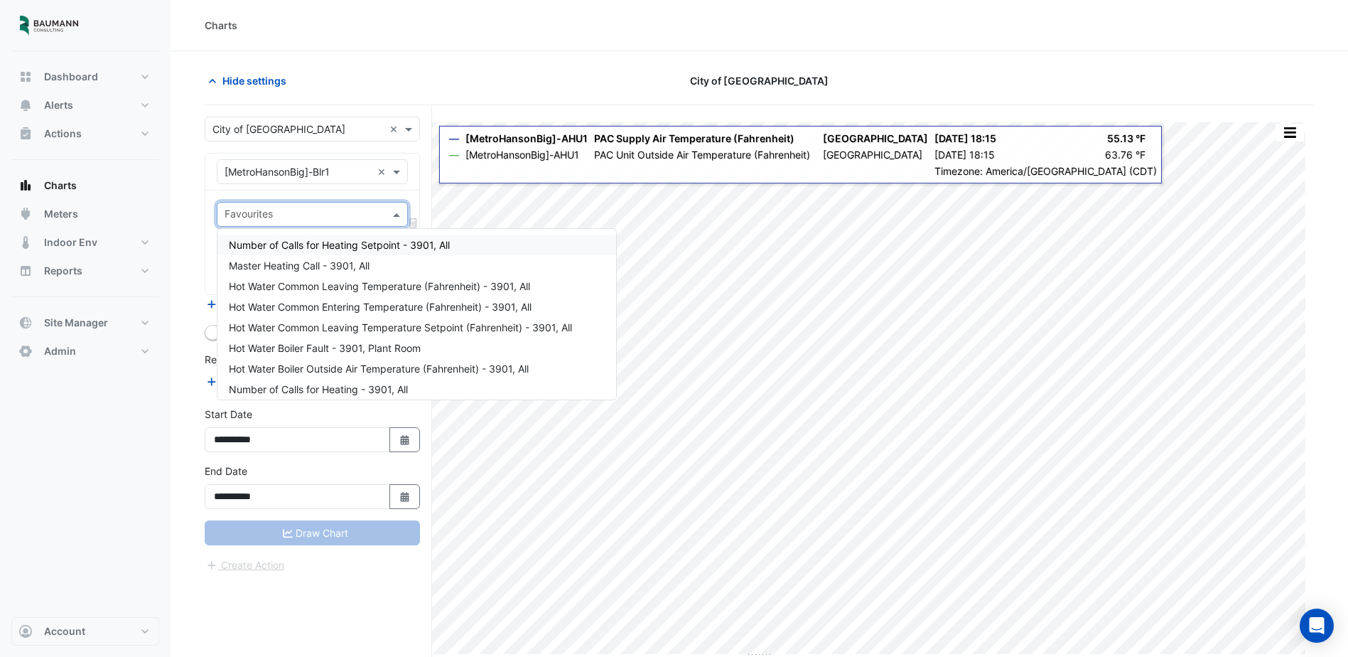
click at [391, 219] on span at bounding box center [399, 214] width 18 height 15
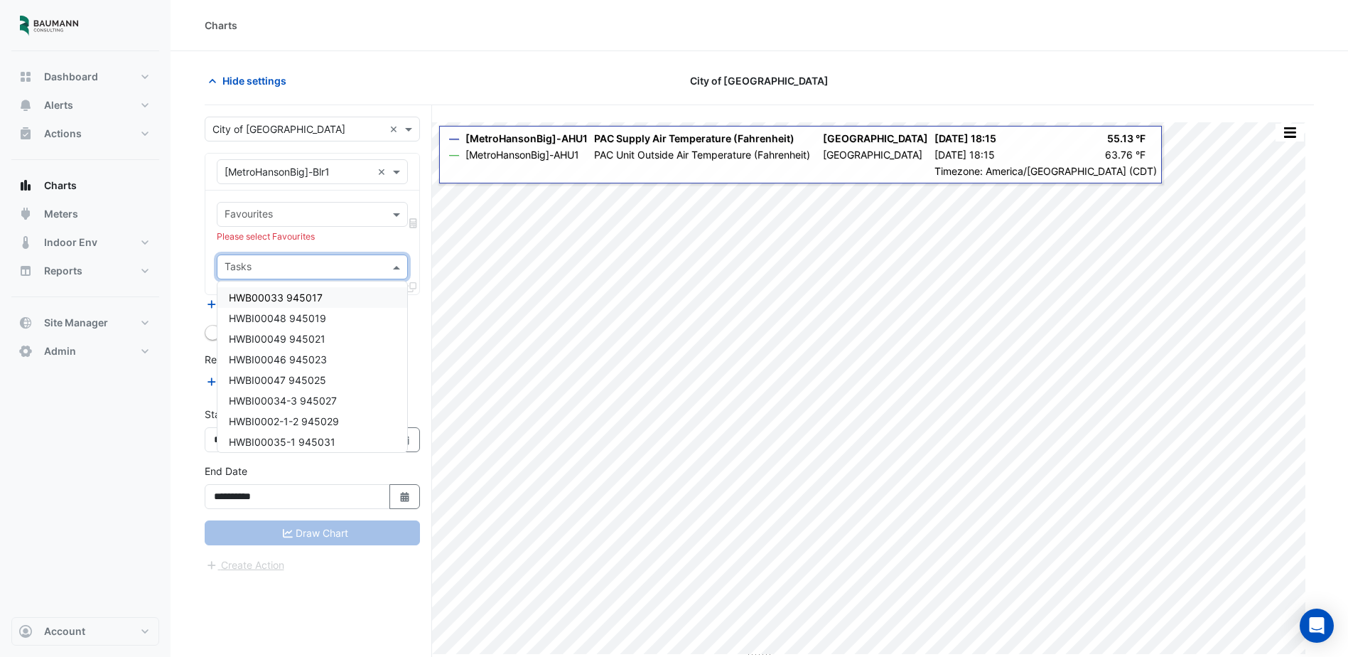
click at [381, 267] on input "text" at bounding box center [304, 268] width 159 height 15
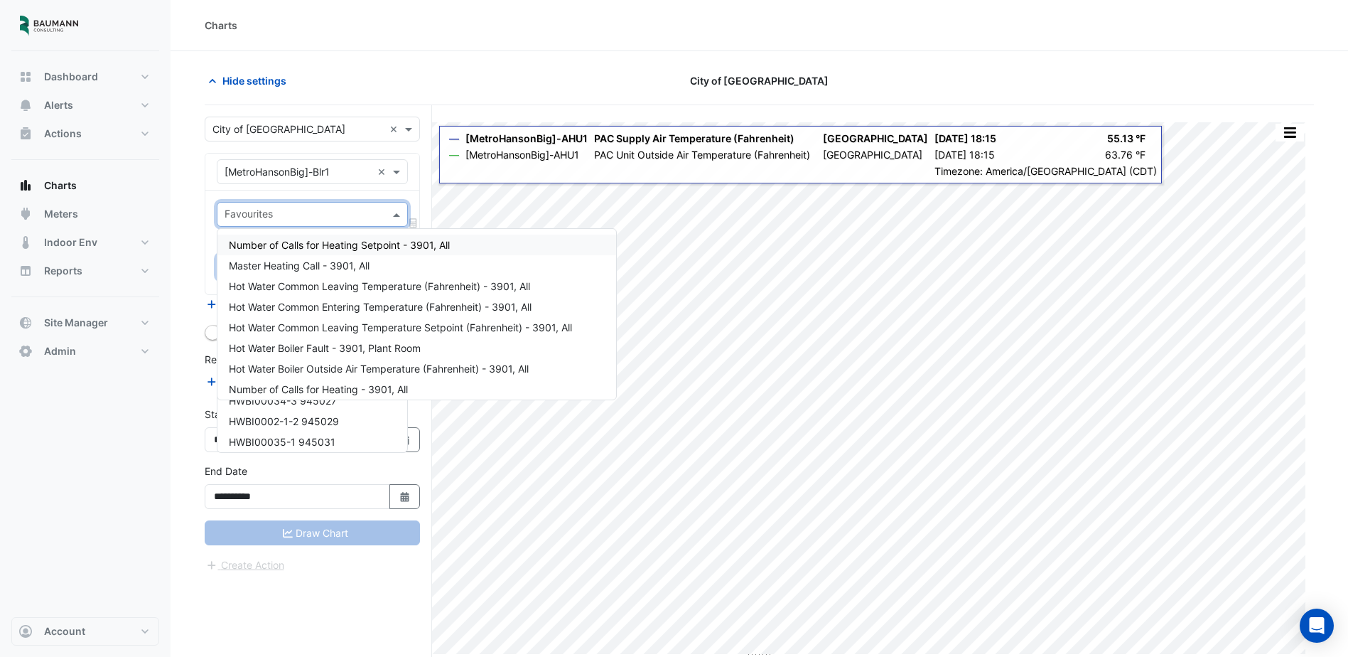
click at [380, 220] on input "text" at bounding box center [304, 215] width 159 height 15
click at [394, 216] on span at bounding box center [399, 214] width 18 height 15
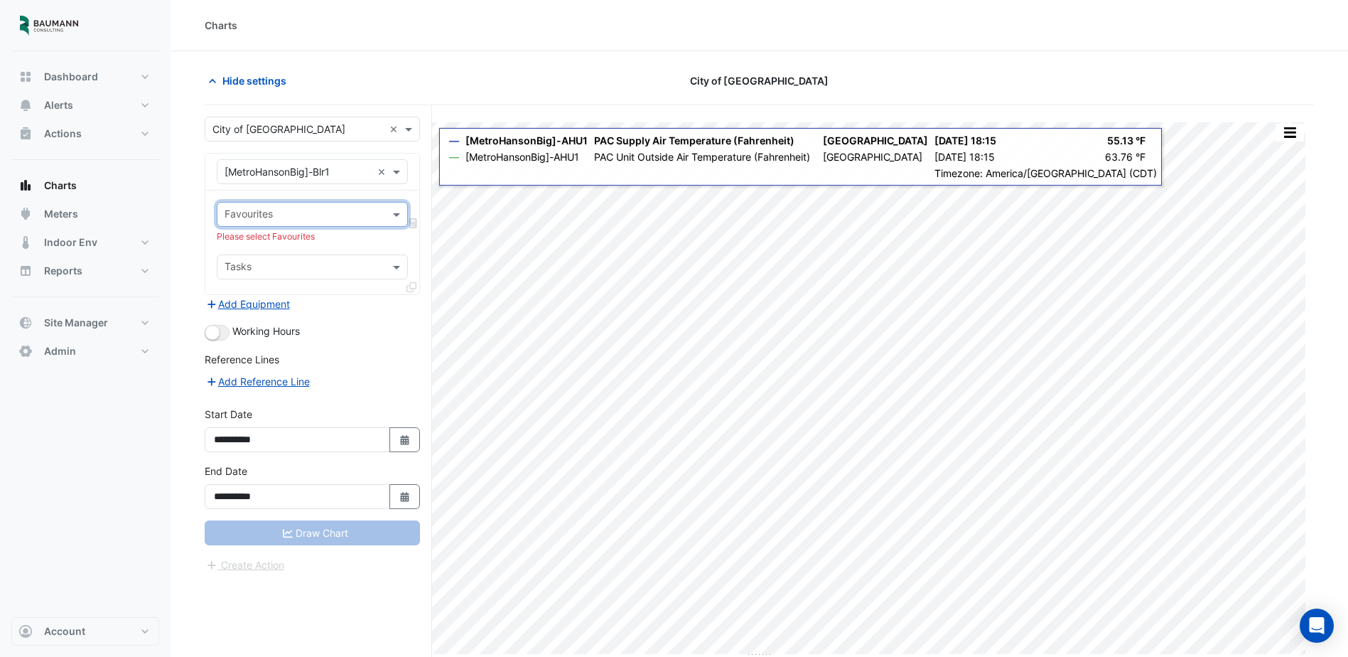
click at [367, 130] on input "text" at bounding box center [298, 129] width 171 height 15
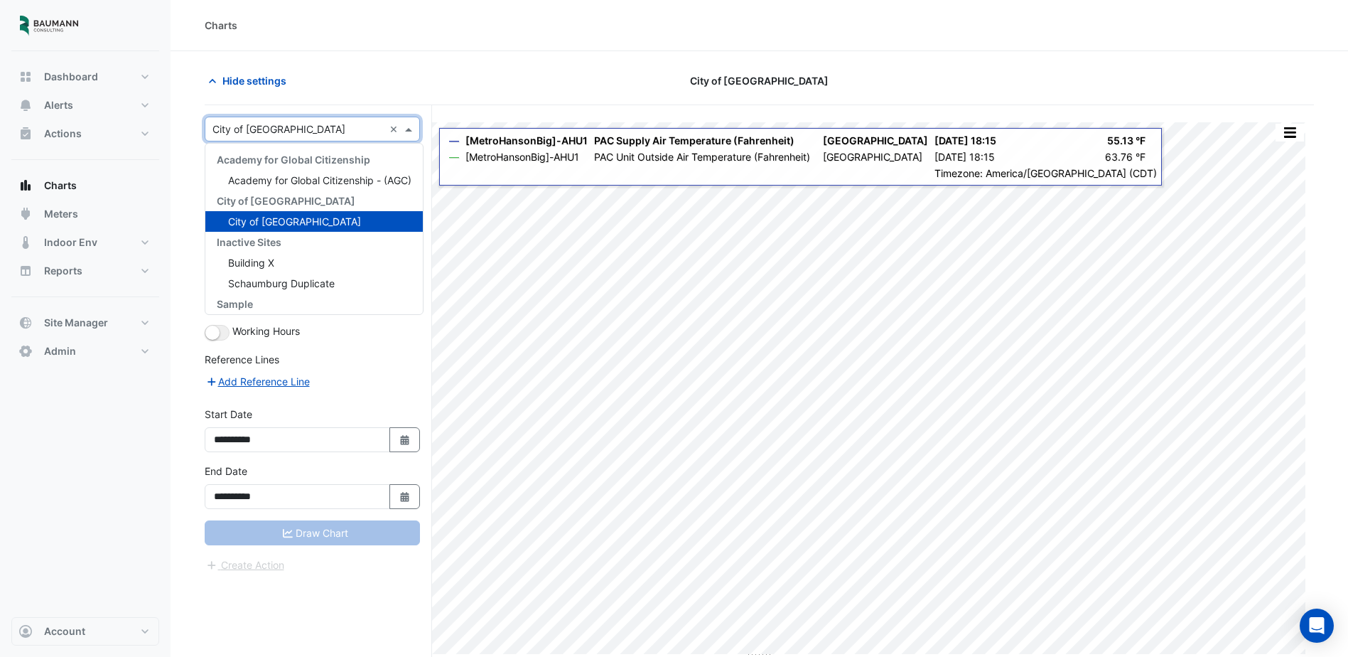
click at [361, 130] on input "text" at bounding box center [298, 129] width 171 height 15
click at [444, 65] on section "Hide settings City of Madison Split All Print Save as JPEG Save as PNG Pivot Da…" at bounding box center [760, 381] width 1178 height 660
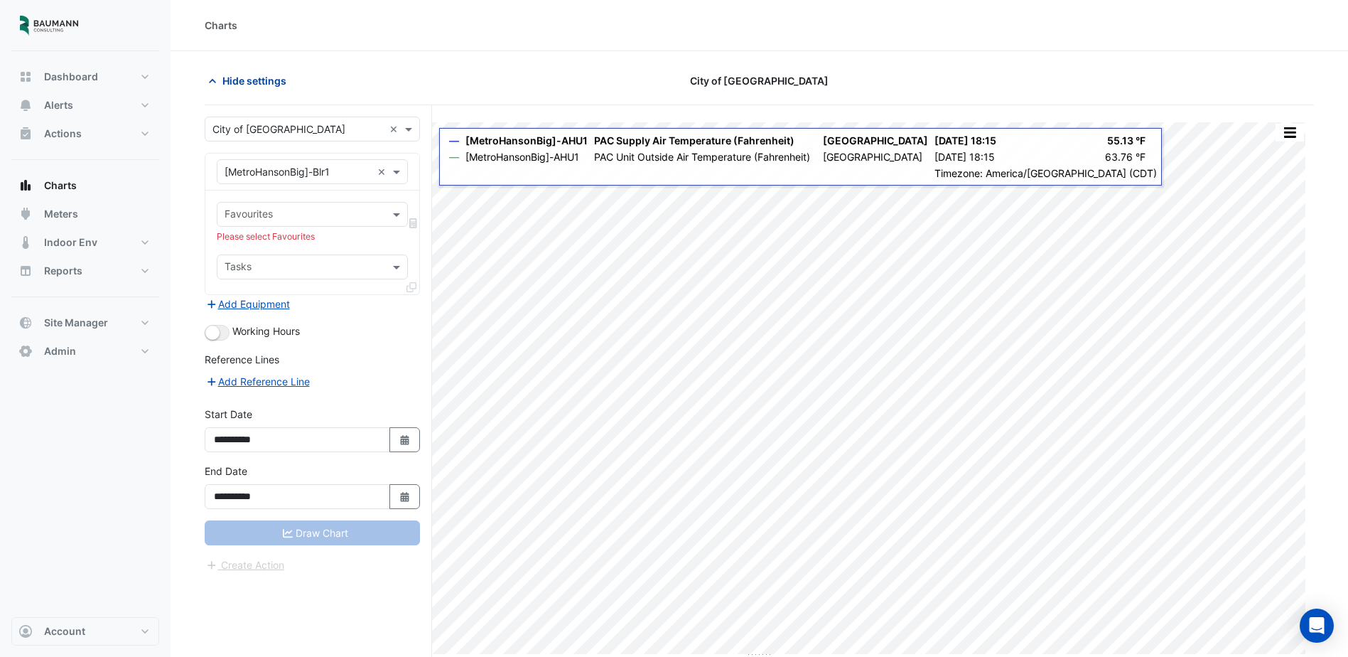
click at [289, 75] on button "Hide settings" at bounding box center [250, 80] width 91 height 25
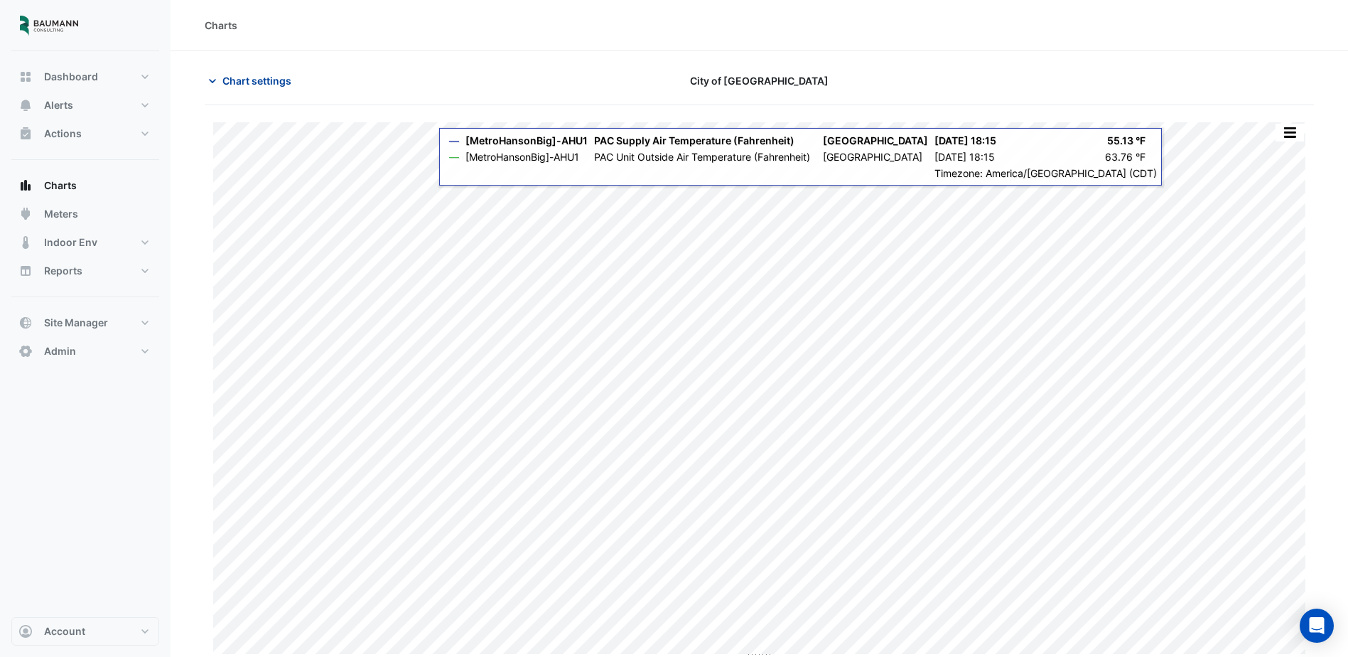
click at [277, 77] on span "Chart settings" at bounding box center [256, 80] width 69 height 15
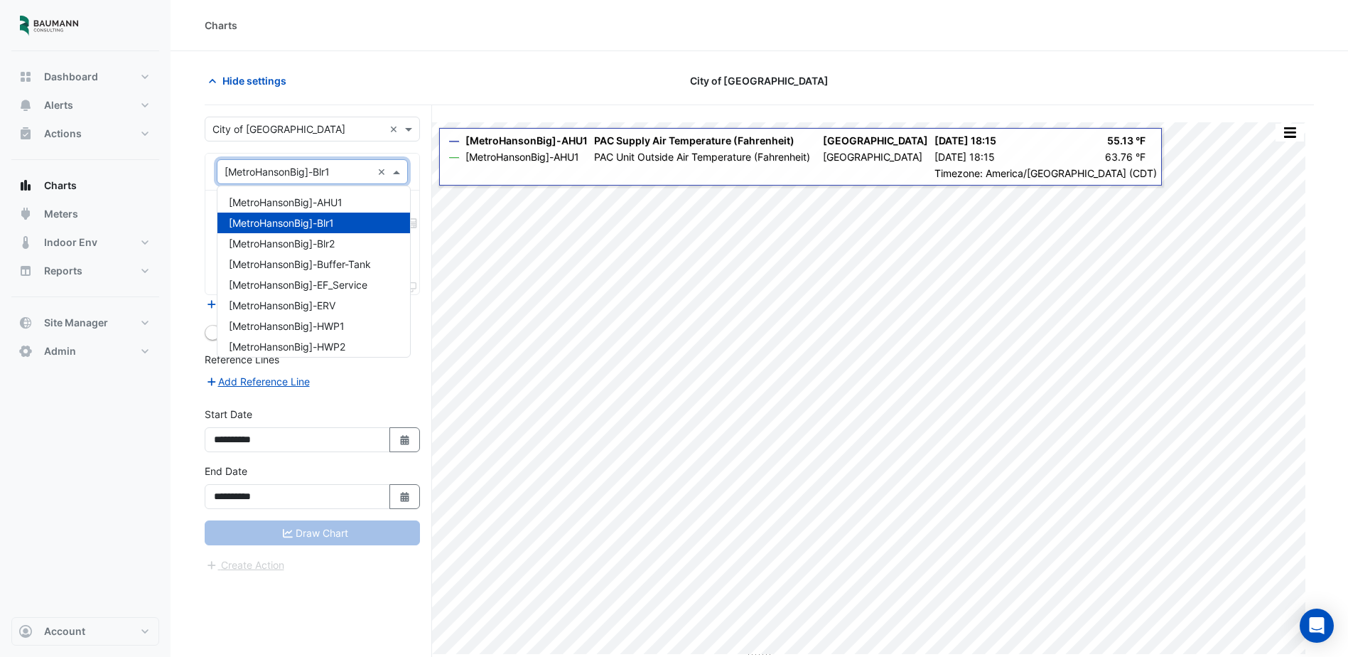
click at [348, 173] on input "text" at bounding box center [298, 172] width 147 height 15
click at [348, 172] on input "text" at bounding box center [298, 172] width 147 height 15
click at [351, 178] on input "text" at bounding box center [298, 172] width 147 height 15
click at [388, 87] on div "Hide settings" at bounding box center [383, 80] width 375 height 25
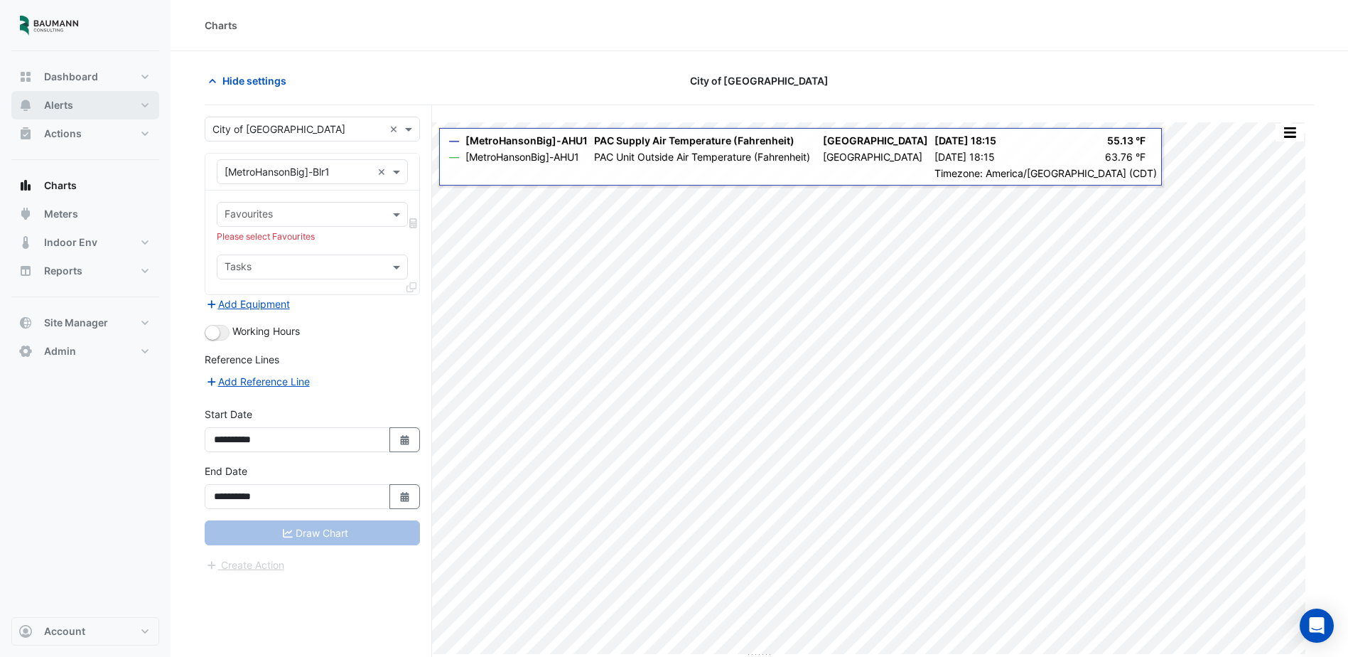
click at [80, 100] on button "Alerts" at bounding box center [85, 105] width 148 height 28
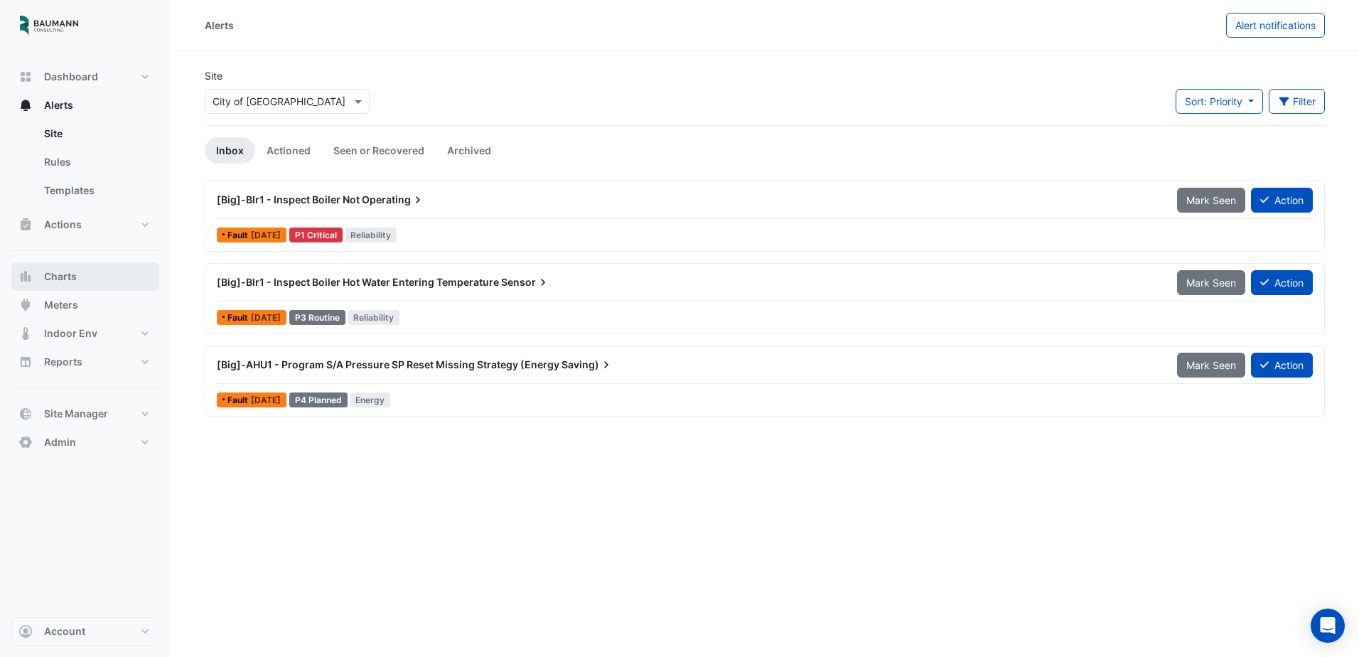
click at [87, 276] on button "Charts" at bounding box center [85, 276] width 148 height 28
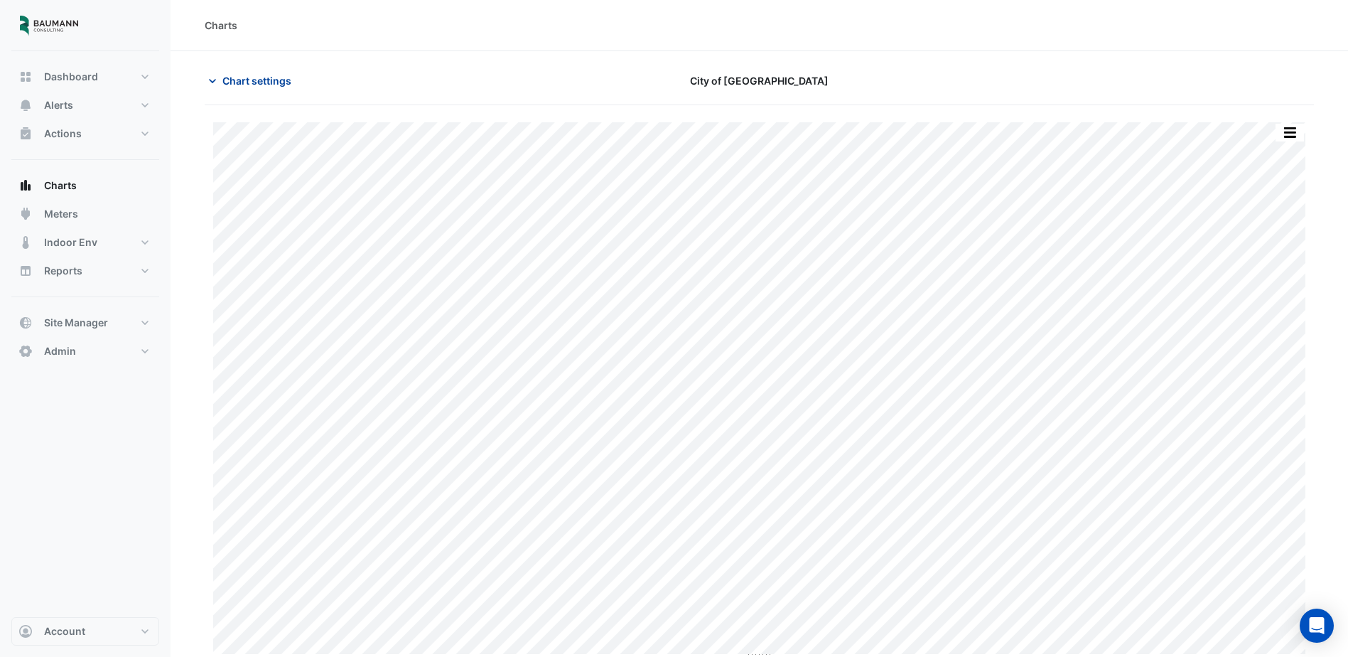
click at [269, 82] on span "Chart settings" at bounding box center [256, 80] width 69 height 15
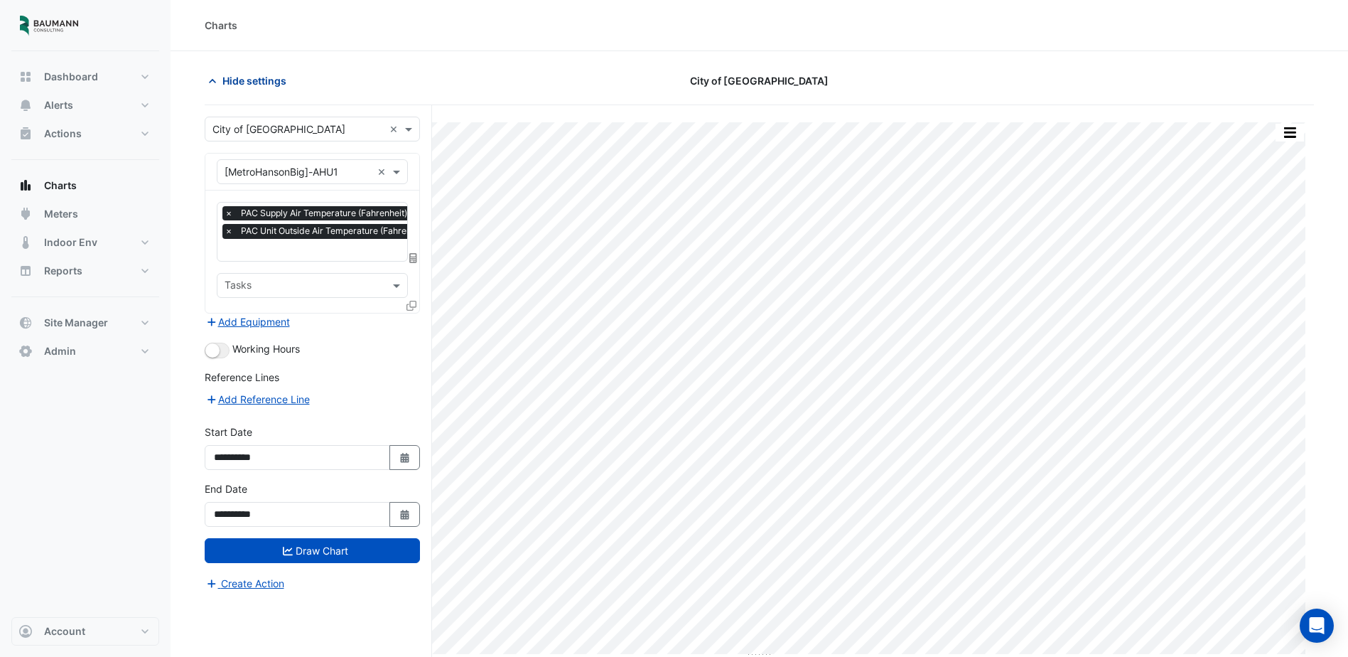
click at [266, 84] on span "Hide settings" at bounding box center [254, 80] width 64 height 15
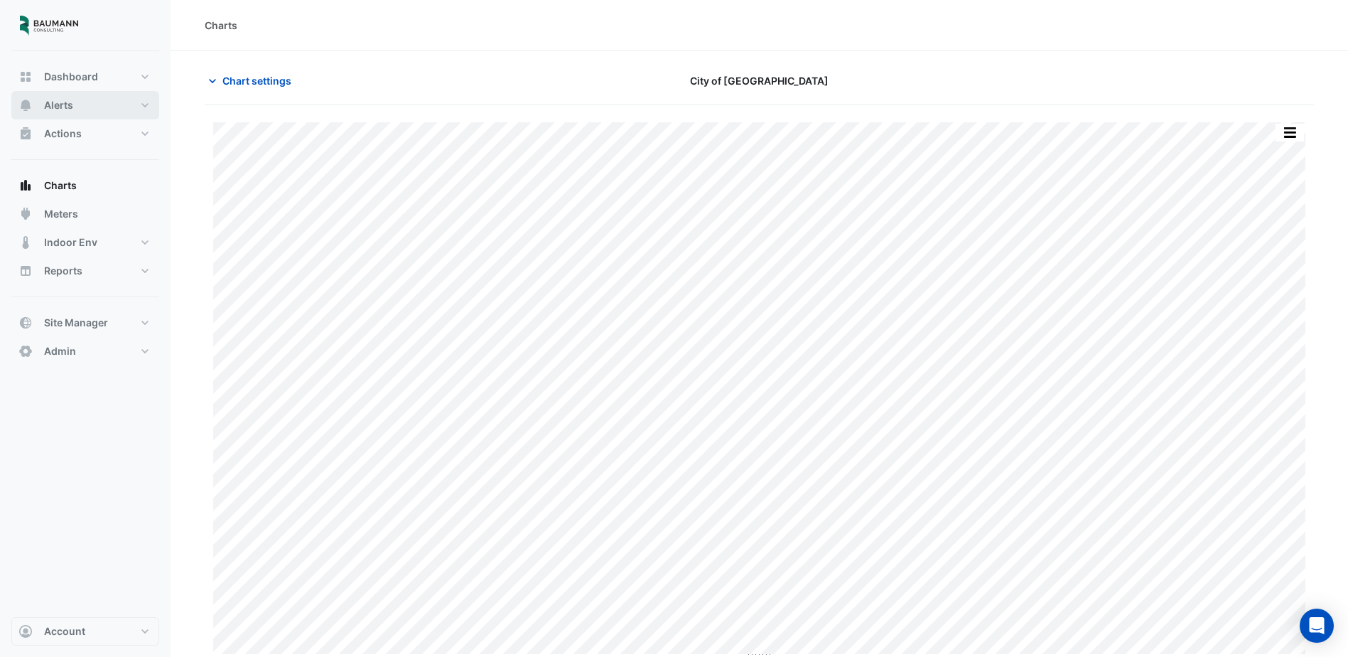
click at [87, 117] on button "Alerts" at bounding box center [85, 105] width 148 height 28
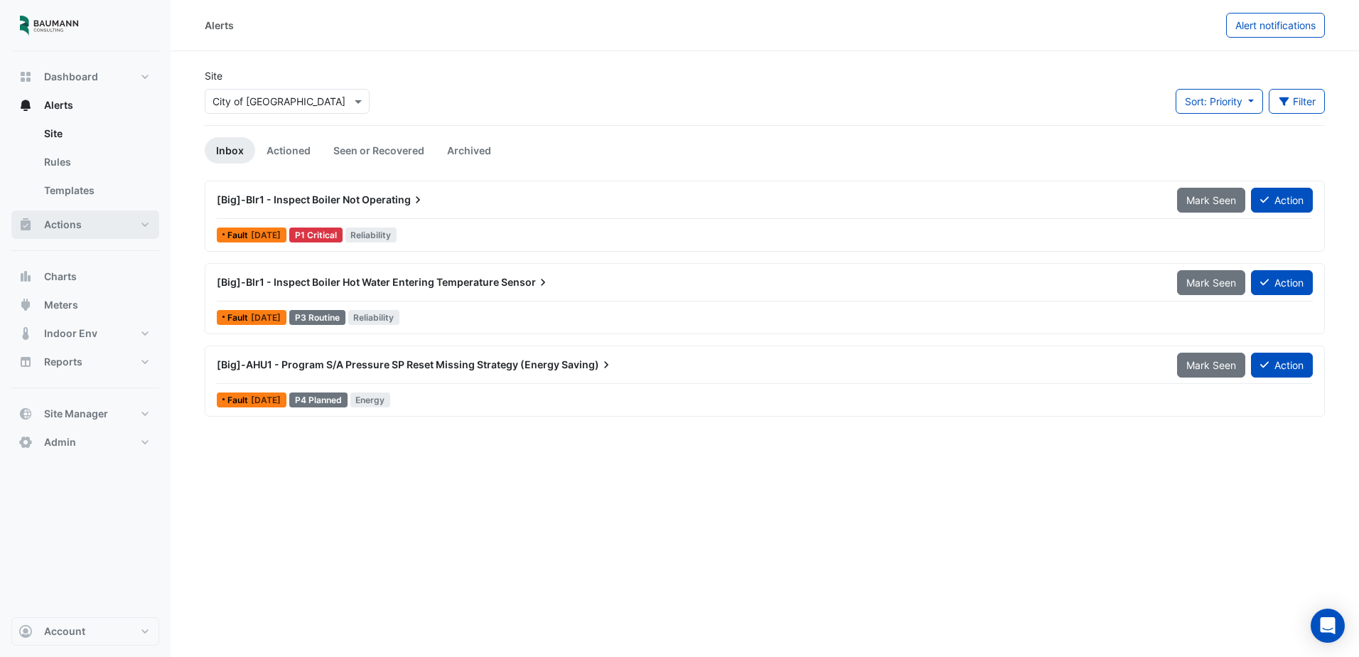
click at [83, 217] on button "Actions" at bounding box center [85, 224] width 148 height 28
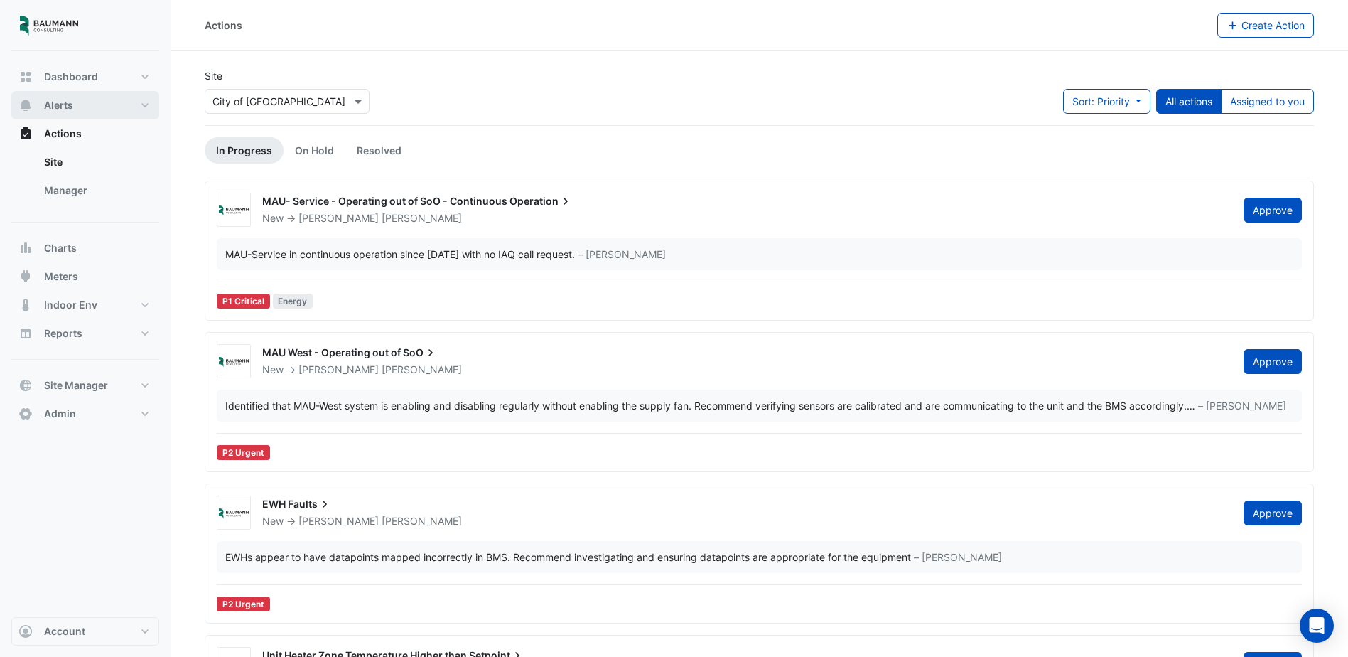
click at [92, 106] on button "Alerts" at bounding box center [85, 105] width 148 height 28
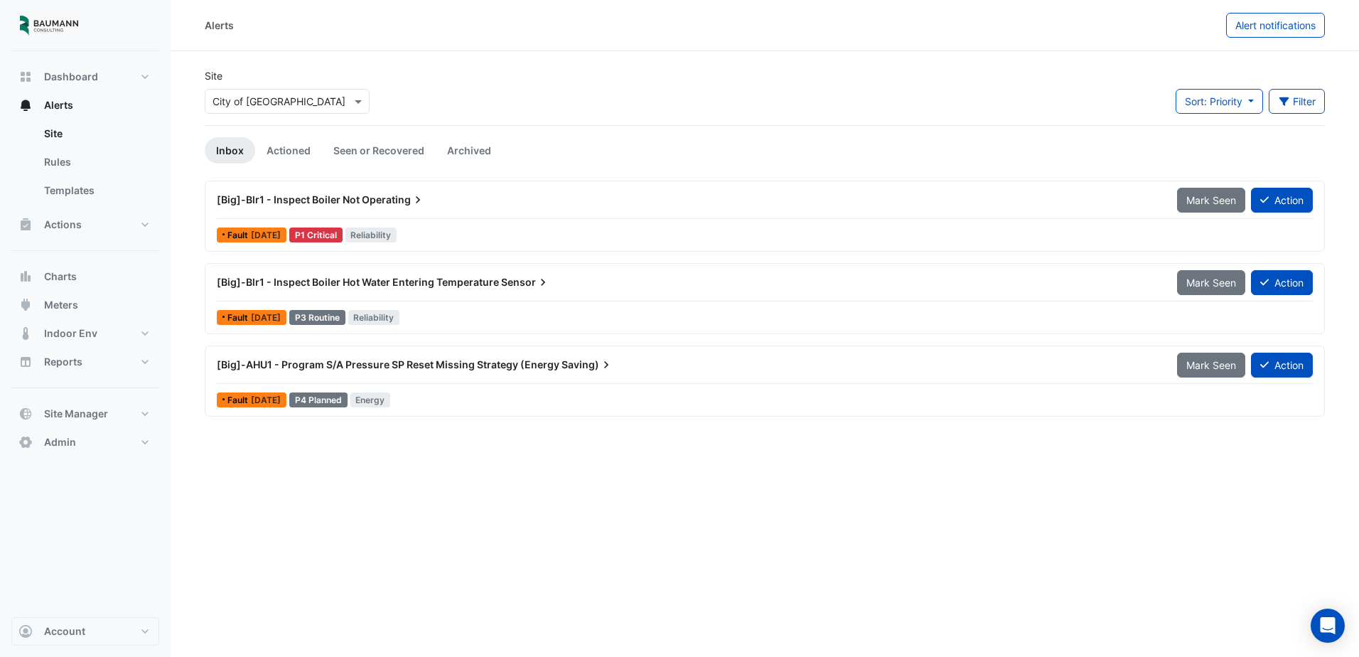
click at [432, 199] on div "[Big]-Blr1 - Inspect Boiler Not Operating" at bounding box center [688, 200] width 943 height 14
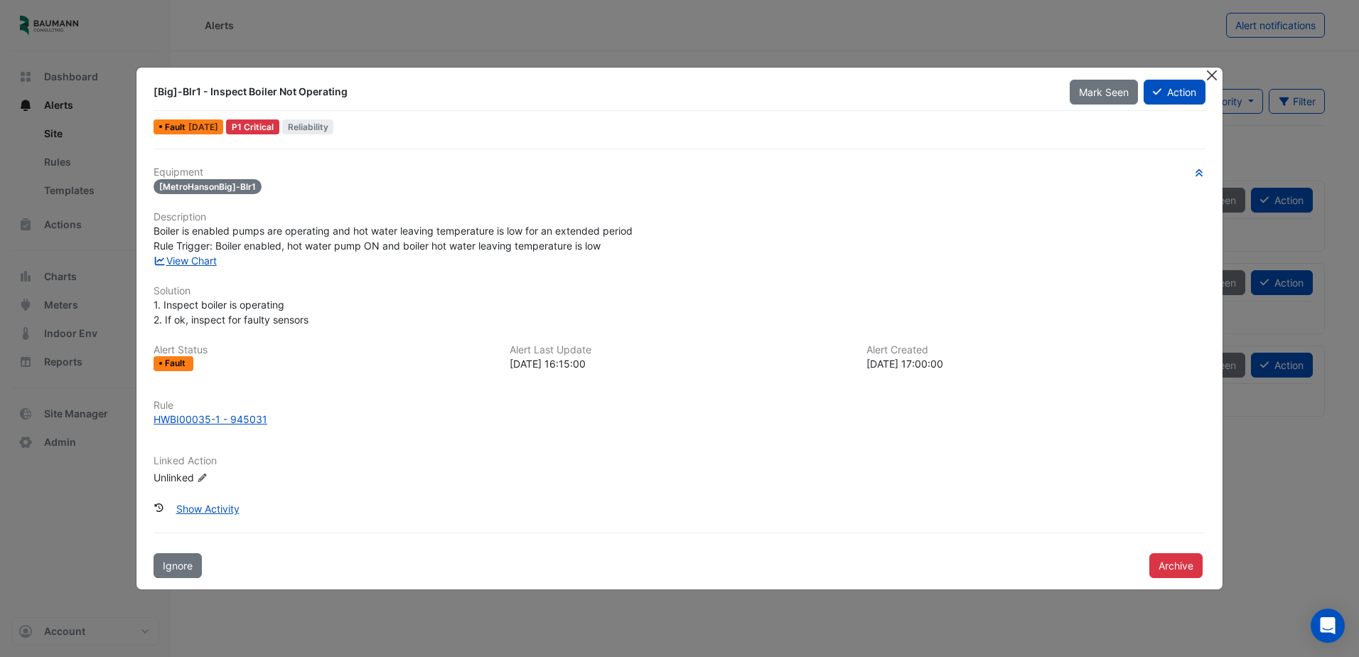
click at [1213, 76] on button "Close" at bounding box center [1212, 75] width 15 height 15
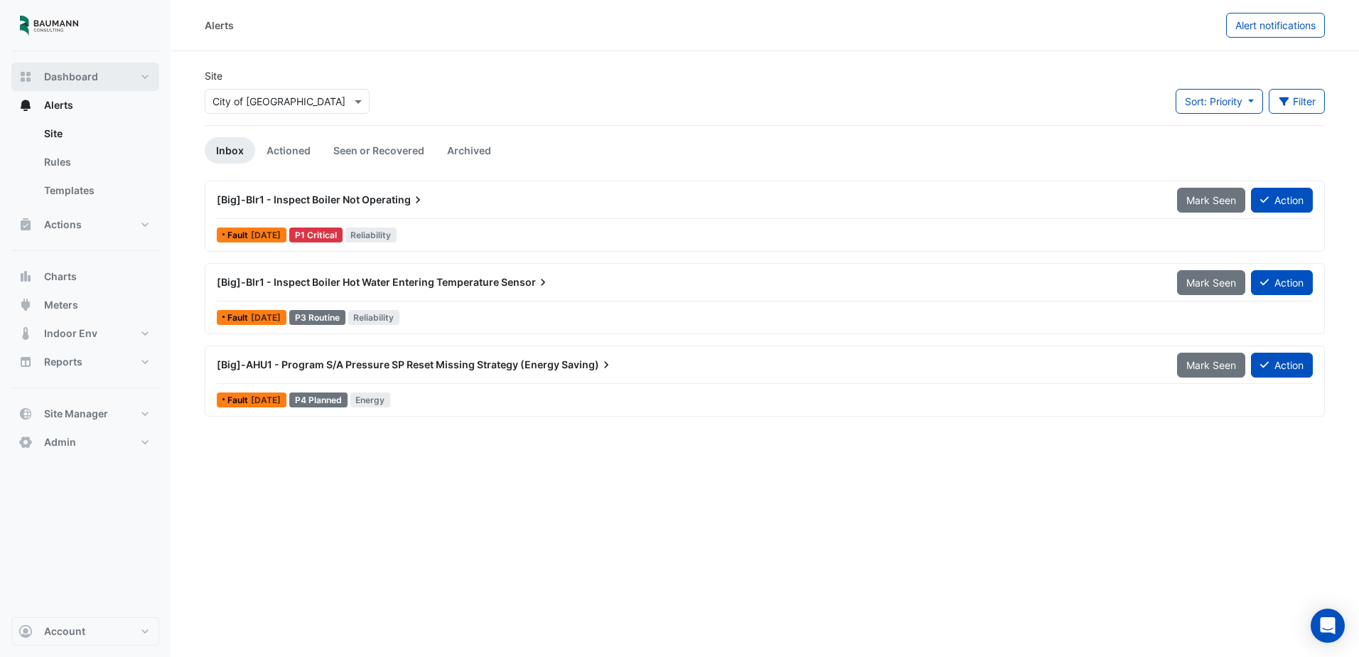
click at [77, 78] on span "Dashboard" at bounding box center [71, 77] width 54 height 14
select select "***"
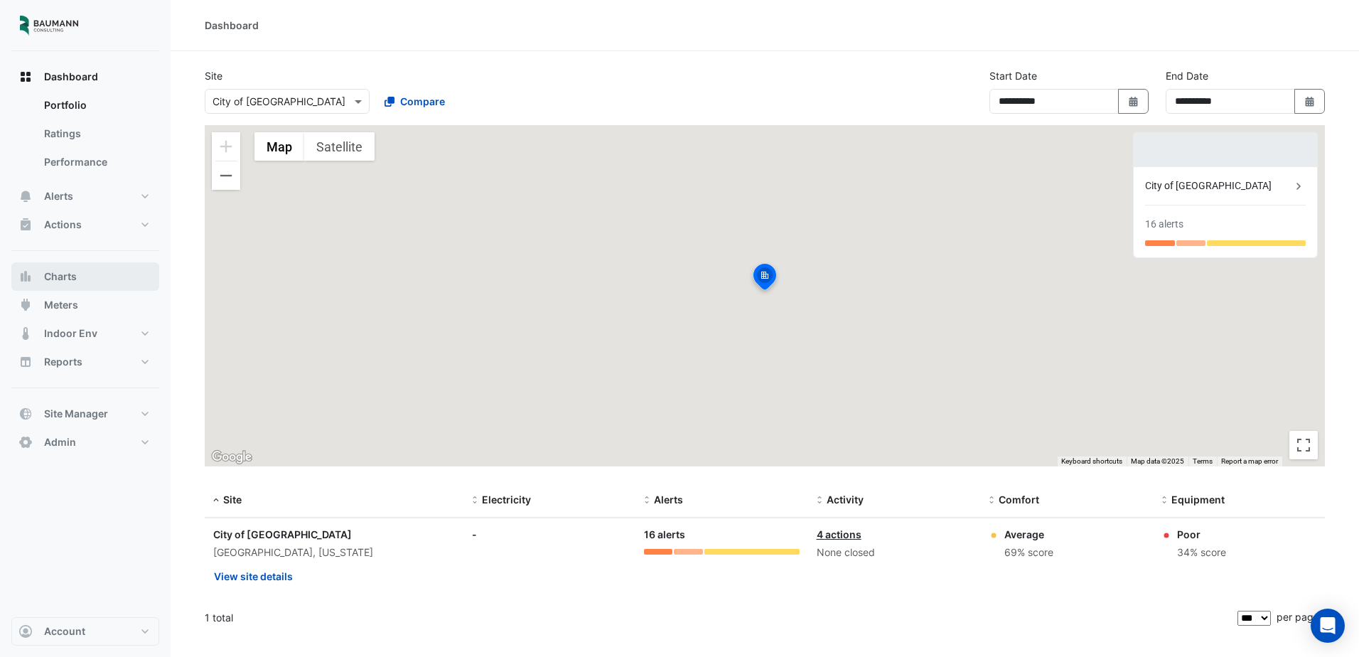
click at [85, 266] on button "Charts" at bounding box center [85, 276] width 148 height 28
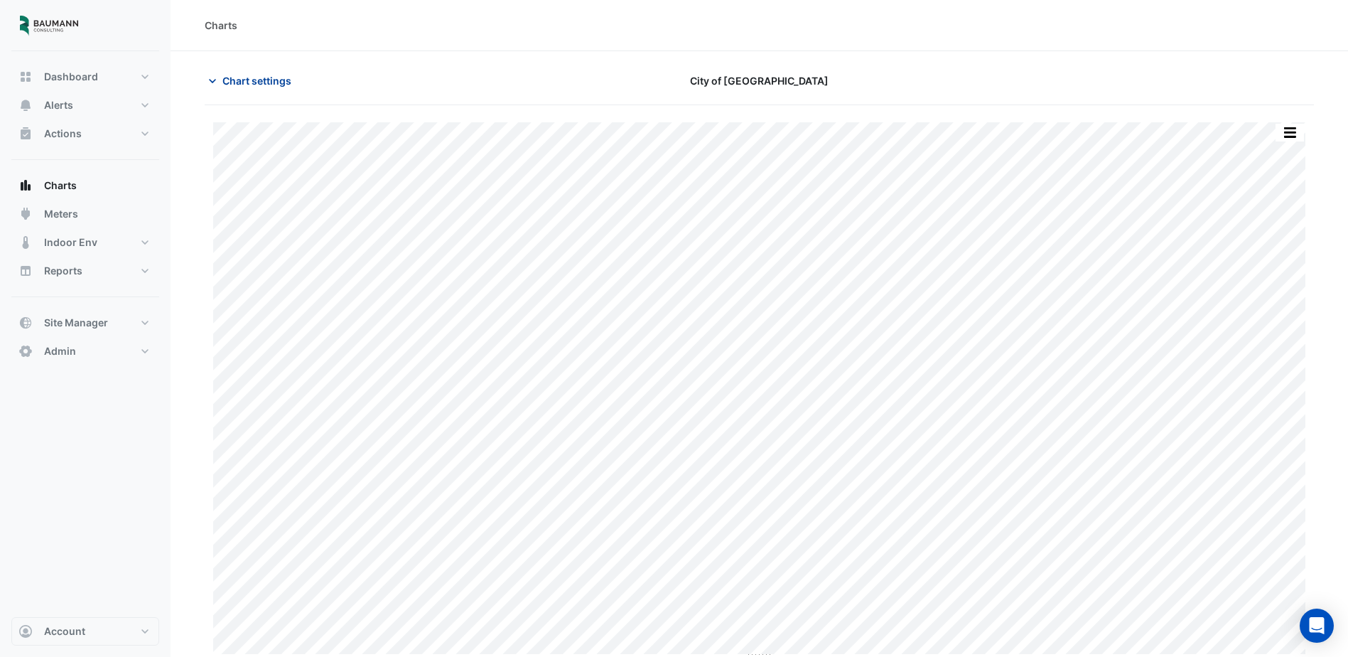
click at [291, 87] on button "Chart settings" at bounding box center [253, 80] width 96 height 25
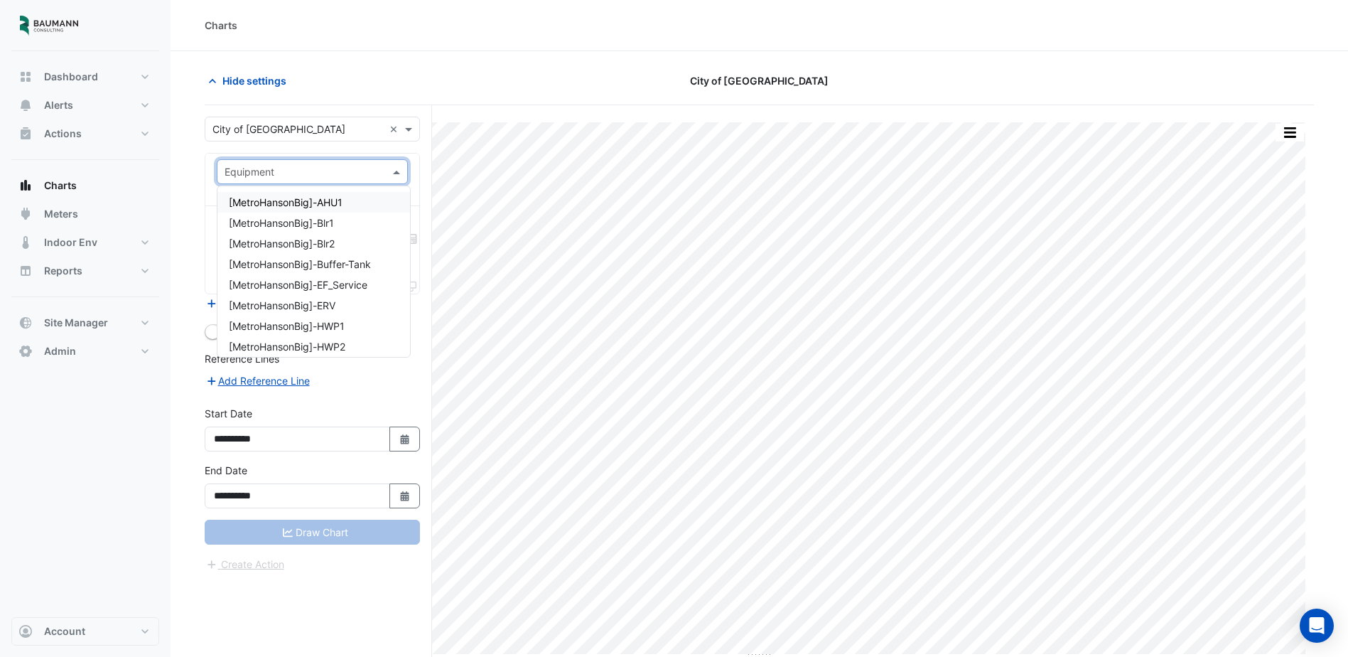
click at [365, 173] on input "text" at bounding box center [298, 172] width 147 height 15
click at [100, 267] on button "Reports" at bounding box center [85, 271] width 148 height 28
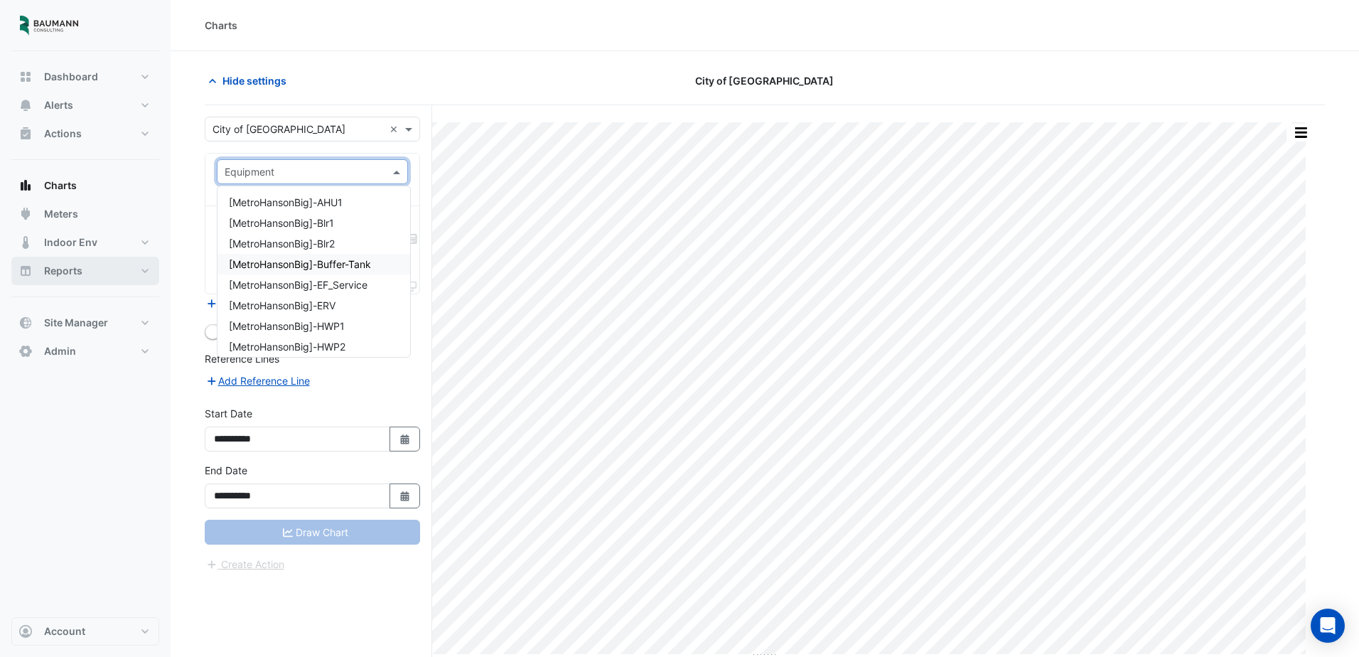
select select "***"
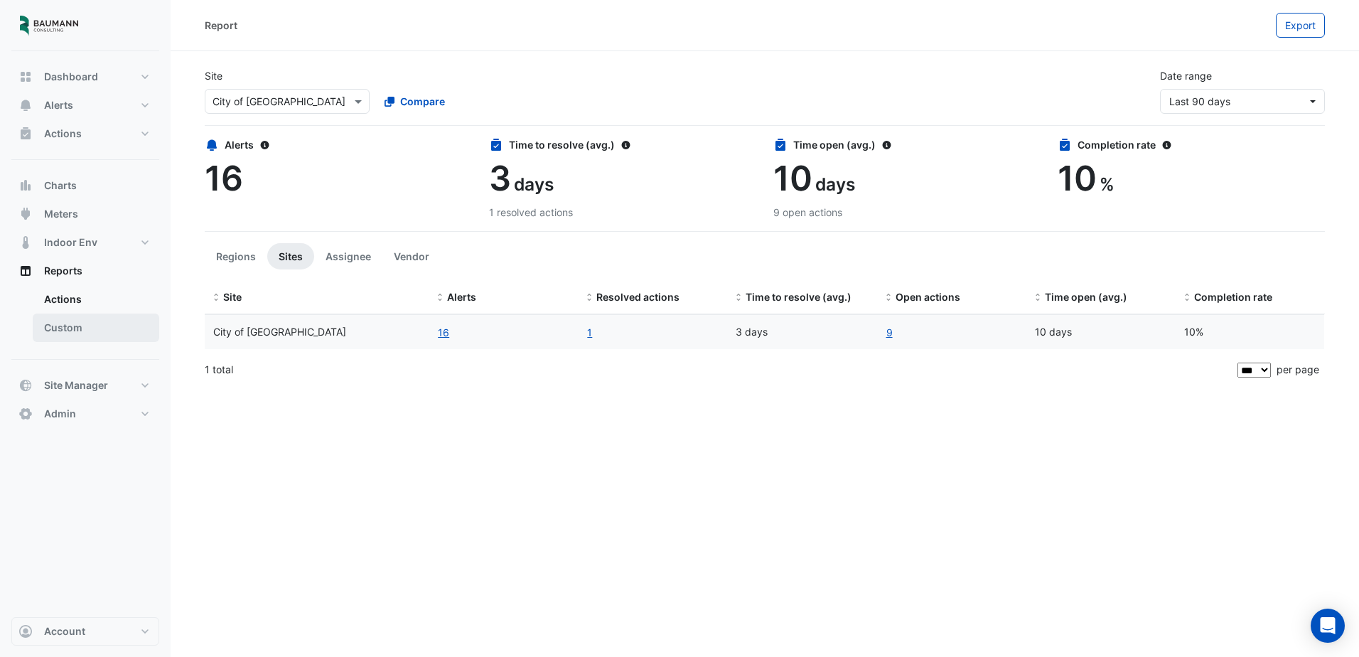
click at [103, 331] on link "Custom" at bounding box center [96, 327] width 127 height 28
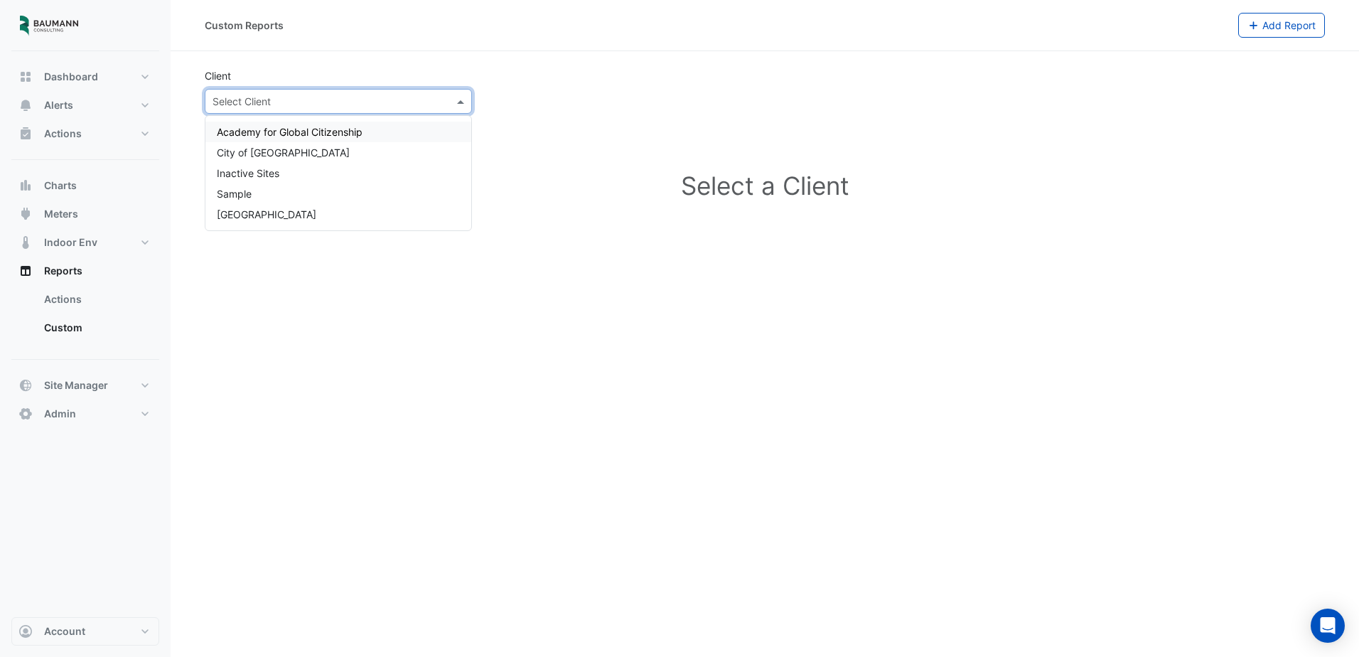
click at [361, 102] on input "text" at bounding box center [324, 102] width 223 height 15
click at [335, 156] on div "City of [GEOGRAPHIC_DATA]" at bounding box center [338, 152] width 266 height 21
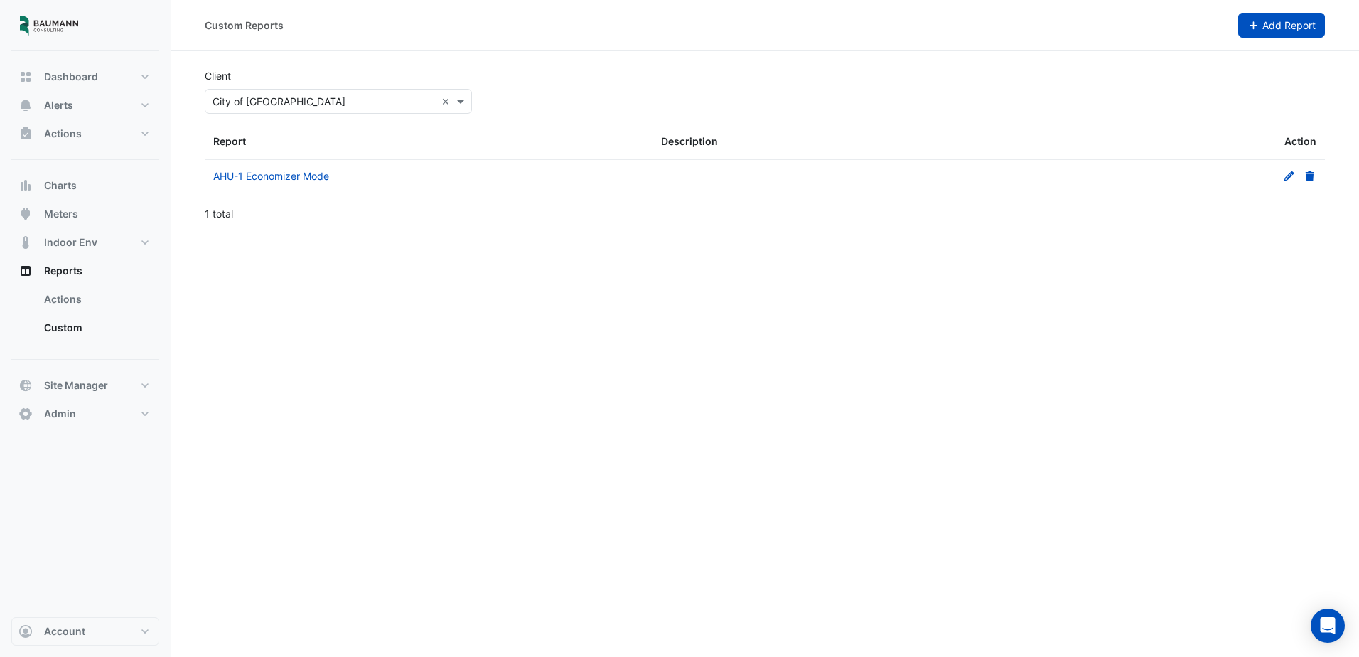
click at [1306, 30] on span "Add Report" at bounding box center [1288, 25] width 53 height 12
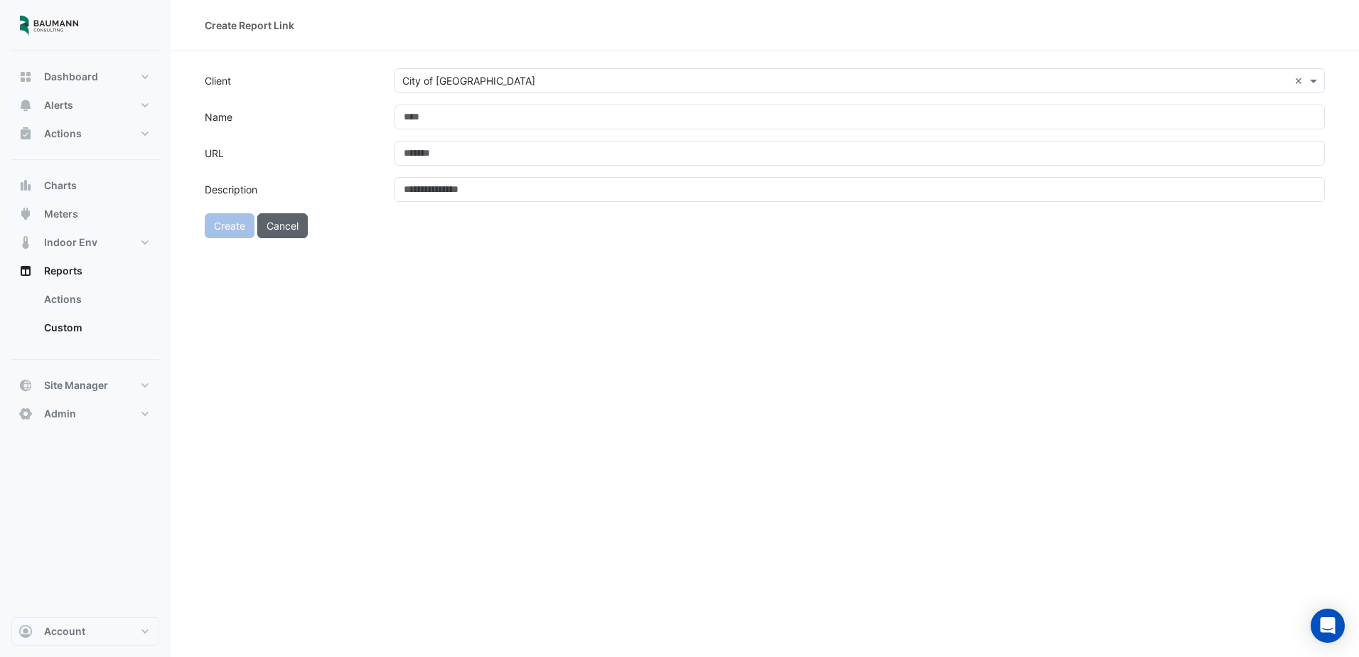
click at [286, 223] on button "Cancel" at bounding box center [282, 225] width 50 height 25
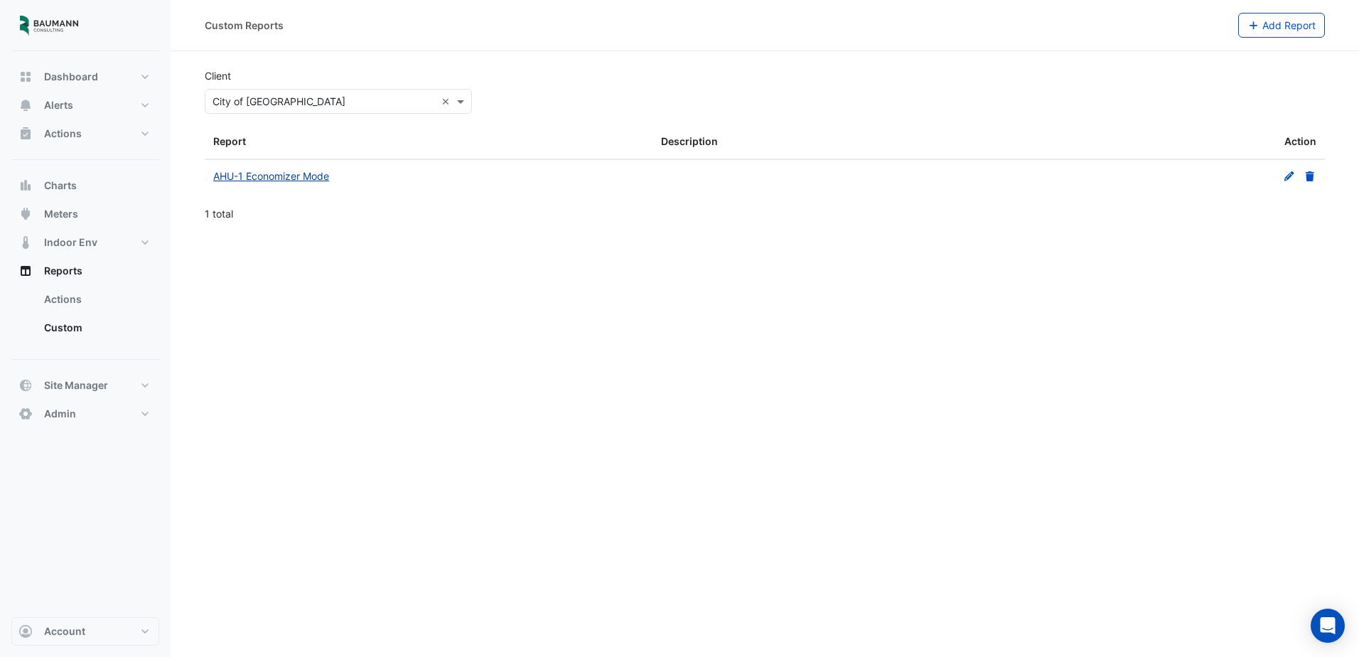
click at [272, 174] on link "AHU-1 Economizer Mode" at bounding box center [271, 176] width 116 height 12
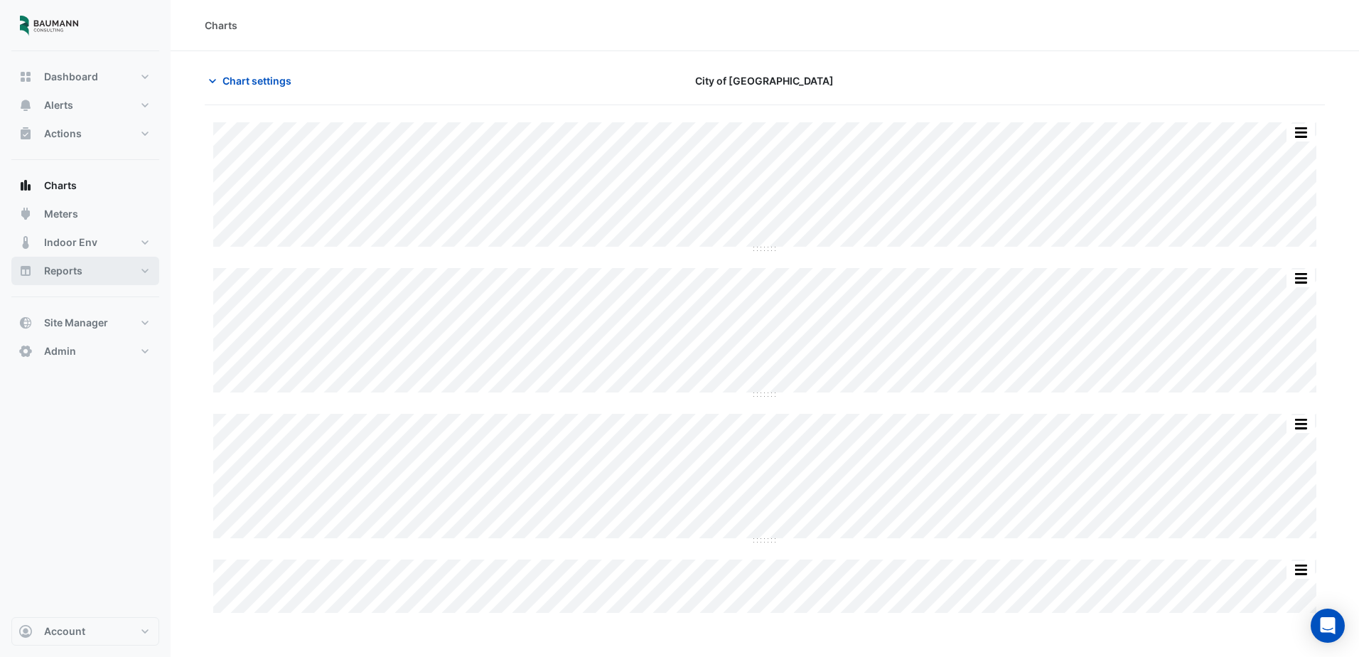
click at [101, 264] on button "Reports" at bounding box center [85, 271] width 148 height 28
select select "***"
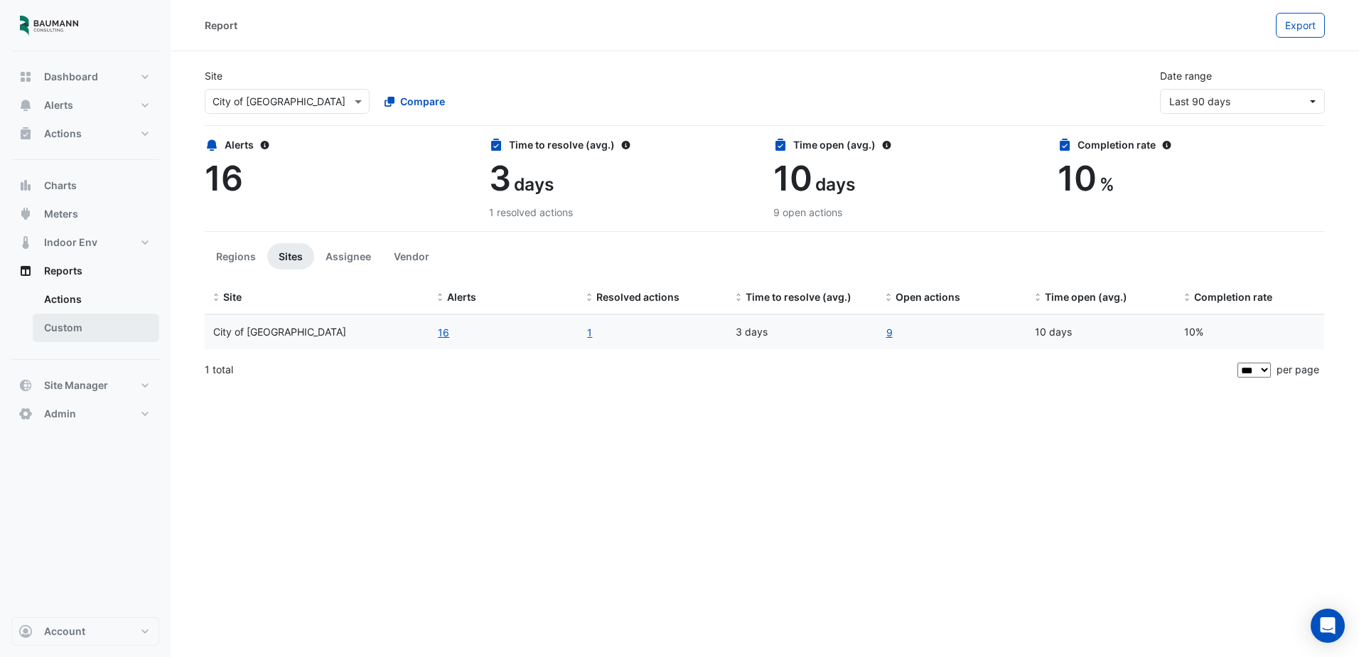
click at [78, 328] on link "Custom" at bounding box center [96, 327] width 127 height 28
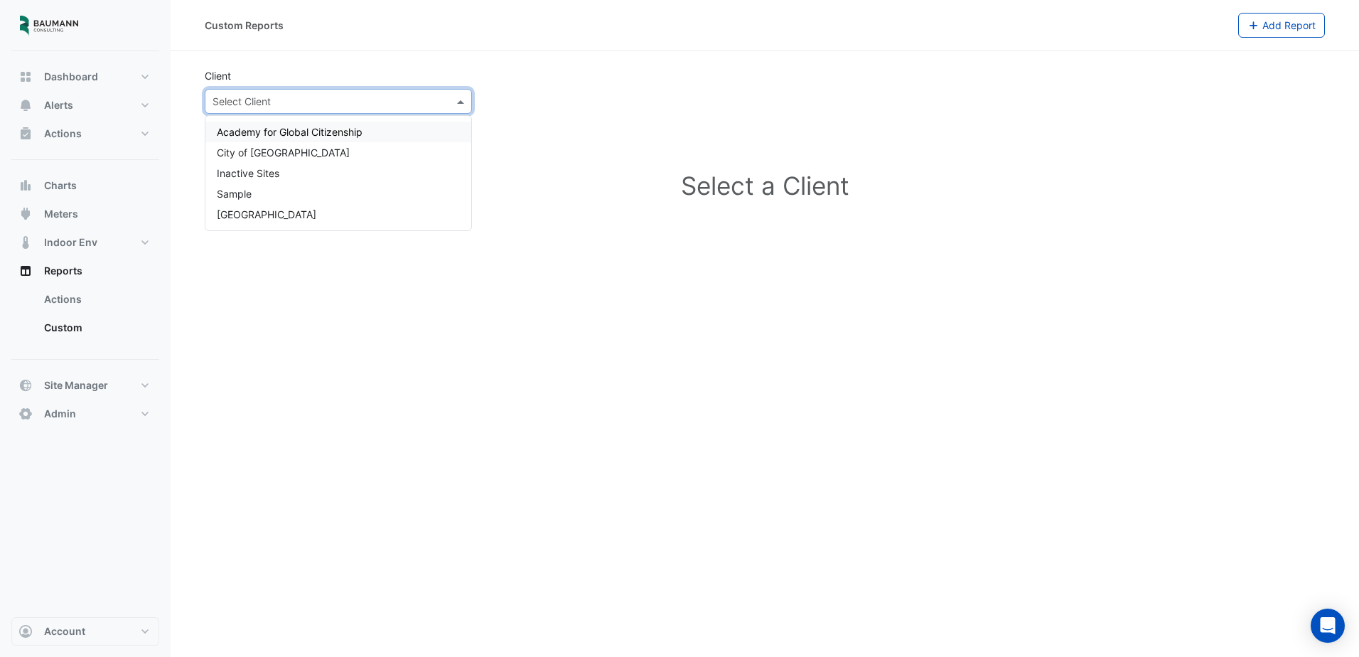
click at [386, 109] on div "Select Client" at bounding box center [338, 101] width 267 height 25
click at [345, 156] on div "City of [GEOGRAPHIC_DATA]" at bounding box center [338, 152] width 266 height 21
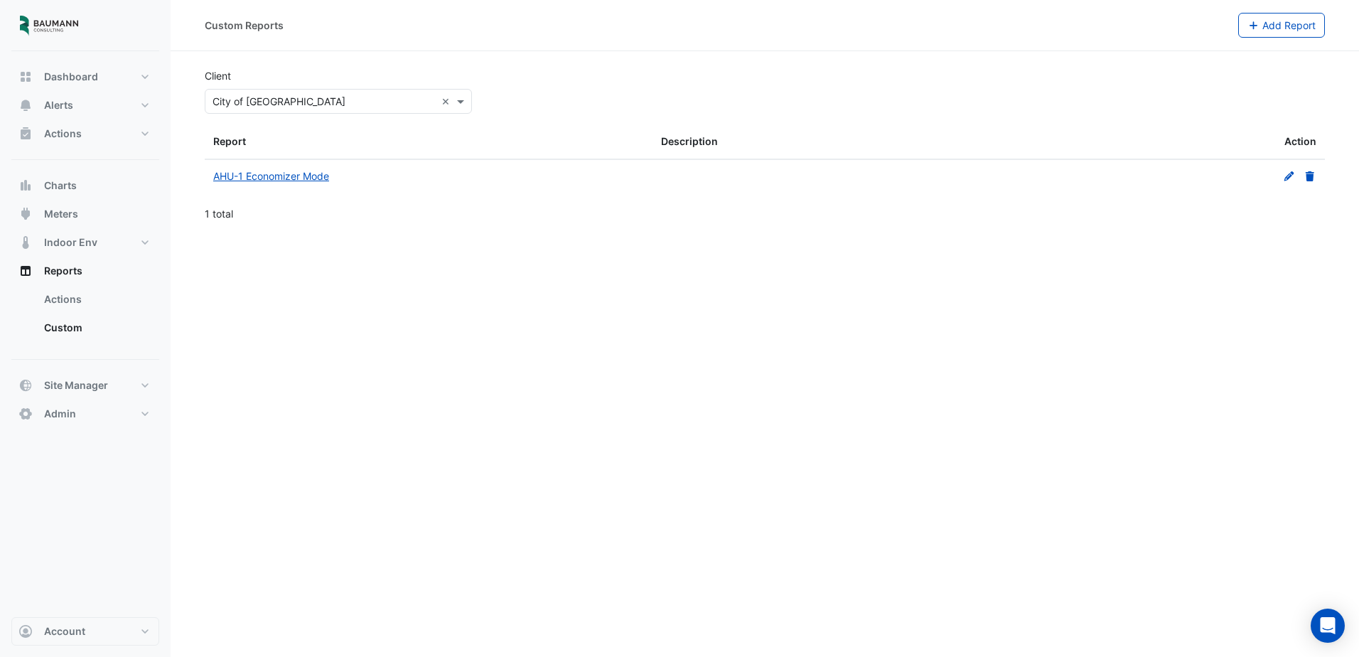
click at [1287, 175] on icon at bounding box center [1289, 176] width 13 height 10
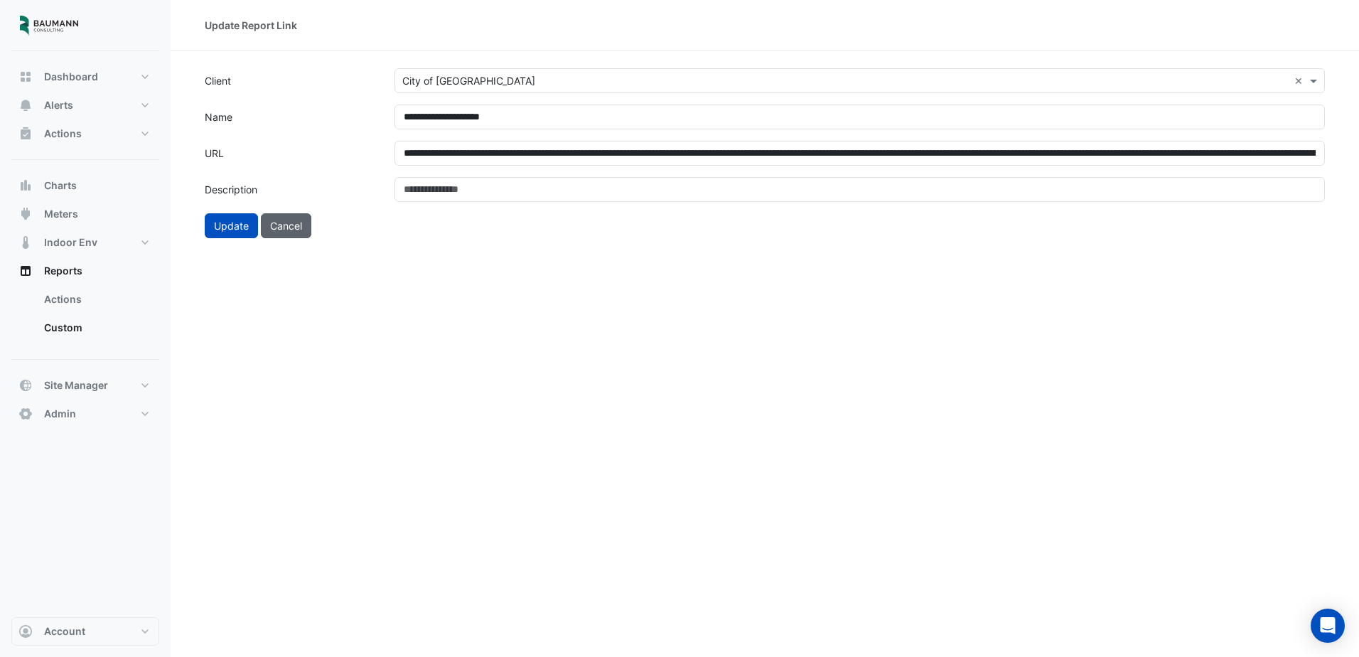
click at [298, 227] on button "Cancel" at bounding box center [286, 225] width 50 height 25
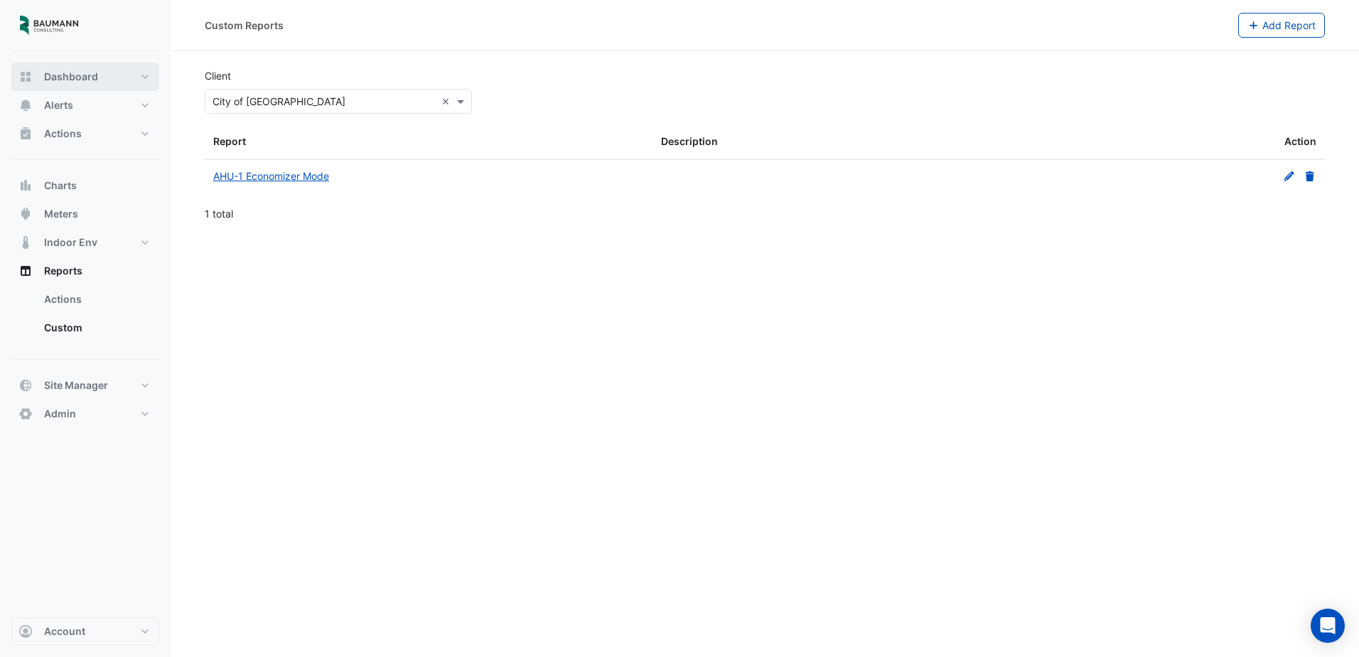
click at [82, 85] on button "Dashboard" at bounding box center [85, 77] width 148 height 28
select select "***"
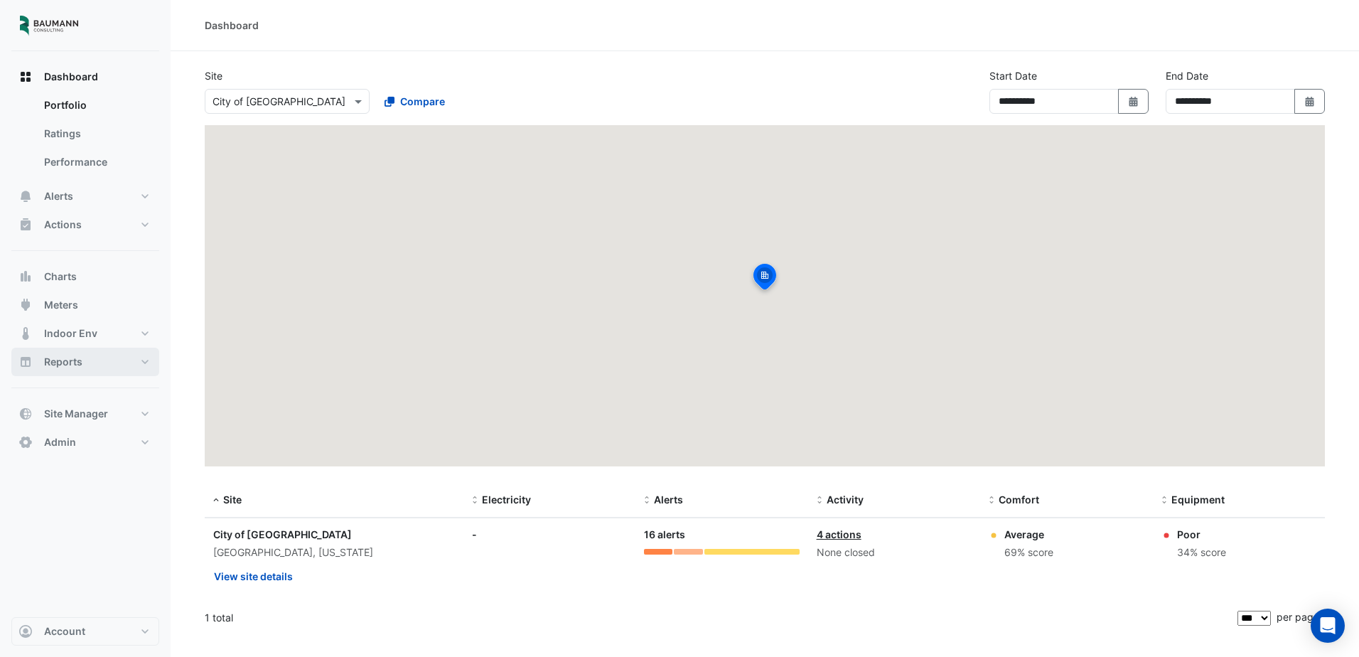
click at [78, 360] on span "Reports" at bounding box center [63, 362] width 38 height 14
select select "***"
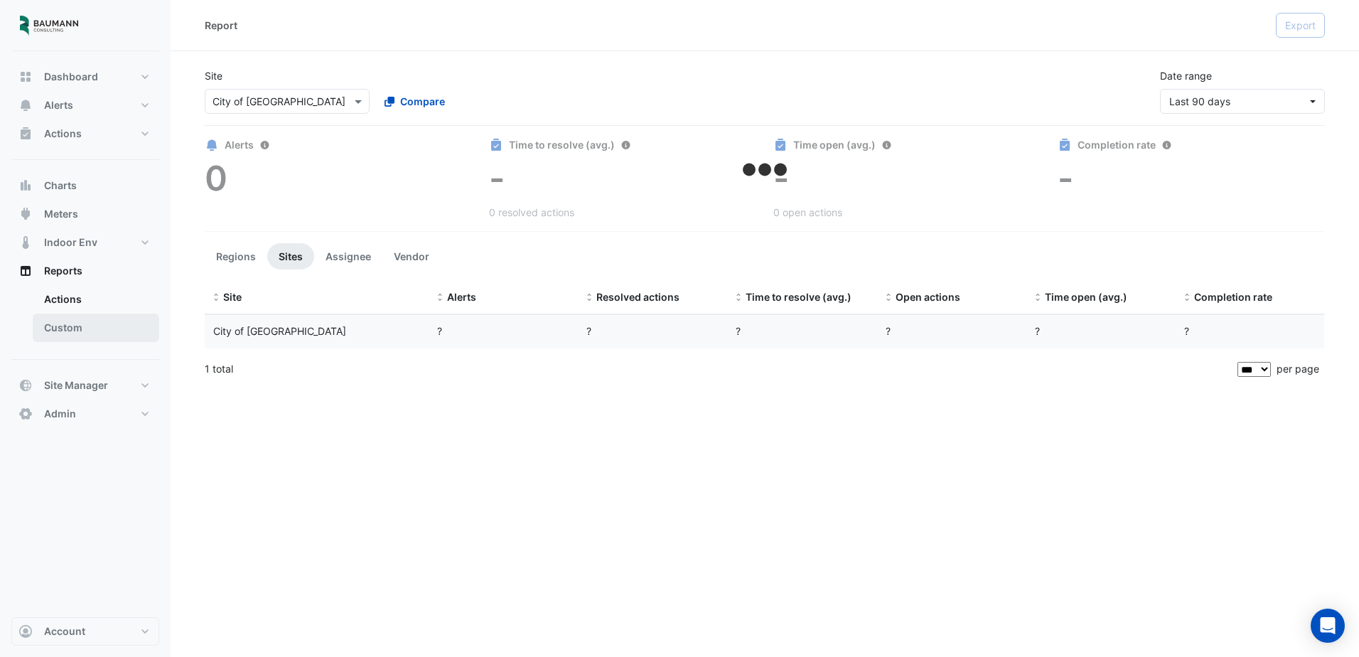
click at [79, 319] on link "Custom" at bounding box center [96, 327] width 127 height 28
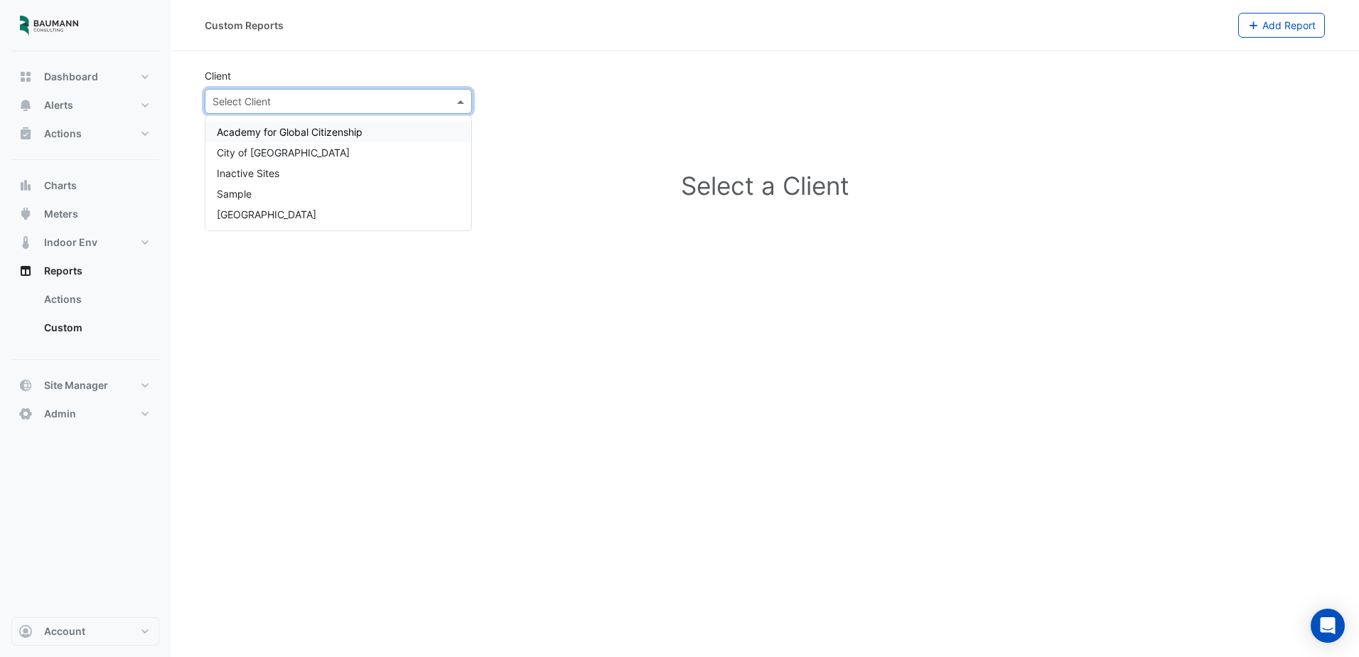
click at [344, 100] on input "text" at bounding box center [324, 102] width 223 height 15
click at [315, 150] on div "City of [GEOGRAPHIC_DATA]" at bounding box center [338, 152] width 266 height 21
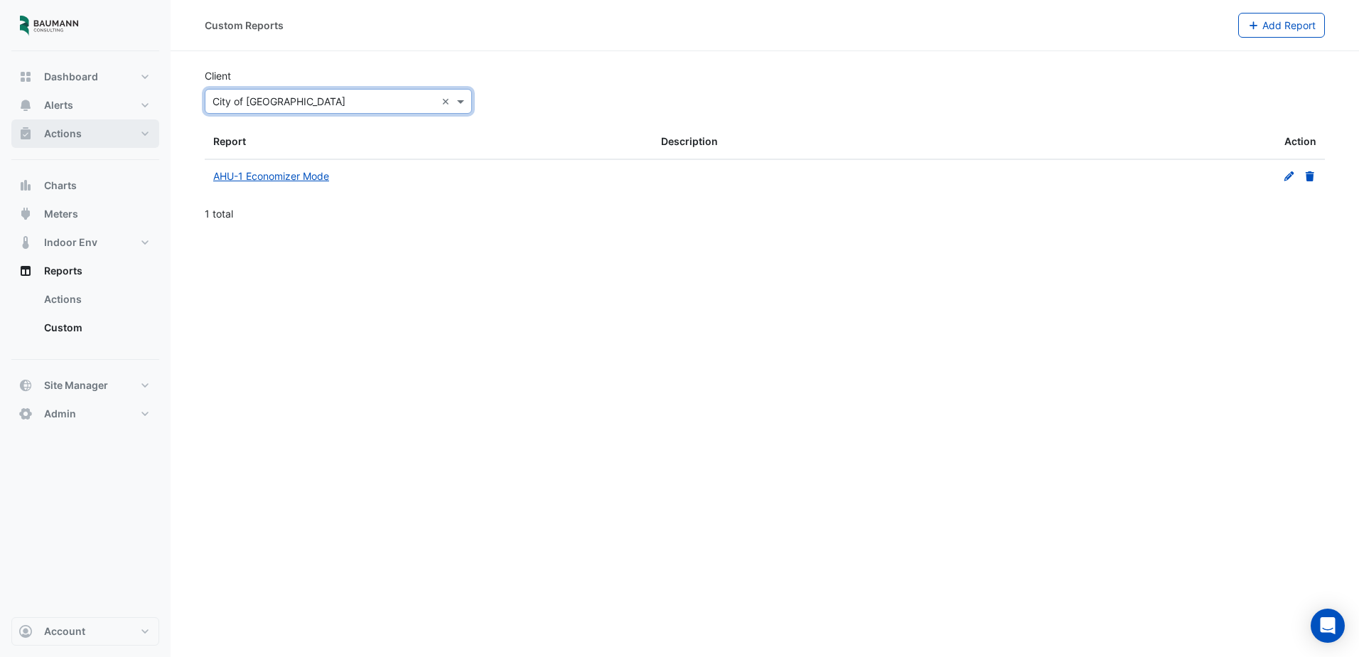
click at [97, 136] on button "Actions" at bounding box center [85, 133] width 148 height 28
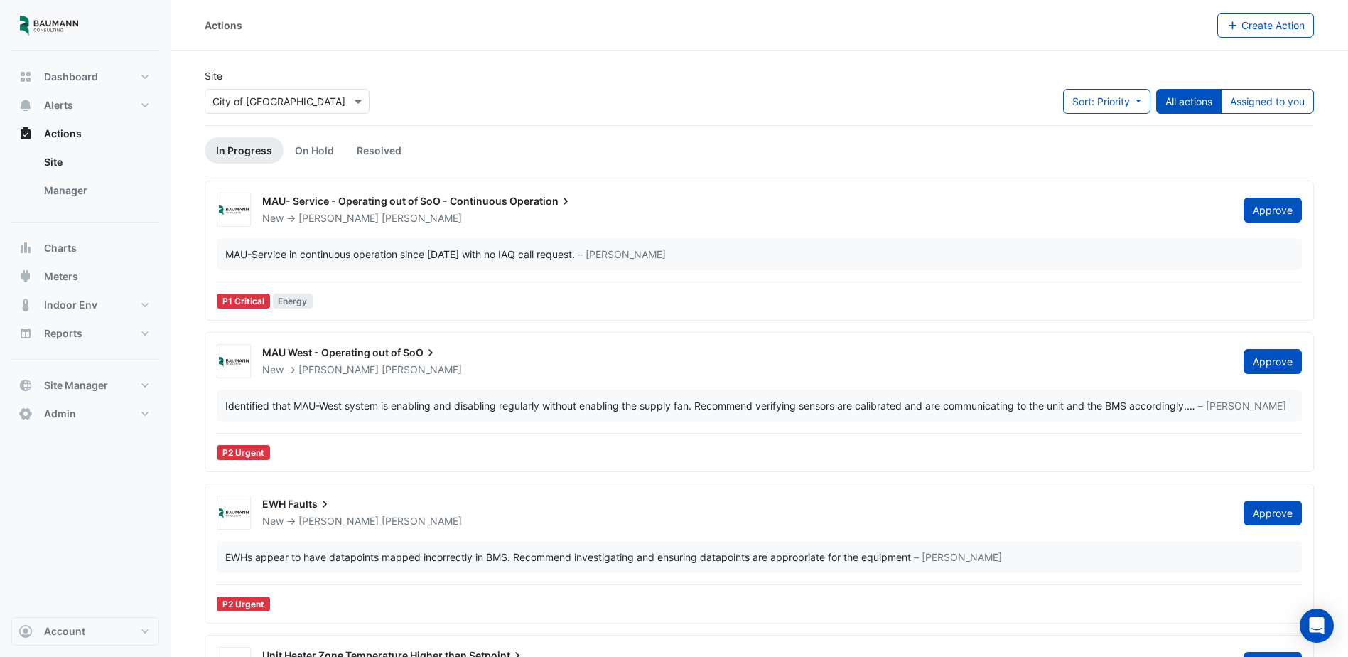
click at [673, 43] on div "Actions Create Action" at bounding box center [760, 25] width 1178 height 51
click at [628, 203] on div "MAU- Service - Operating out of SoO - Continuous Operation" at bounding box center [744, 202] width 965 height 17
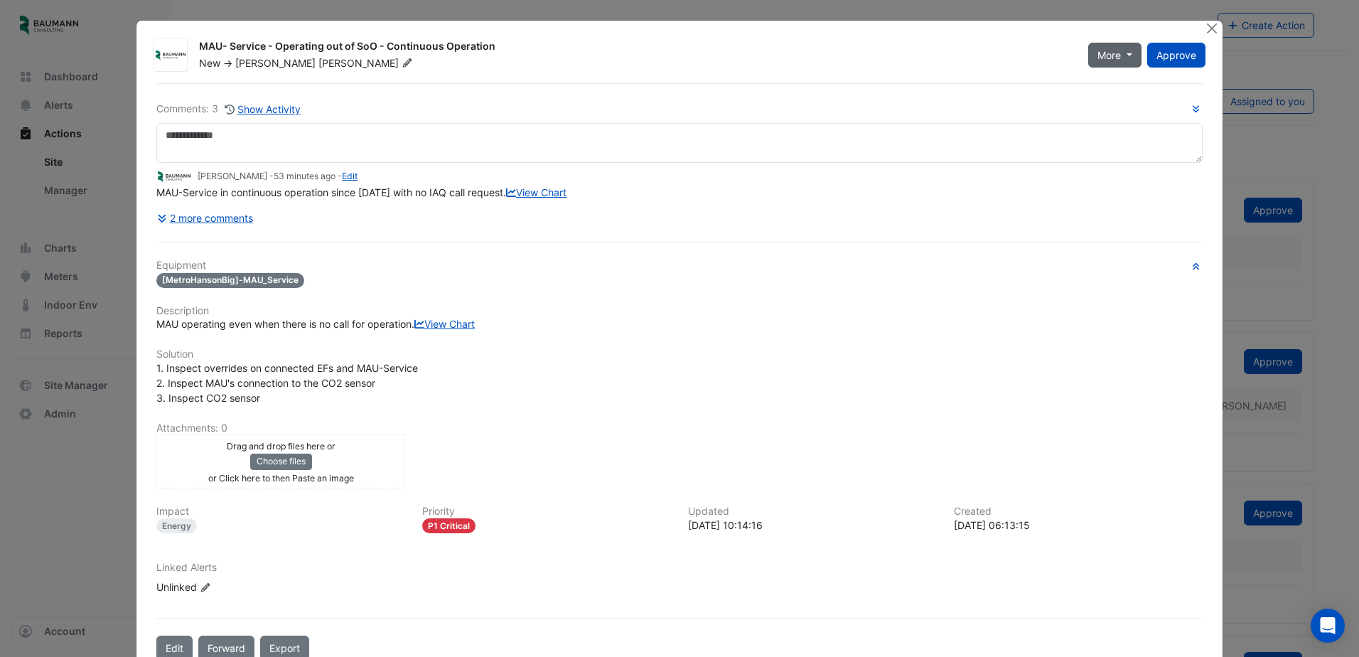
click at [1102, 50] on span "More" at bounding box center [1108, 55] width 23 height 15
click at [921, 230] on div "2 more comments" at bounding box center [679, 217] width 1046 height 25
click at [1205, 30] on button "Close" at bounding box center [1212, 28] width 15 height 15
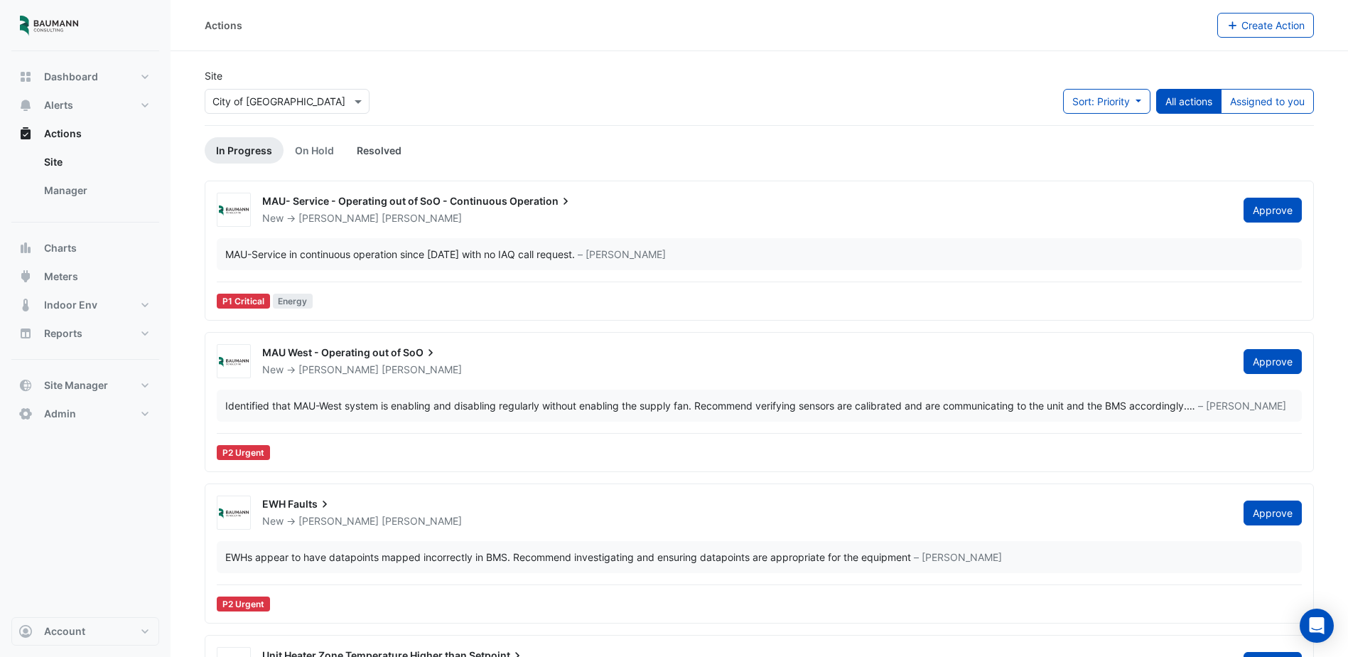
click at [367, 146] on link "Resolved" at bounding box center [379, 150] width 68 height 26
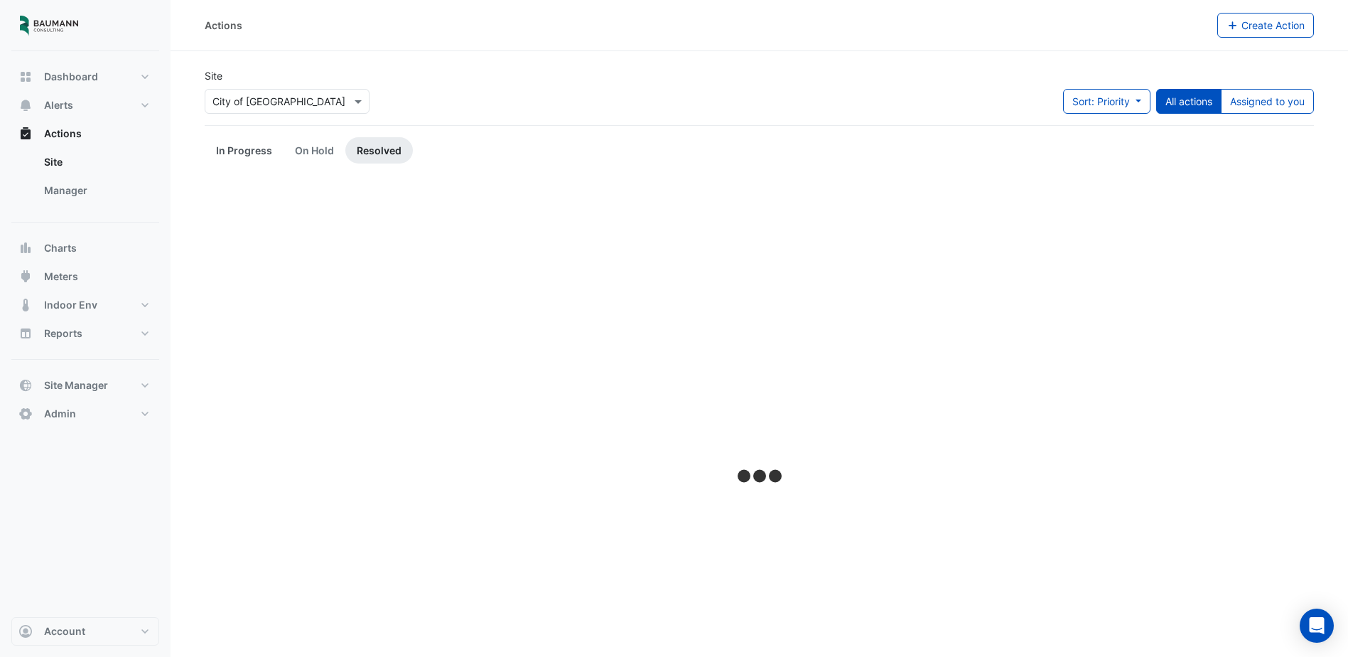
click at [264, 146] on link "In Progress" at bounding box center [244, 150] width 79 height 26
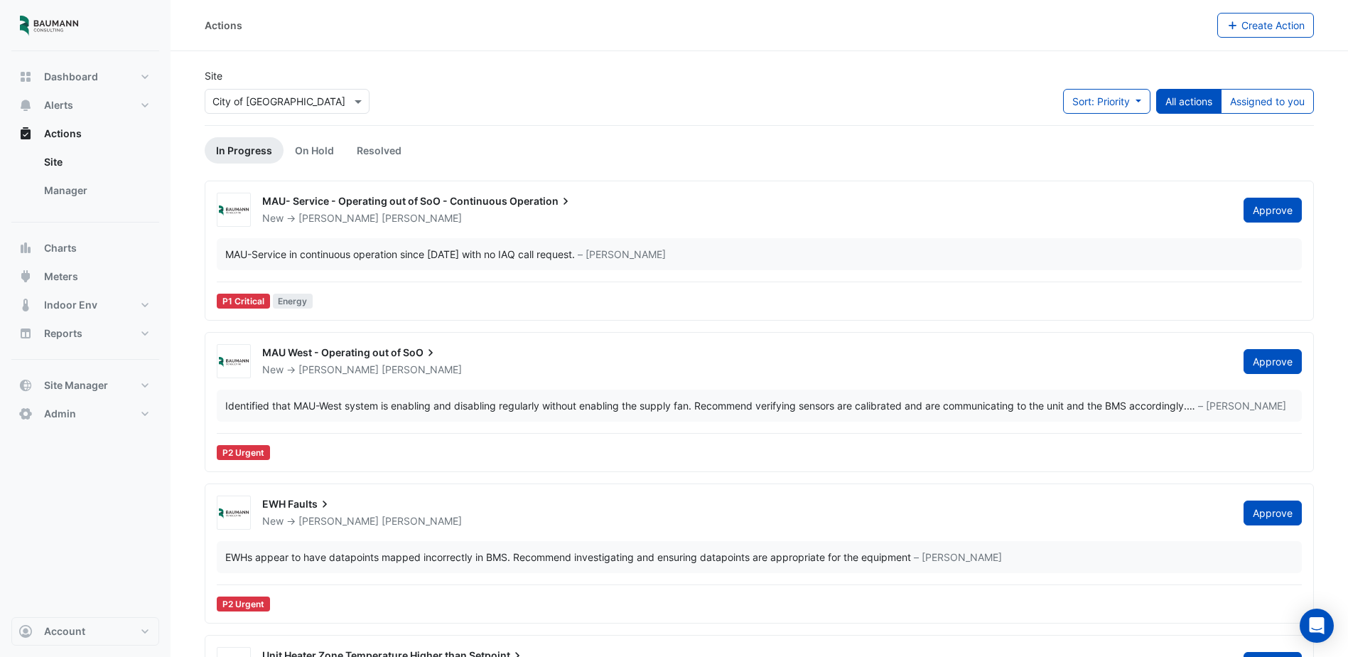
click at [604, 198] on div "MAU- Service - Operating out of SoO - Continuous Operation" at bounding box center [744, 202] width 965 height 17
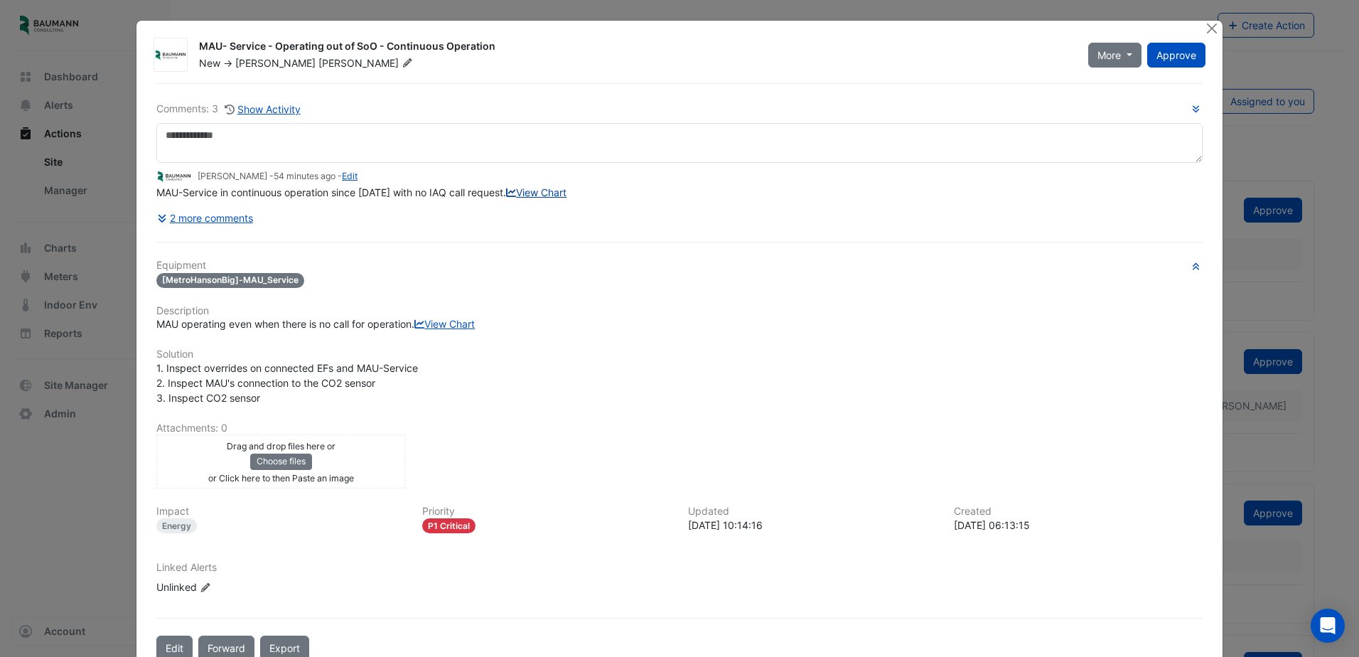
click at [506, 198] on link "View Chart" at bounding box center [536, 192] width 60 height 12
drag, startPoint x: 162, startPoint y: 412, endPoint x: 210, endPoint y: 426, distance: 50.4
click at [210, 404] on span "1. Inspect overrides on connected EFs and MAU-Service 2. Inspect MAU's connecti…" at bounding box center [287, 383] width 262 height 42
drag, startPoint x: 210, startPoint y: 426, endPoint x: 240, endPoint y: 438, distance: 31.9
click at [252, 404] on span "1. Inspect overrides on connected EFs and MAU-Service 2. Inspect MAU's connecti…" at bounding box center [287, 383] width 262 height 42
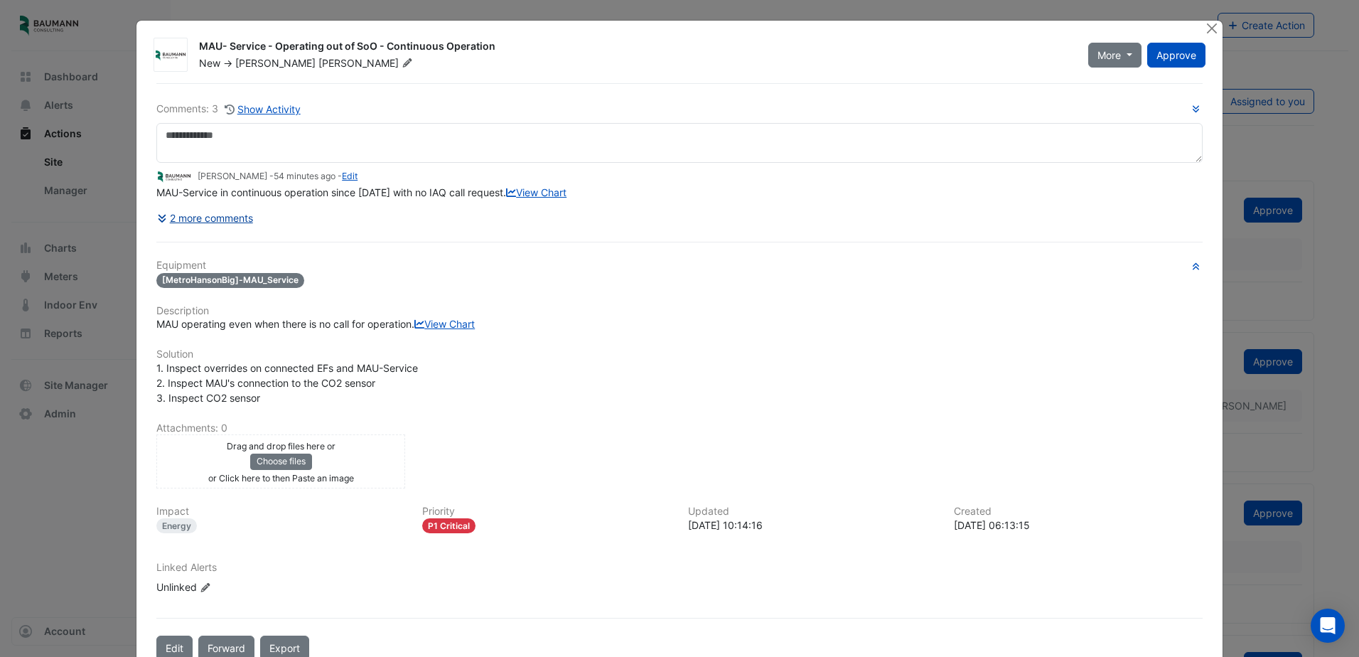
click at [165, 230] on button "2 more comments" at bounding box center [204, 217] width 97 height 25
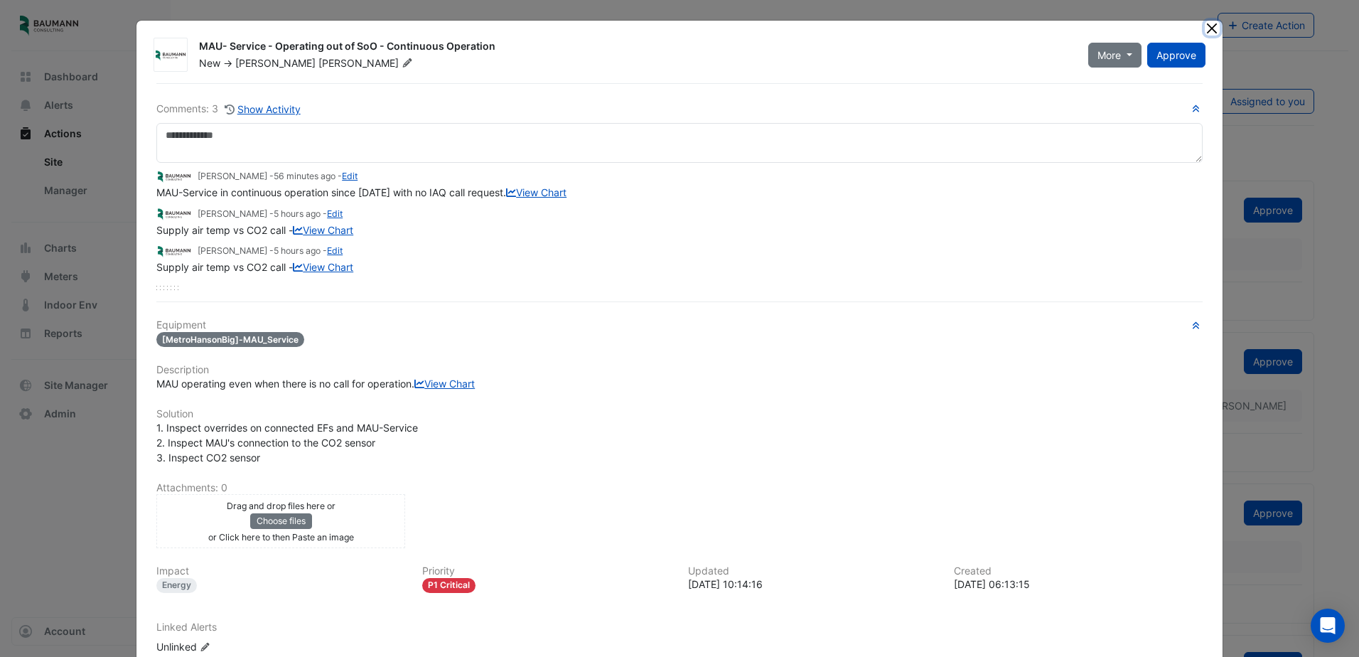
click at [1212, 26] on button "Close" at bounding box center [1212, 28] width 15 height 15
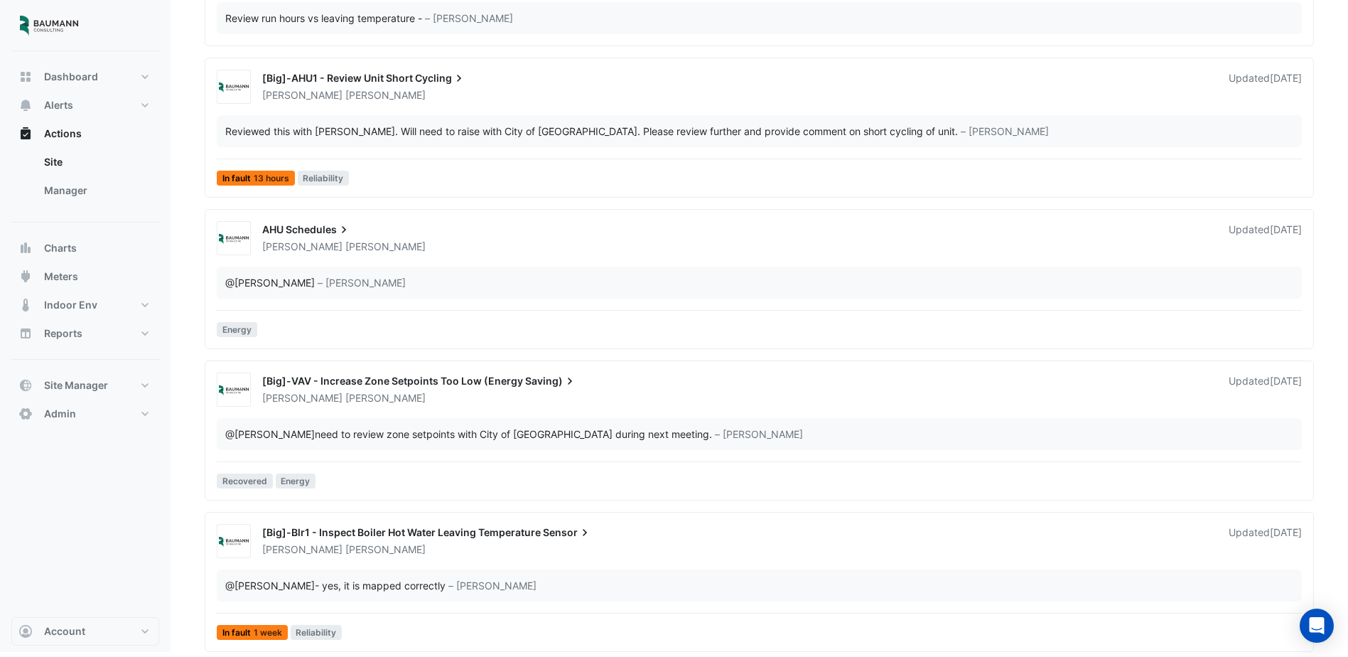
scroll to position [766, 0]
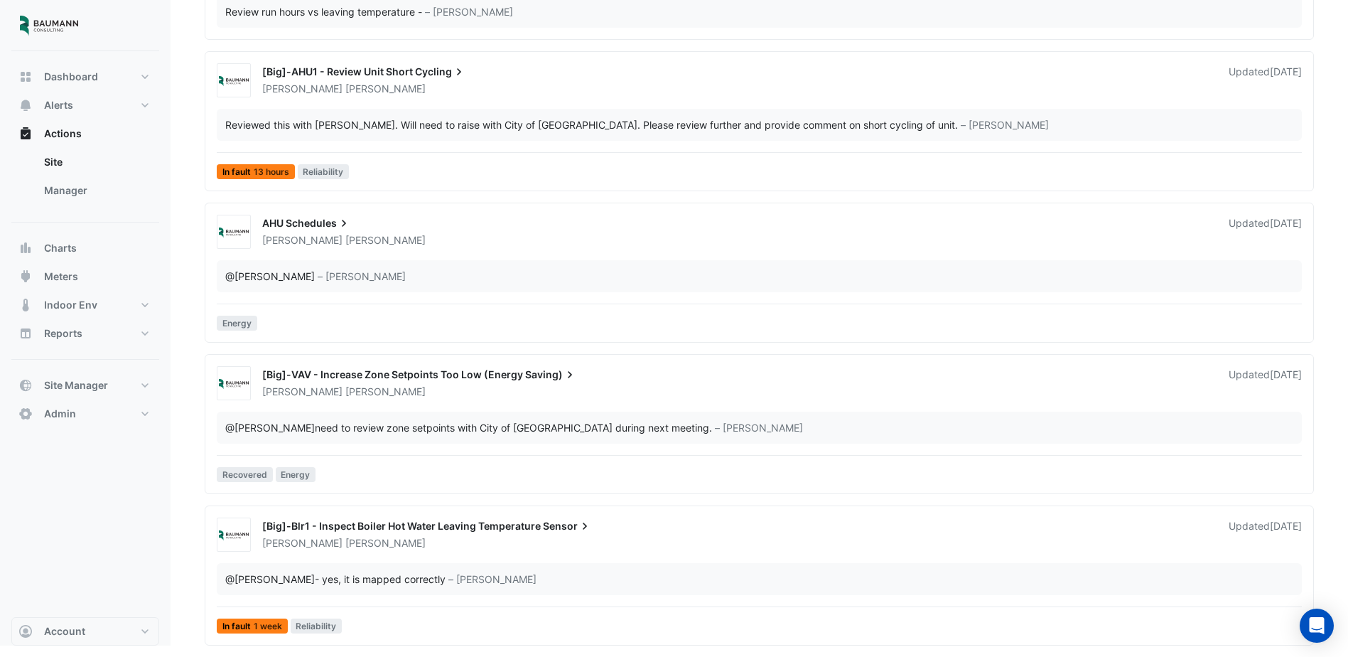
click at [648, 527] on div "[Big]-Blr1 - Inspect Boiler Hot Water Leaving Temperature Sensor" at bounding box center [737, 527] width 950 height 17
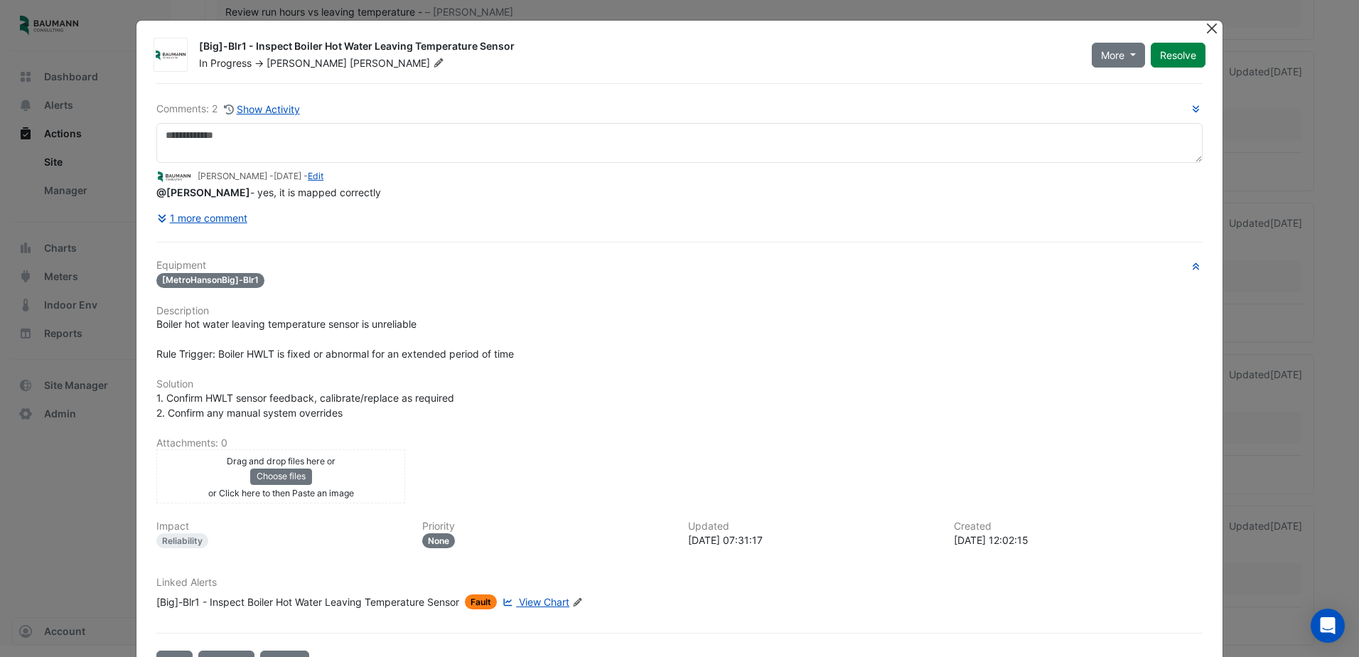
click at [1205, 28] on button "Close" at bounding box center [1212, 28] width 15 height 15
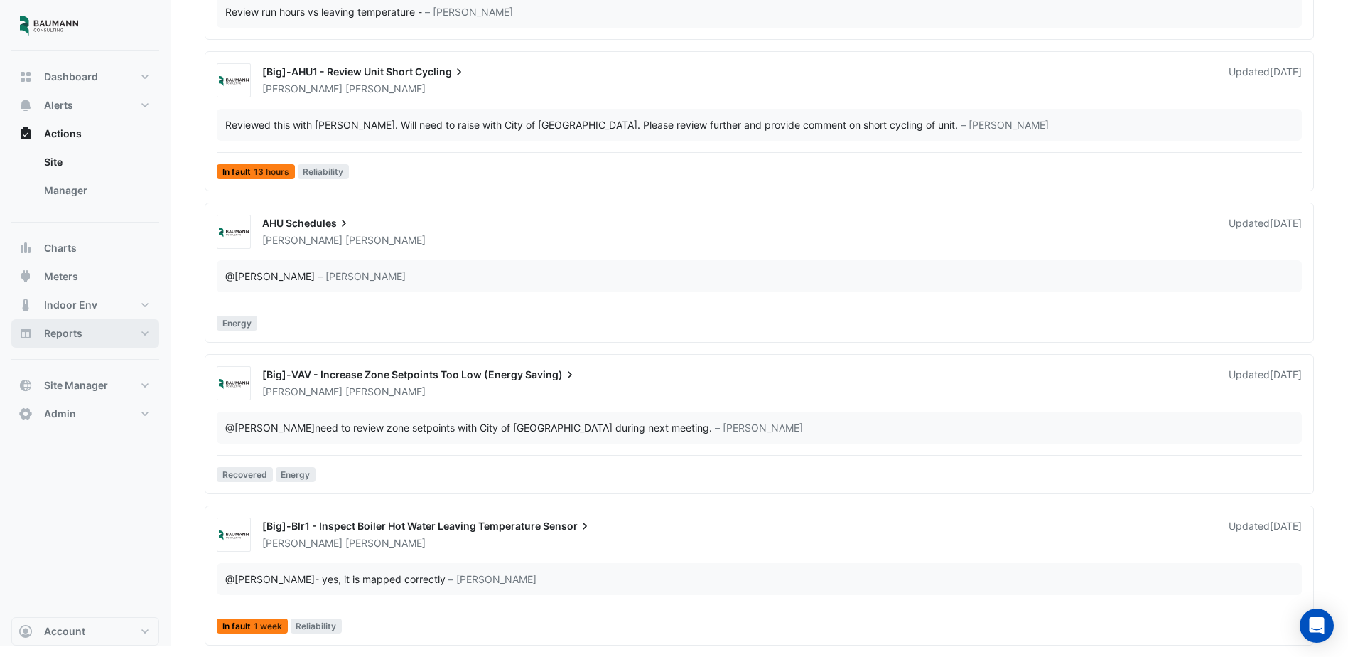
click at [80, 326] on button "Reports" at bounding box center [85, 333] width 148 height 28
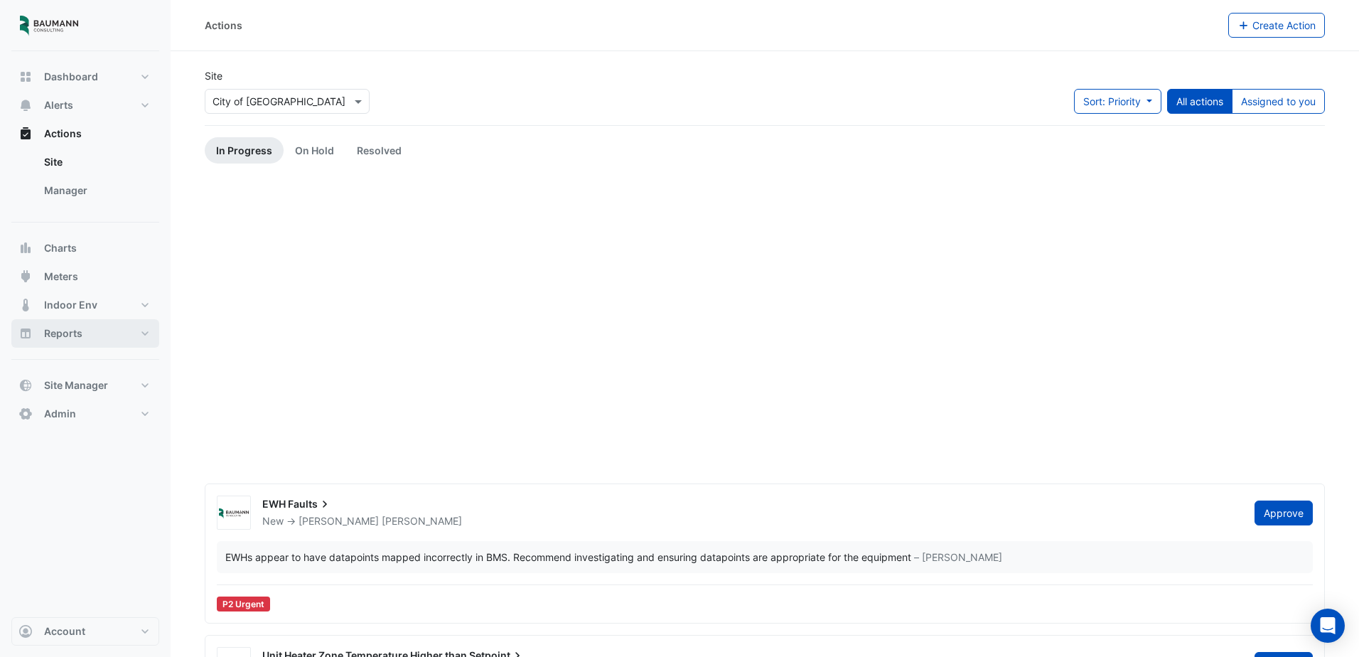
select select "***"
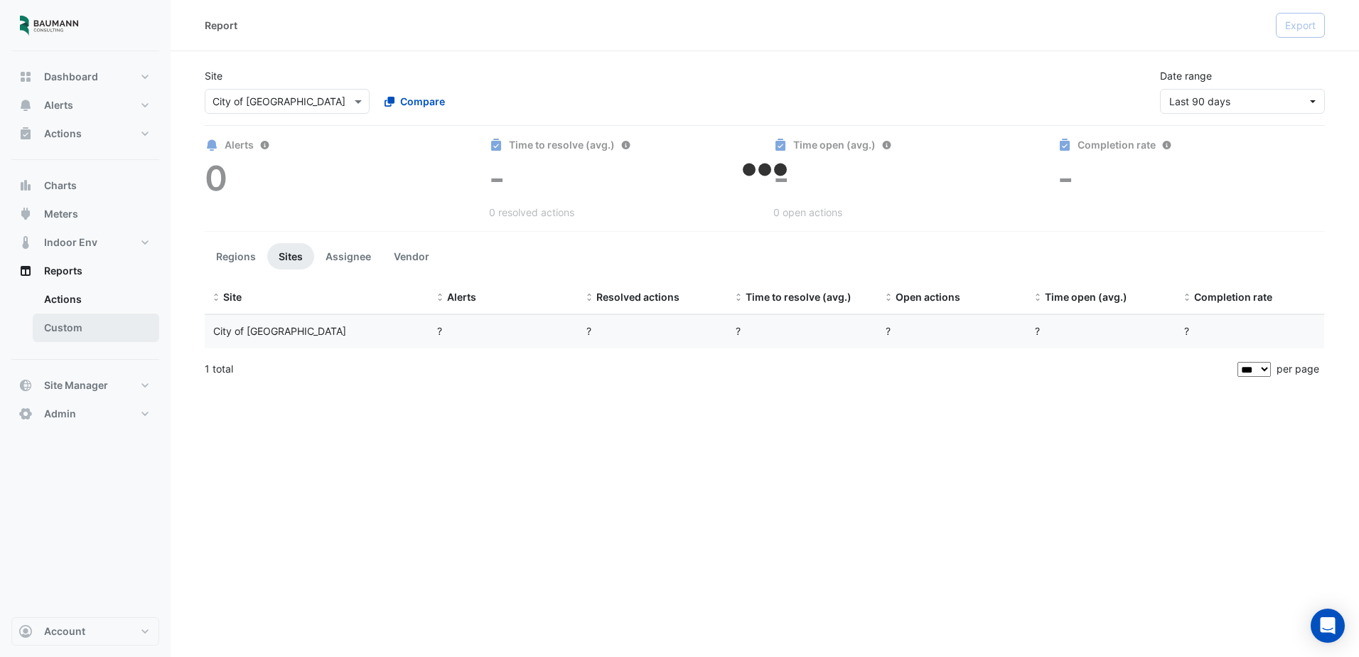
click at [80, 328] on link "Custom" at bounding box center [96, 327] width 127 height 28
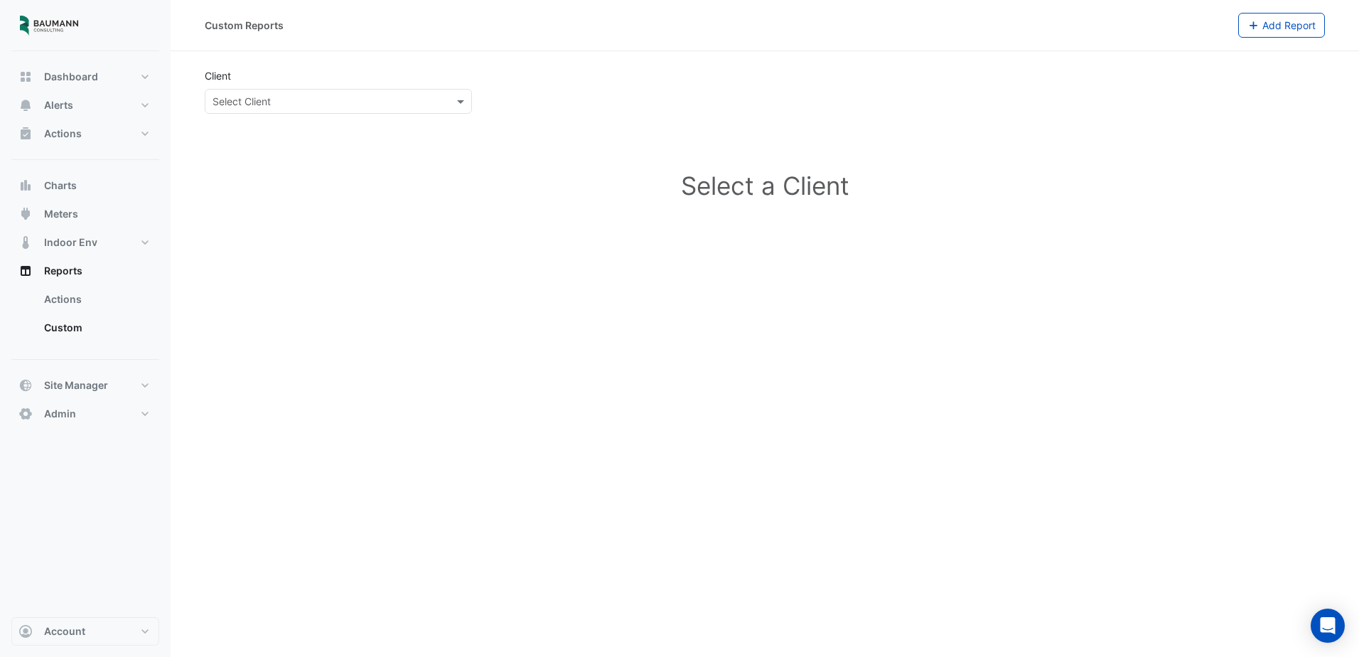
click at [370, 101] on input "text" at bounding box center [324, 102] width 223 height 15
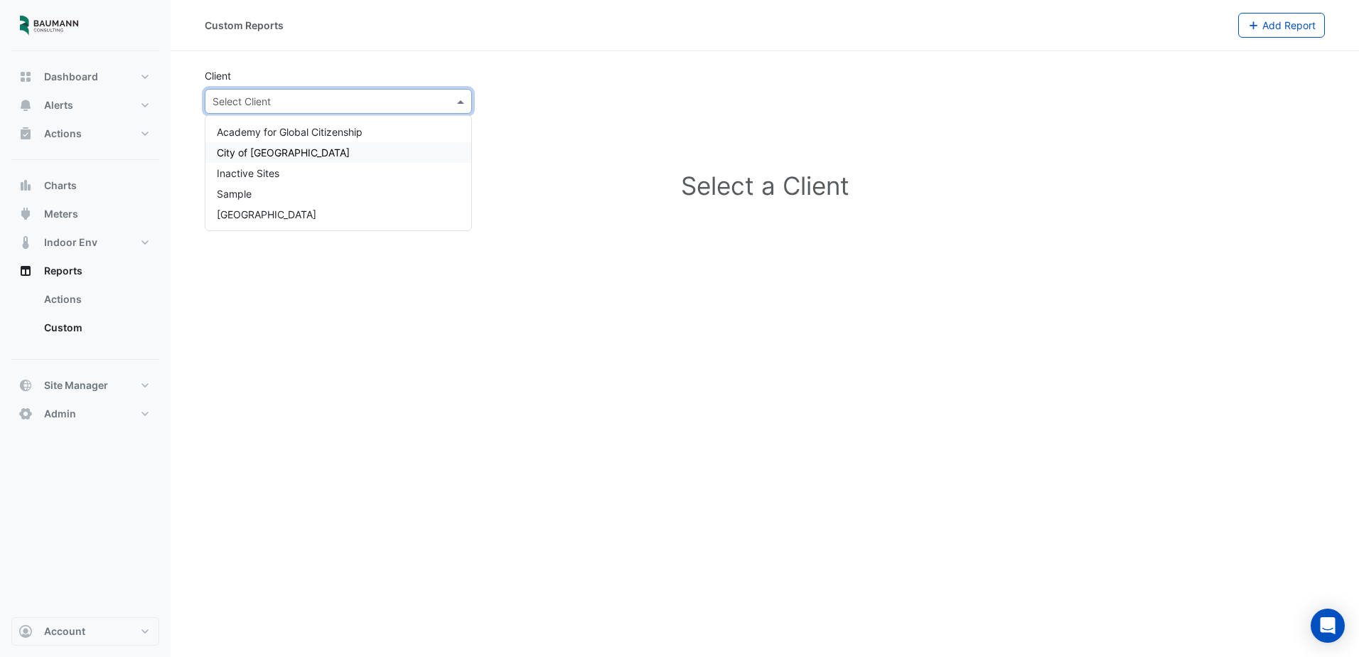
click at [322, 155] on div "City of [GEOGRAPHIC_DATA]" at bounding box center [338, 152] width 266 height 21
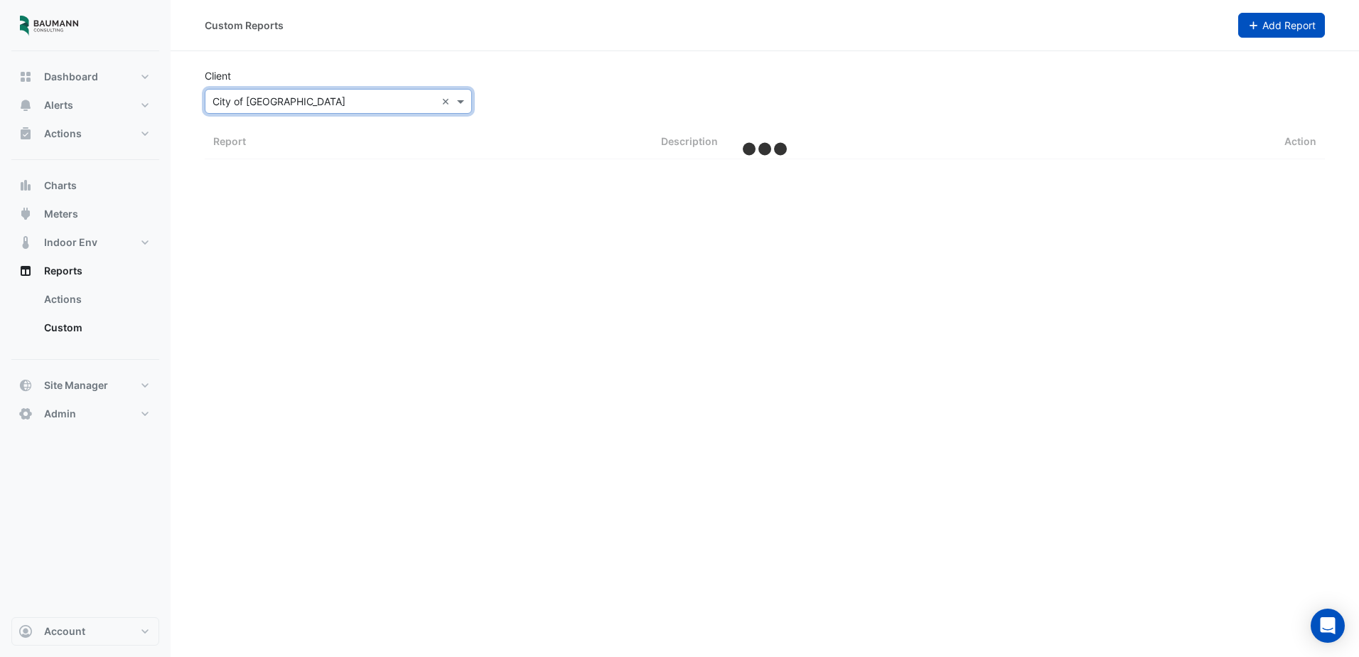
click at [1255, 29] on icon "button" at bounding box center [1253, 26] width 13 height 10
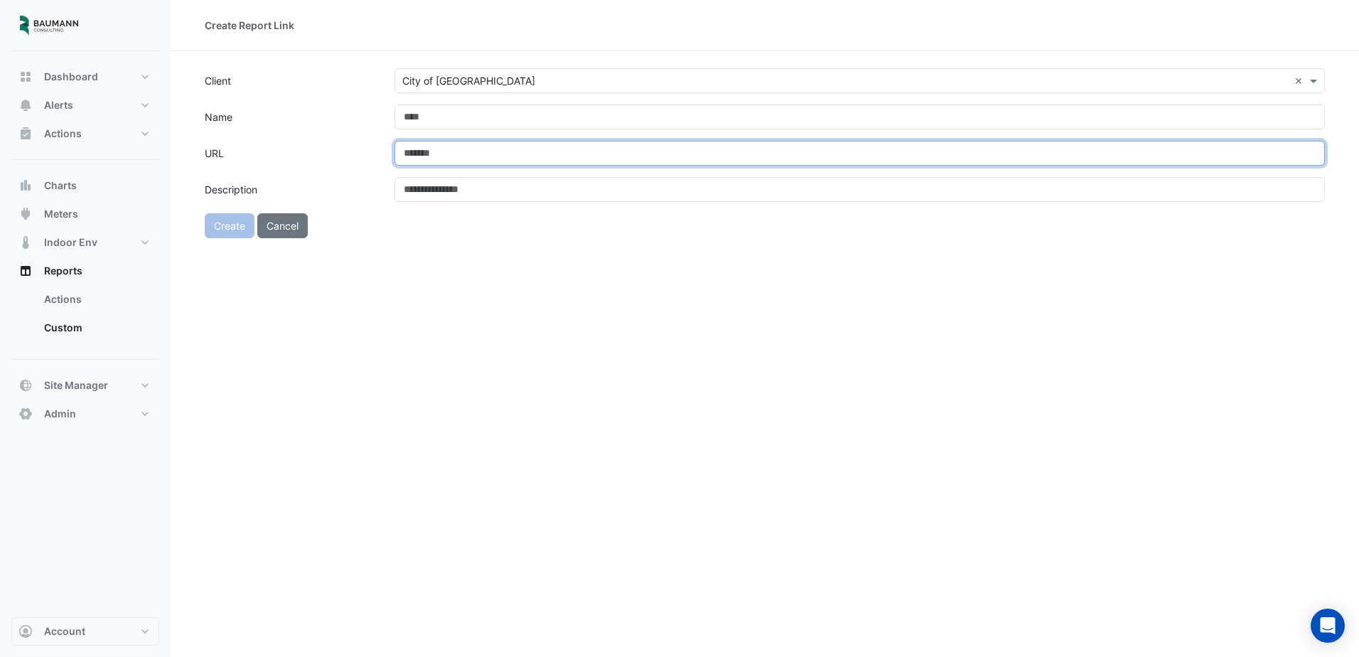
click at [471, 162] on input "URL" at bounding box center [860, 153] width 930 height 25
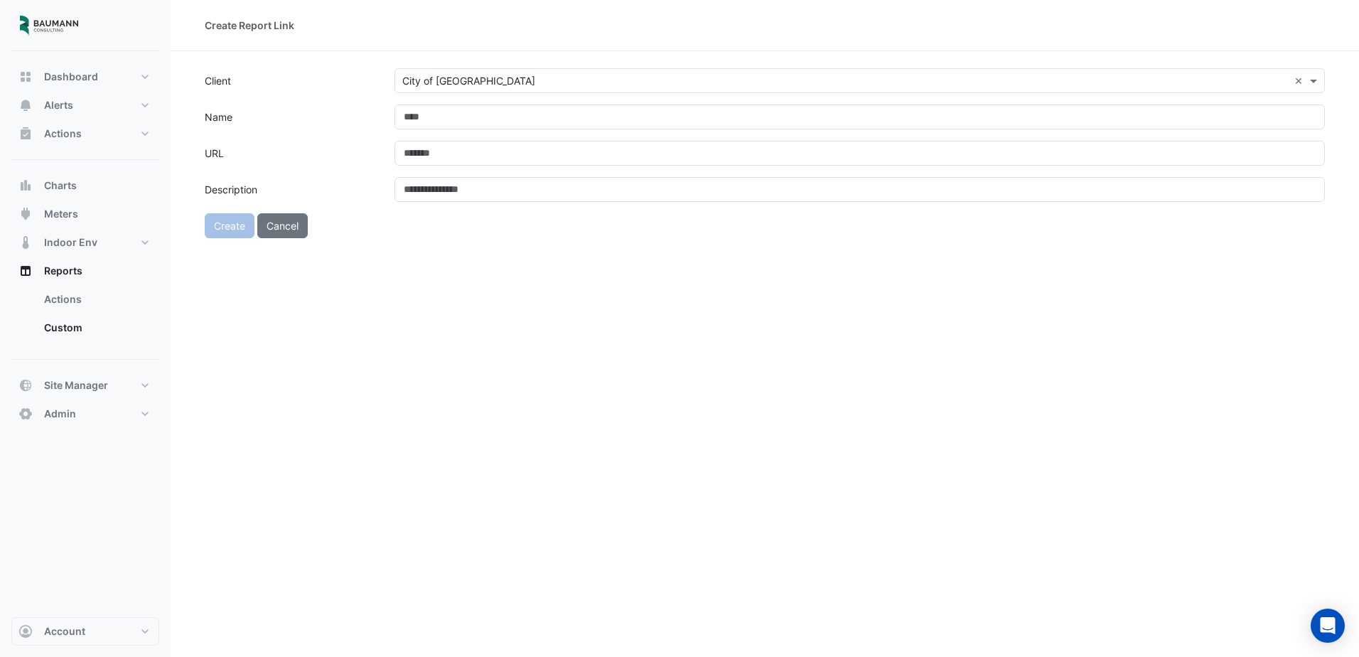
click at [510, 294] on div "Create Report Link Client Select Client × City of Madison × Name URL Descriptio…" at bounding box center [765, 328] width 1188 height 657
click at [286, 241] on button "Cancel" at bounding box center [282, 241] width 50 height 25
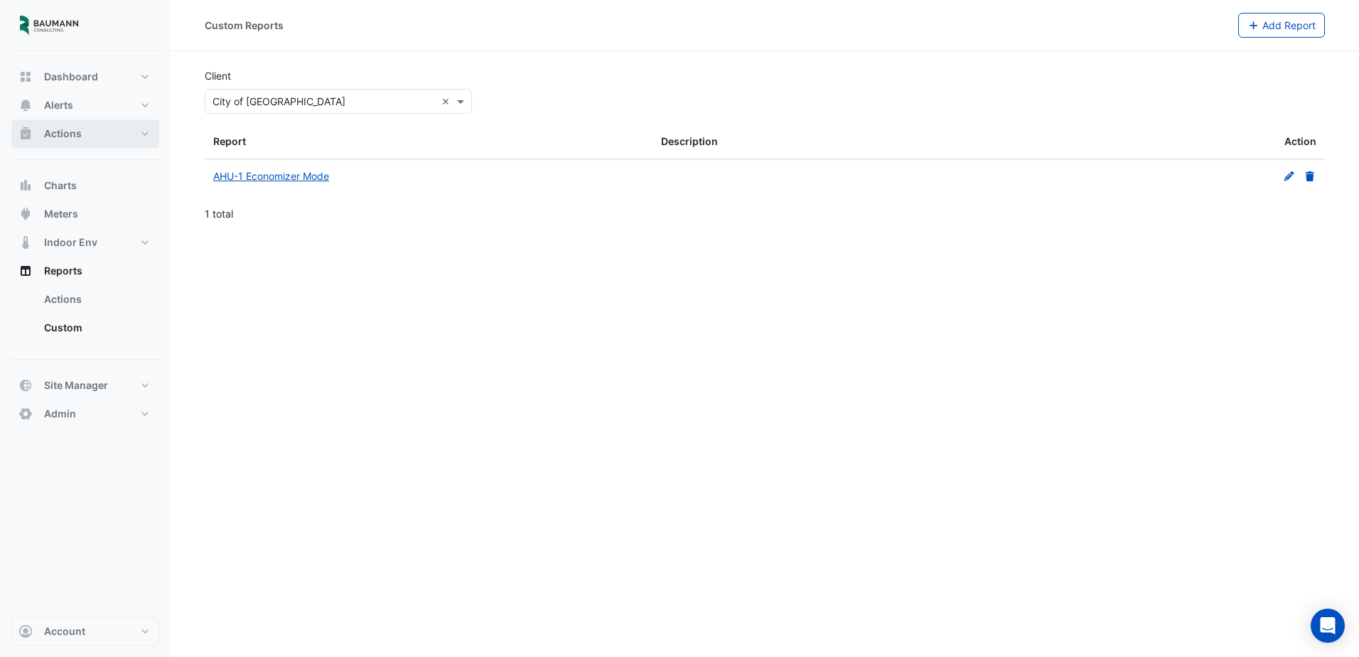
click at [75, 125] on button "Actions" at bounding box center [85, 133] width 148 height 28
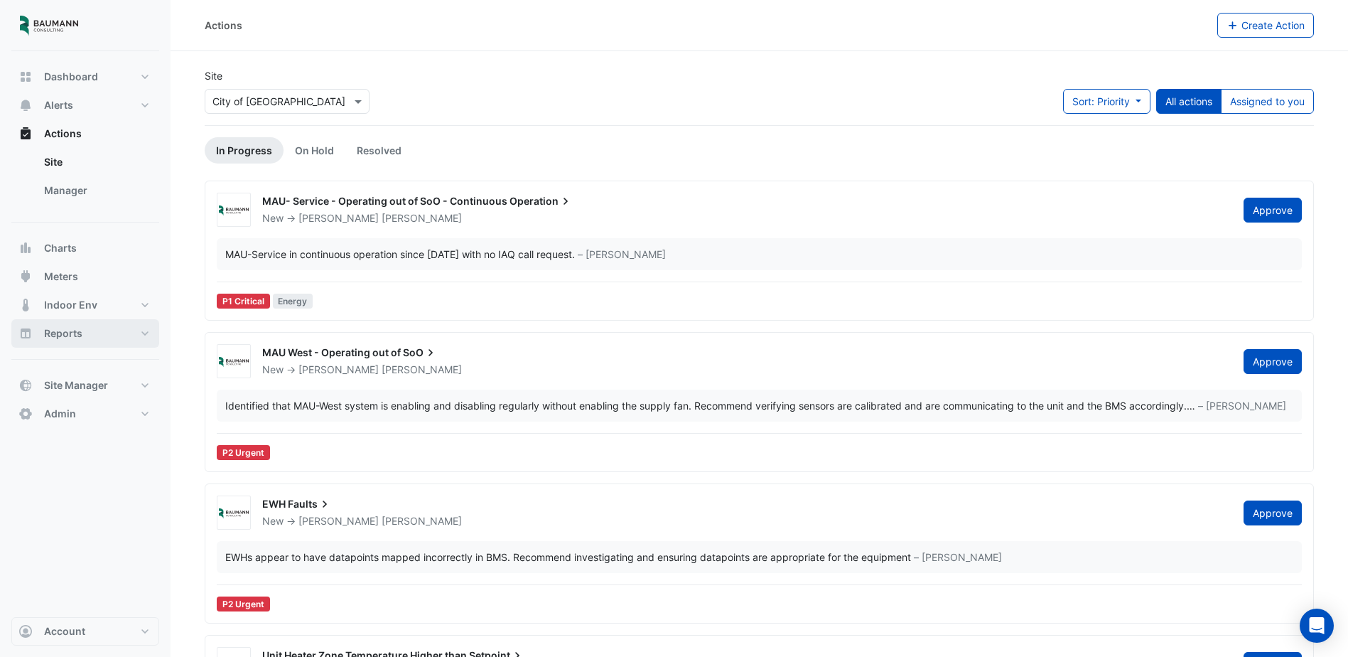
click at [116, 329] on button "Reports" at bounding box center [85, 333] width 148 height 28
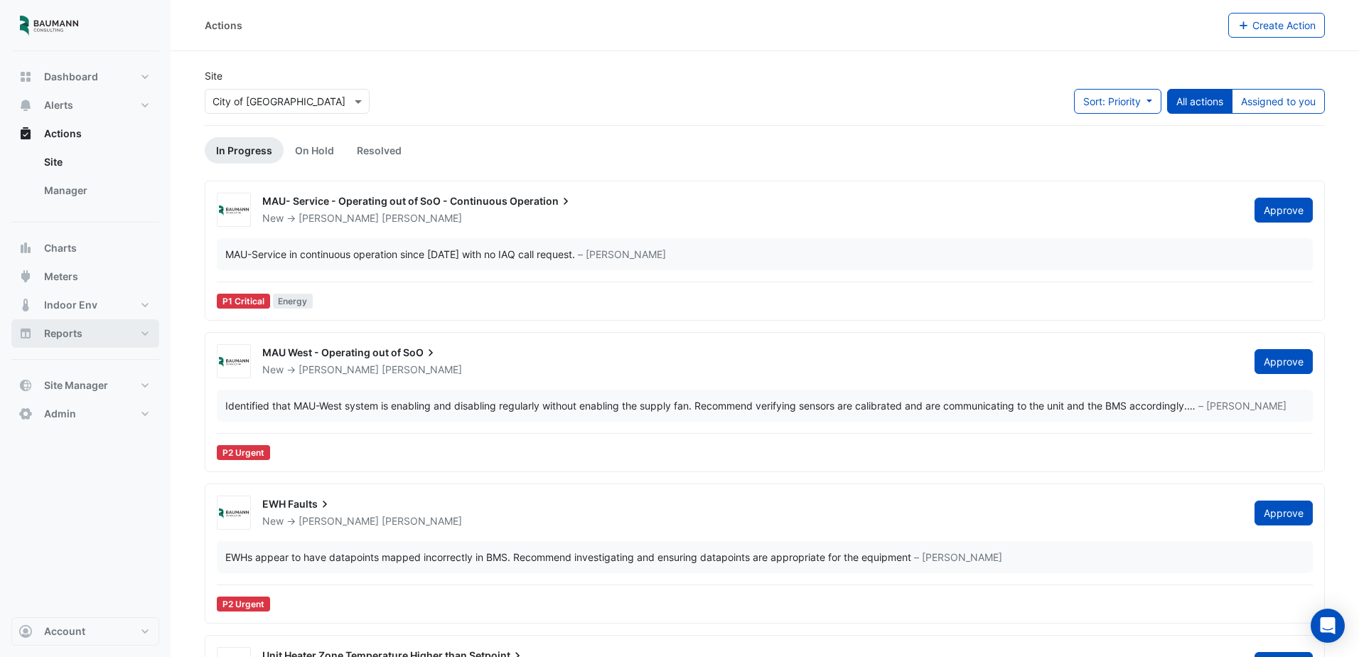
select select "***"
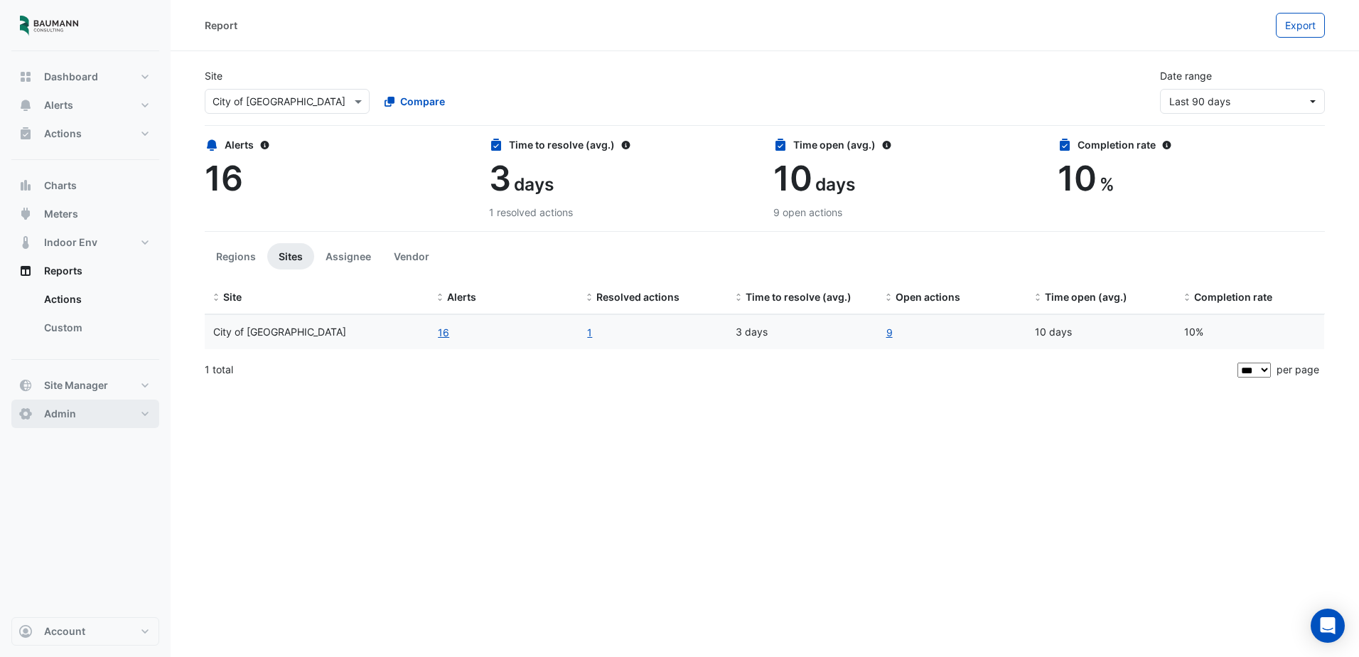
click at [114, 406] on button "Admin" at bounding box center [85, 413] width 148 height 28
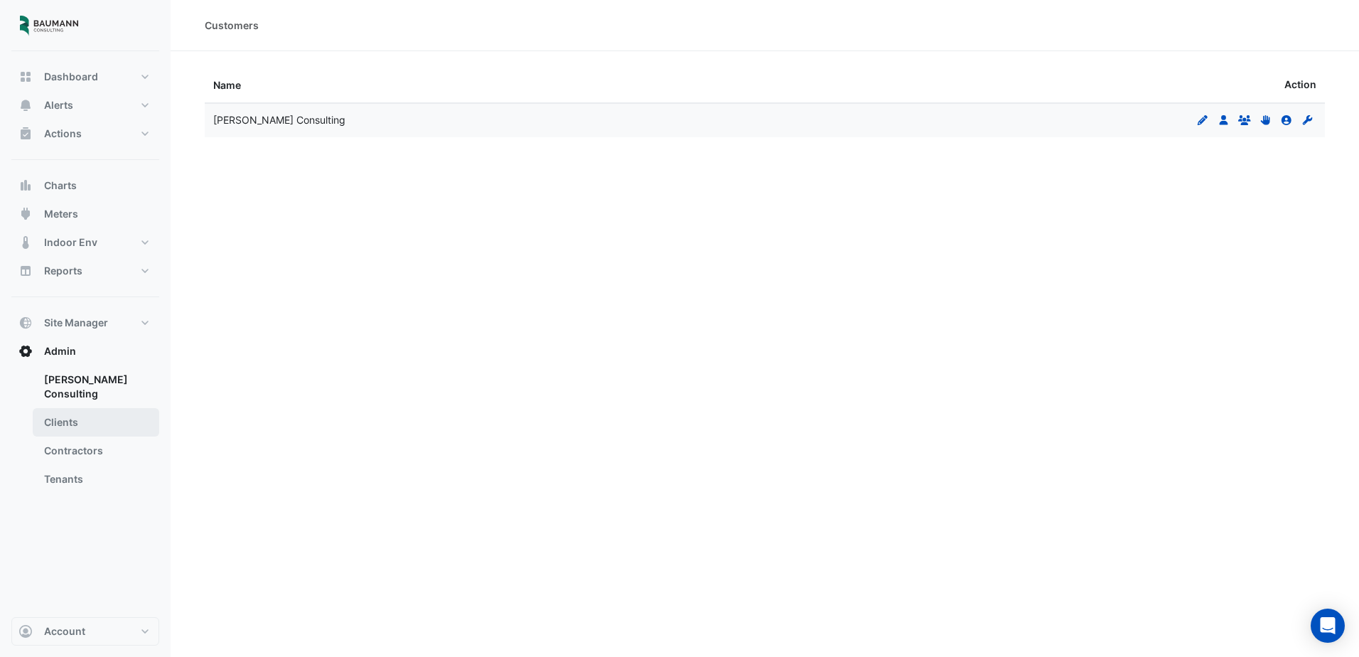
click at [95, 416] on link "Clients" at bounding box center [96, 422] width 127 height 28
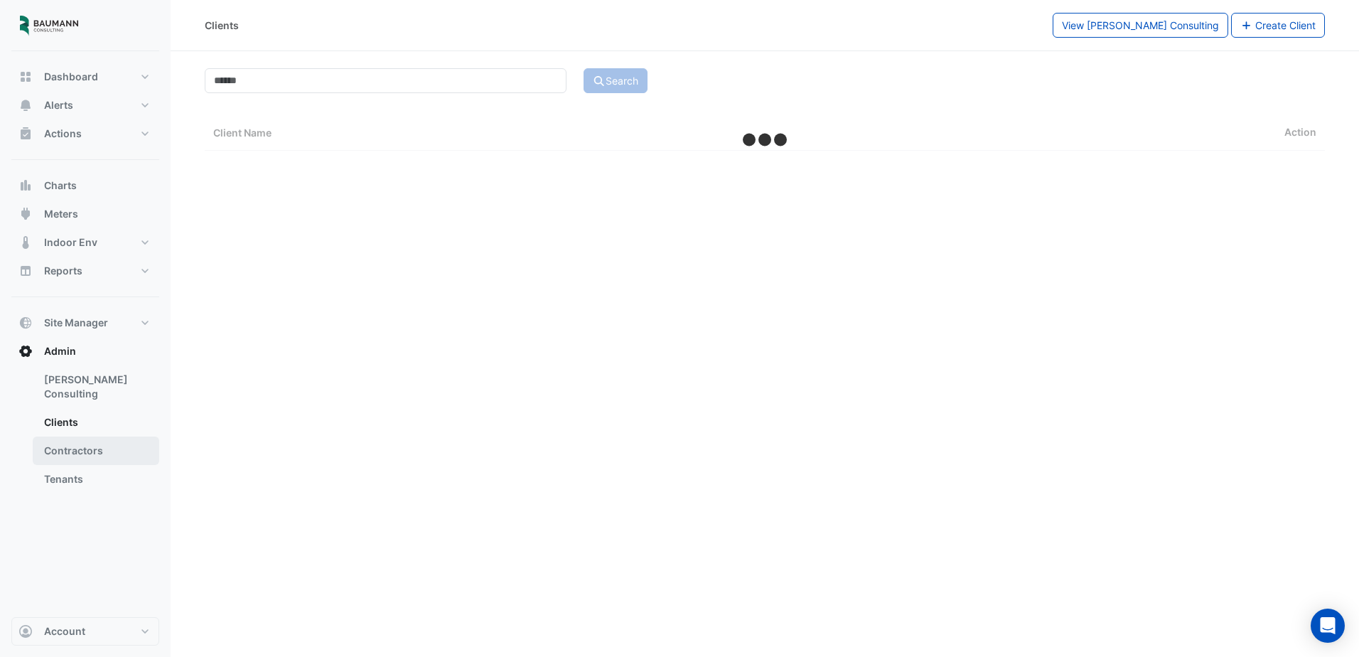
select select "***"
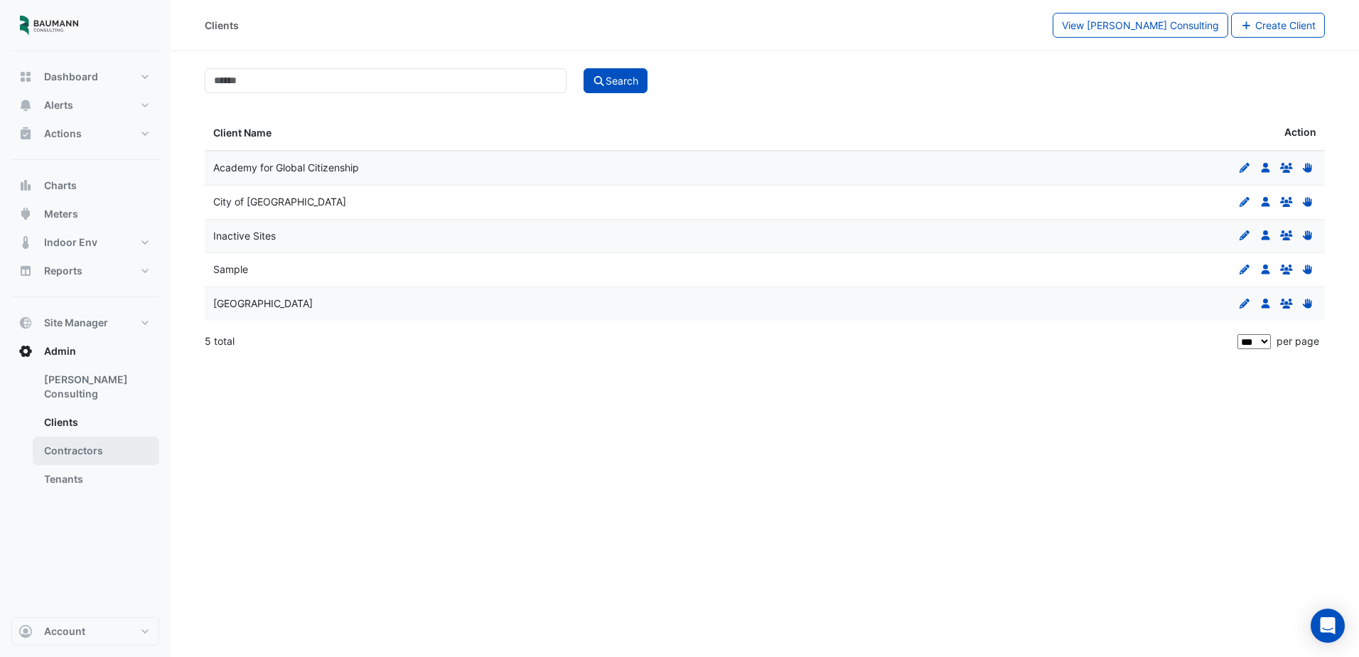
click at [102, 436] on link "Contractors" at bounding box center [96, 450] width 127 height 28
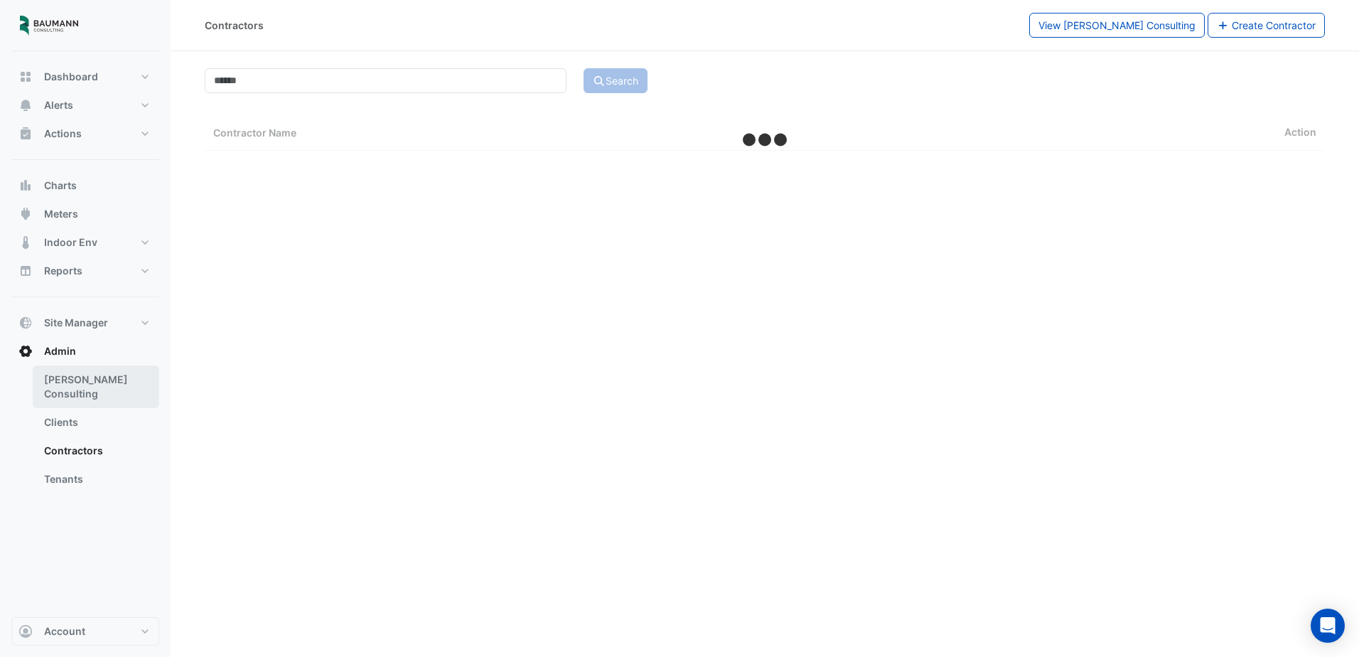
click at [100, 387] on link "[PERSON_NAME] Consulting" at bounding box center [96, 386] width 127 height 43
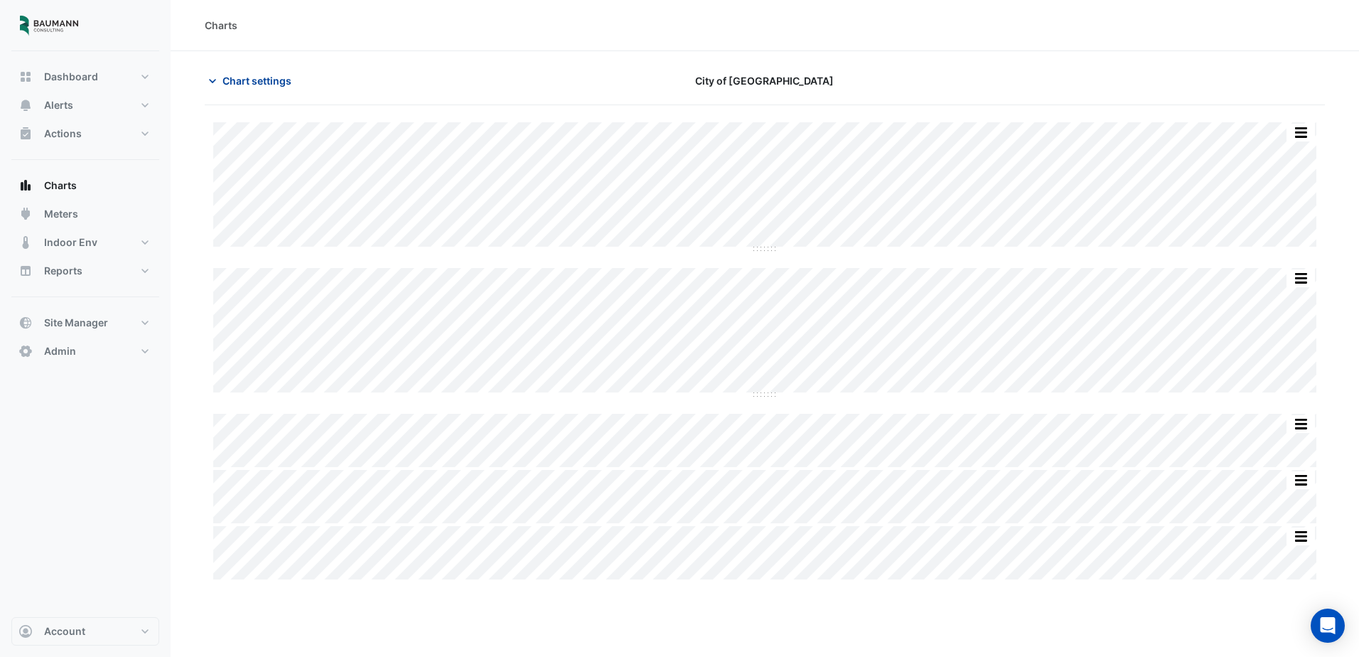
click at [277, 76] on span "Chart settings" at bounding box center [256, 80] width 69 height 15
